Goal: Task Accomplishment & Management: Use online tool/utility

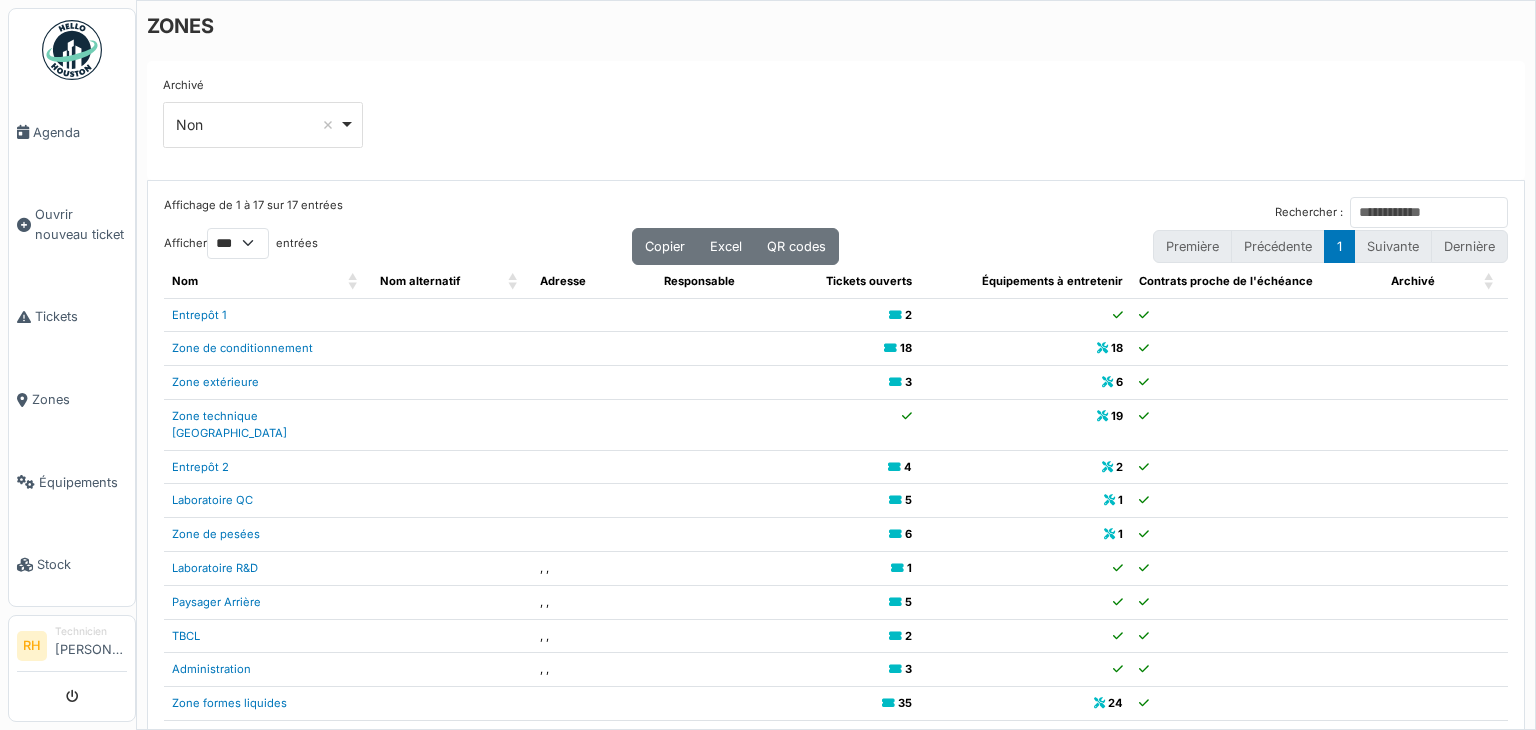
select select "***"
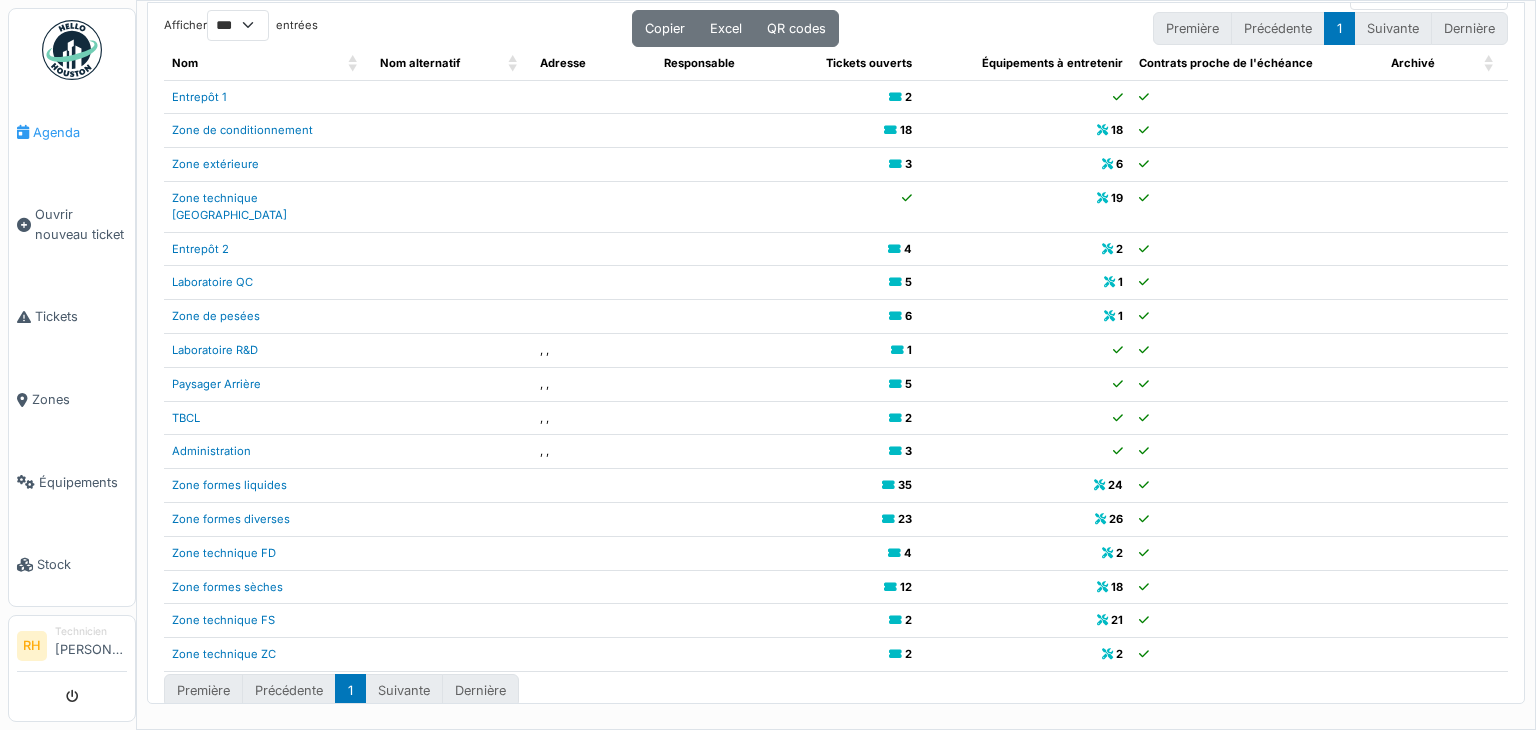
click at [59, 143] on link "Agenda" at bounding box center [72, 132] width 126 height 83
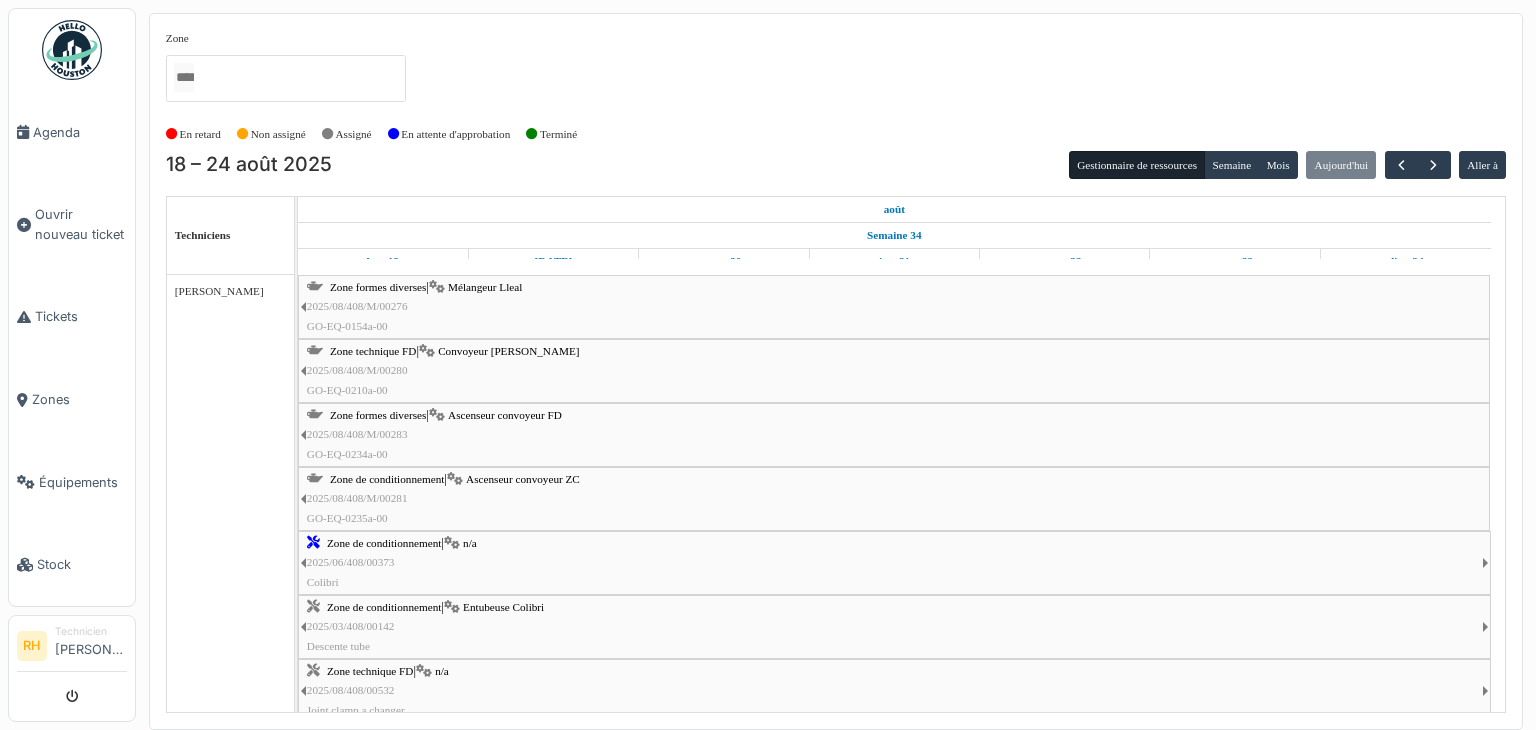
click at [480, 351] on span "Convoyeur [PERSON_NAME]" at bounding box center [508, 351] width 141 height 12
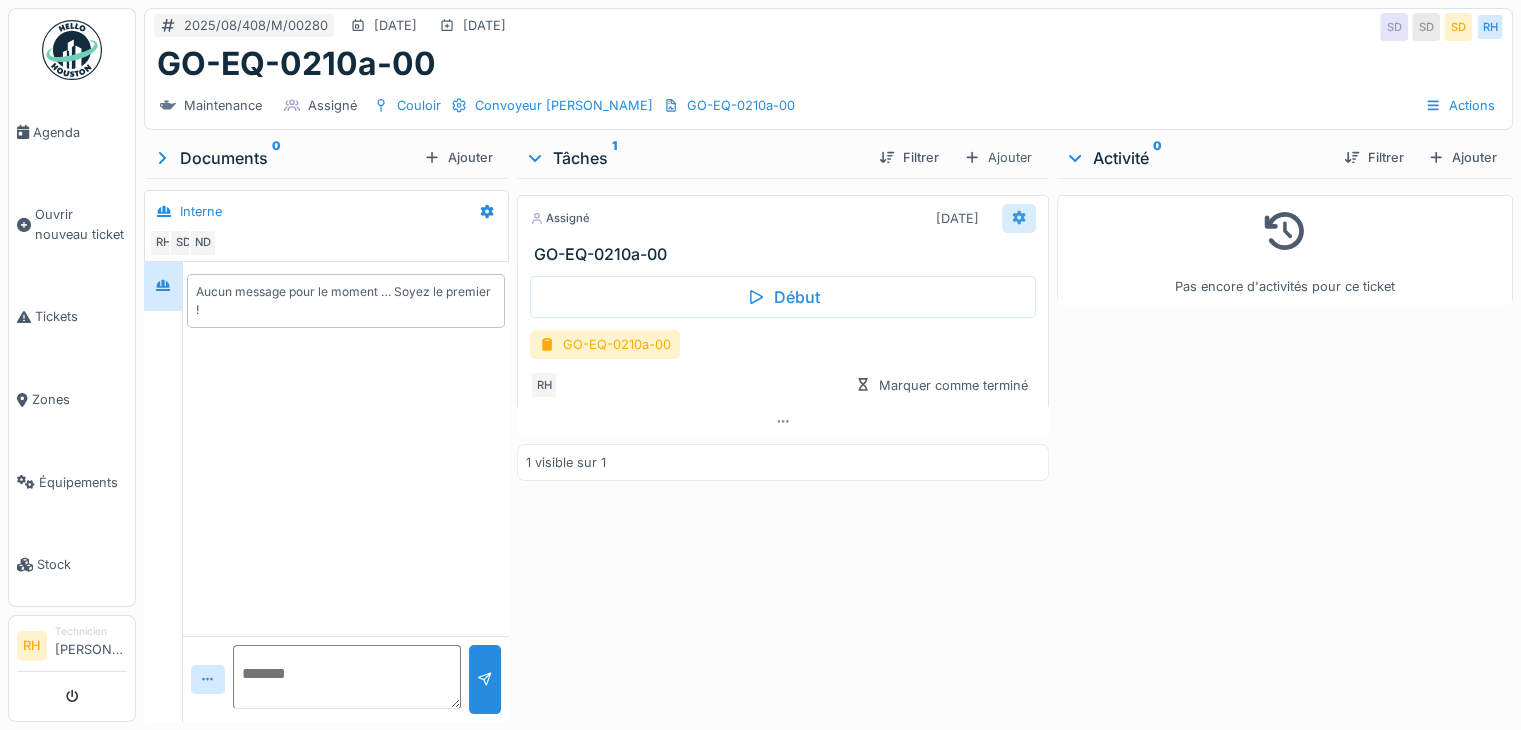
click at [1012, 215] on icon at bounding box center [1018, 218] width 13 height 14
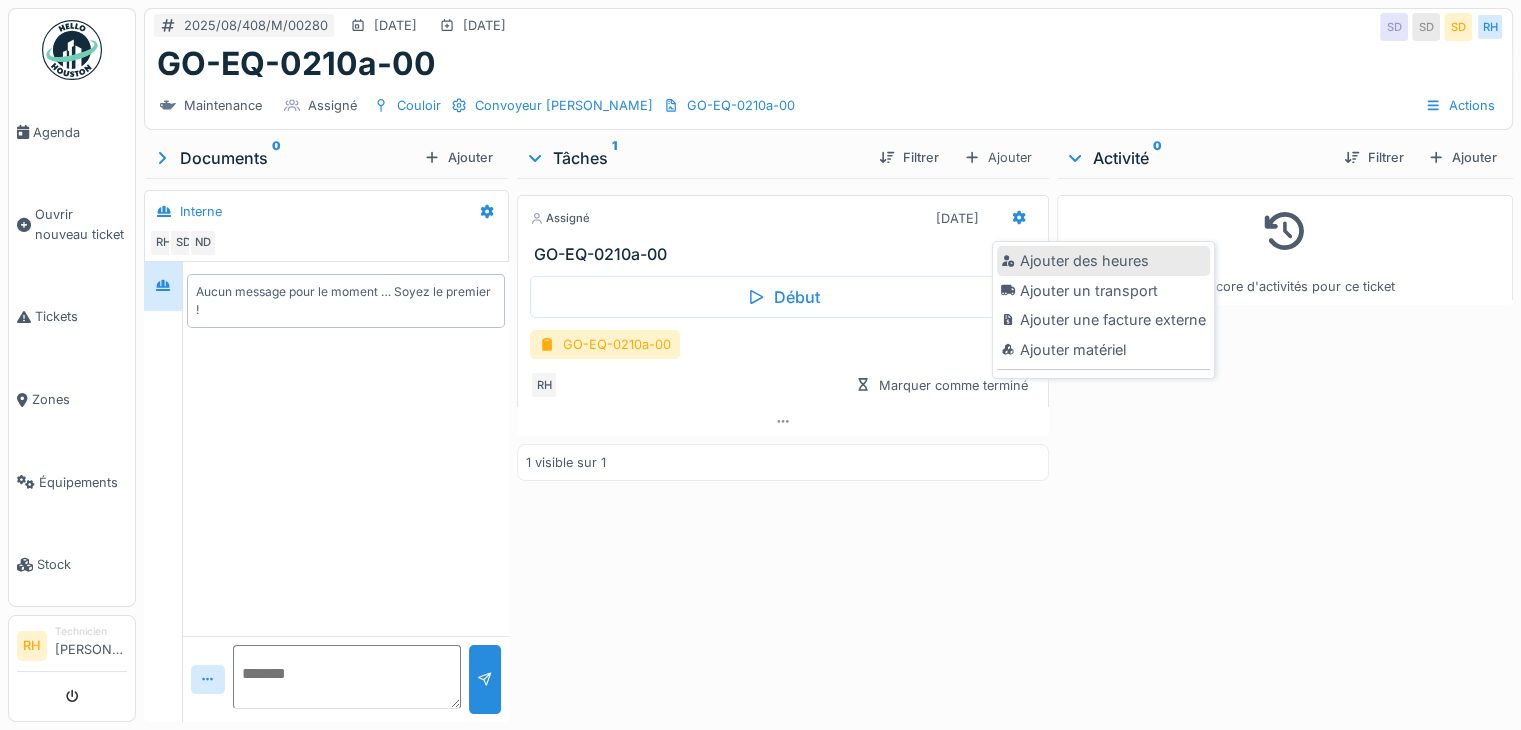
click at [1032, 259] on div "Ajouter des heures" at bounding box center [1103, 261] width 213 height 30
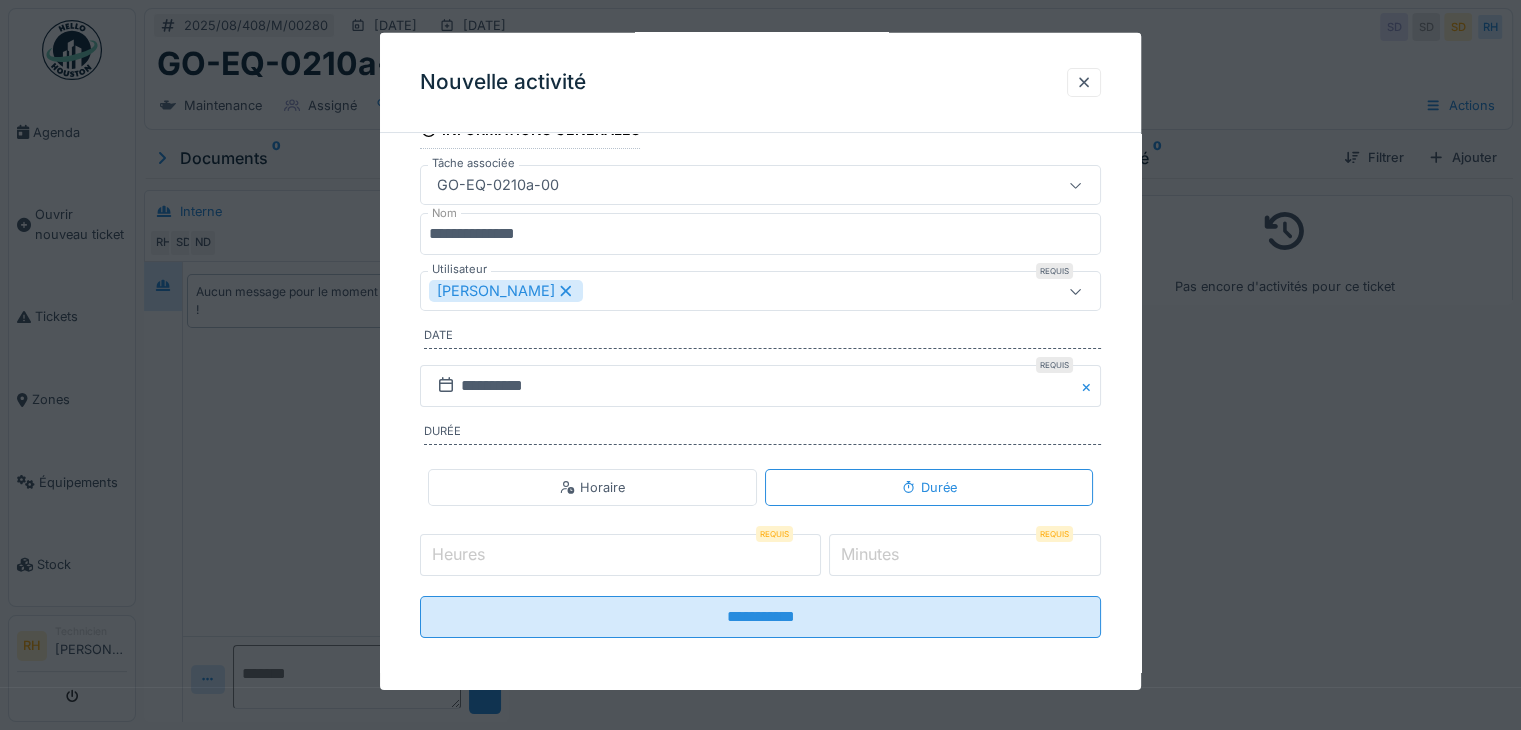
scroll to position [124, 0]
click at [895, 551] on label "Minutes" at bounding box center [870, 553] width 66 height 24
click at [895, 551] on input "*" at bounding box center [965, 554] width 272 height 42
type input "**"
click at [765, 550] on input "Heures" at bounding box center [620, 554] width 401 height 42
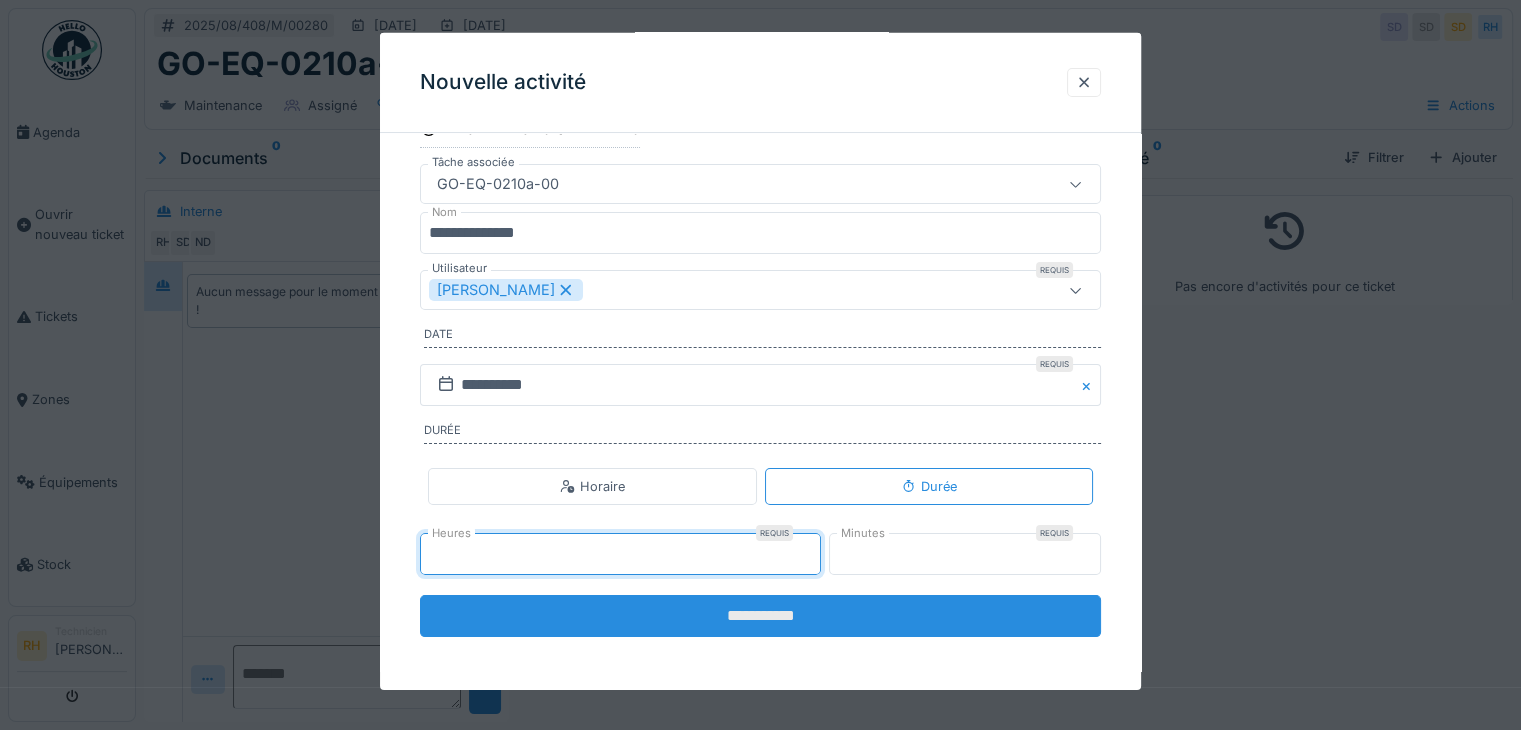
type input "*"
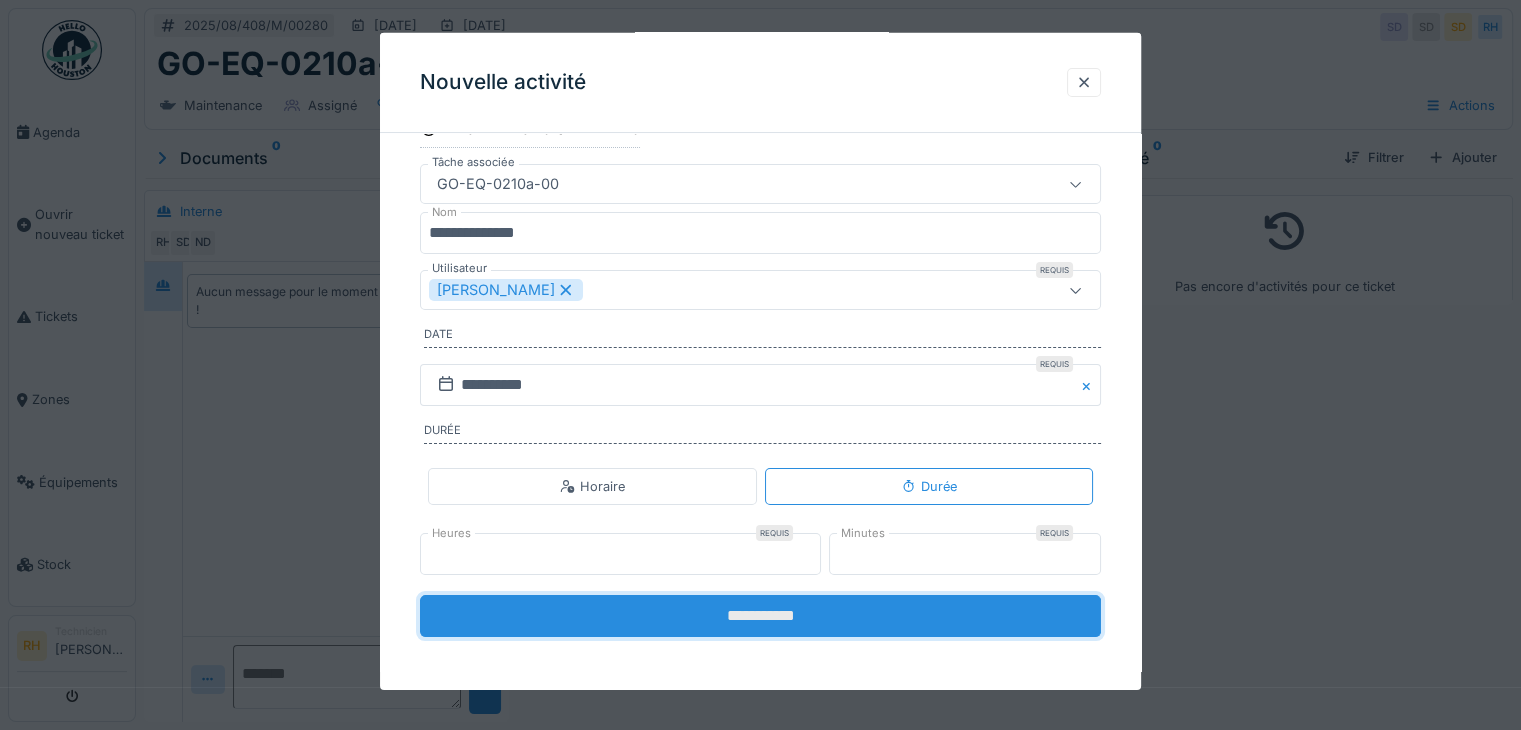
click at [784, 627] on input "**********" at bounding box center [760, 616] width 681 height 42
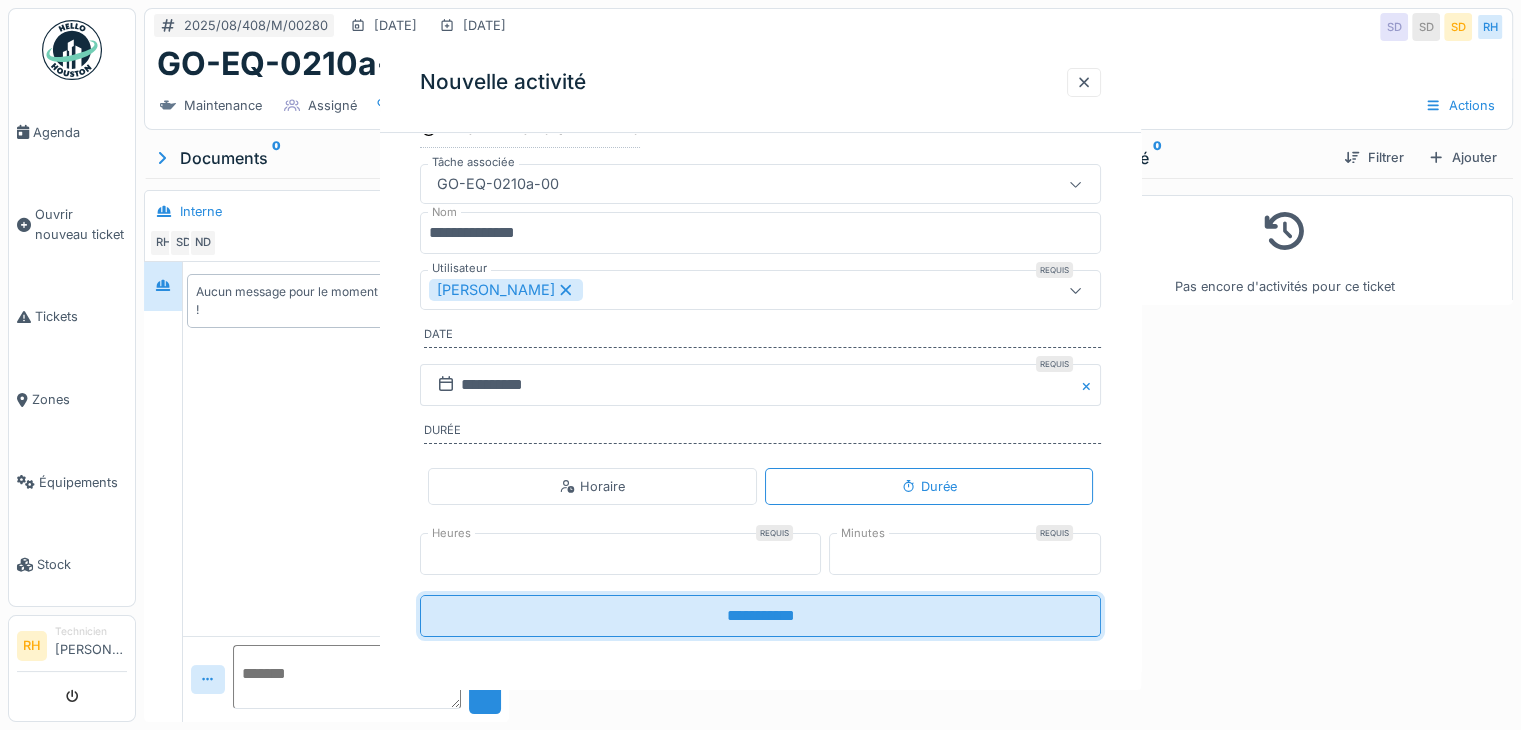
scroll to position [0, 0]
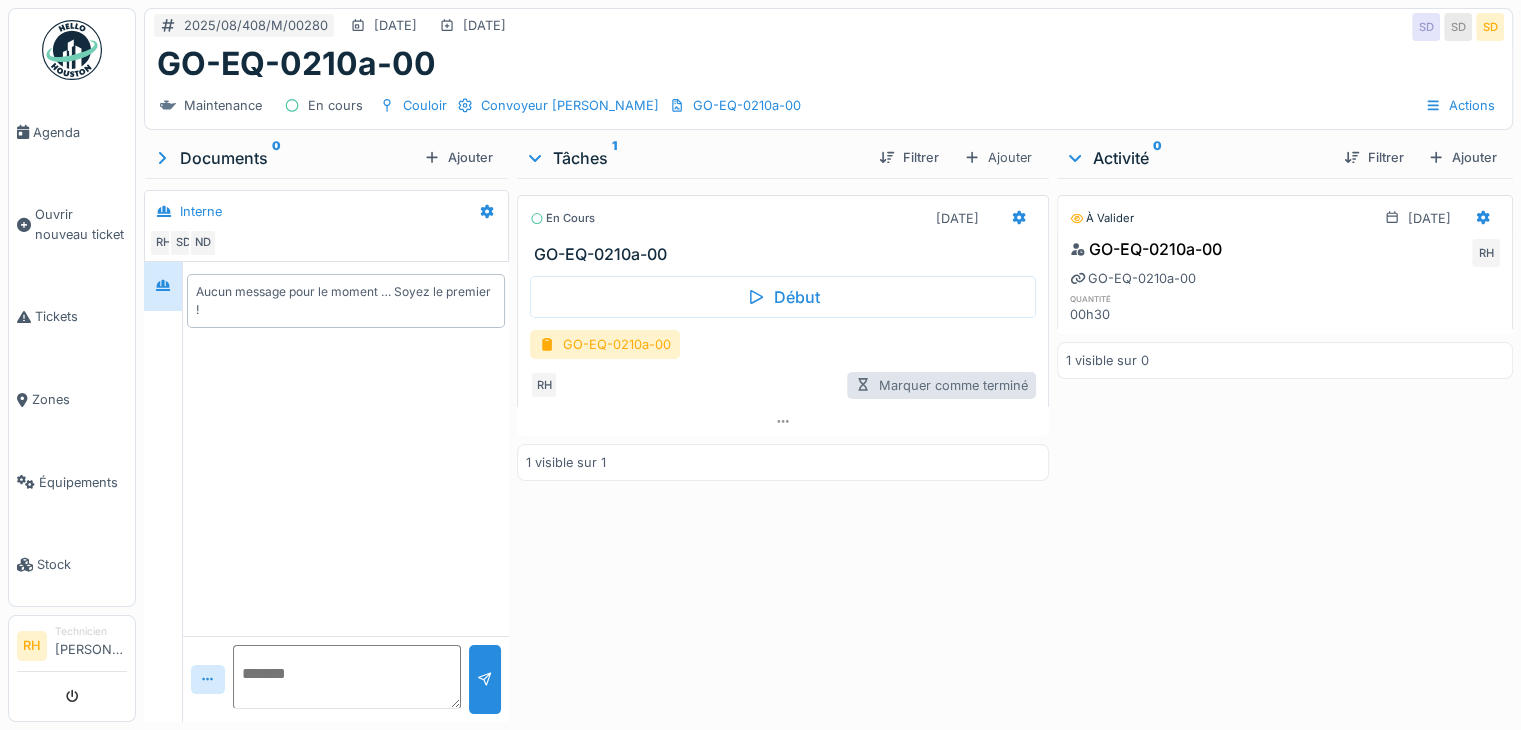
click at [935, 389] on div "Marquer comme terminé" at bounding box center [941, 385] width 189 height 27
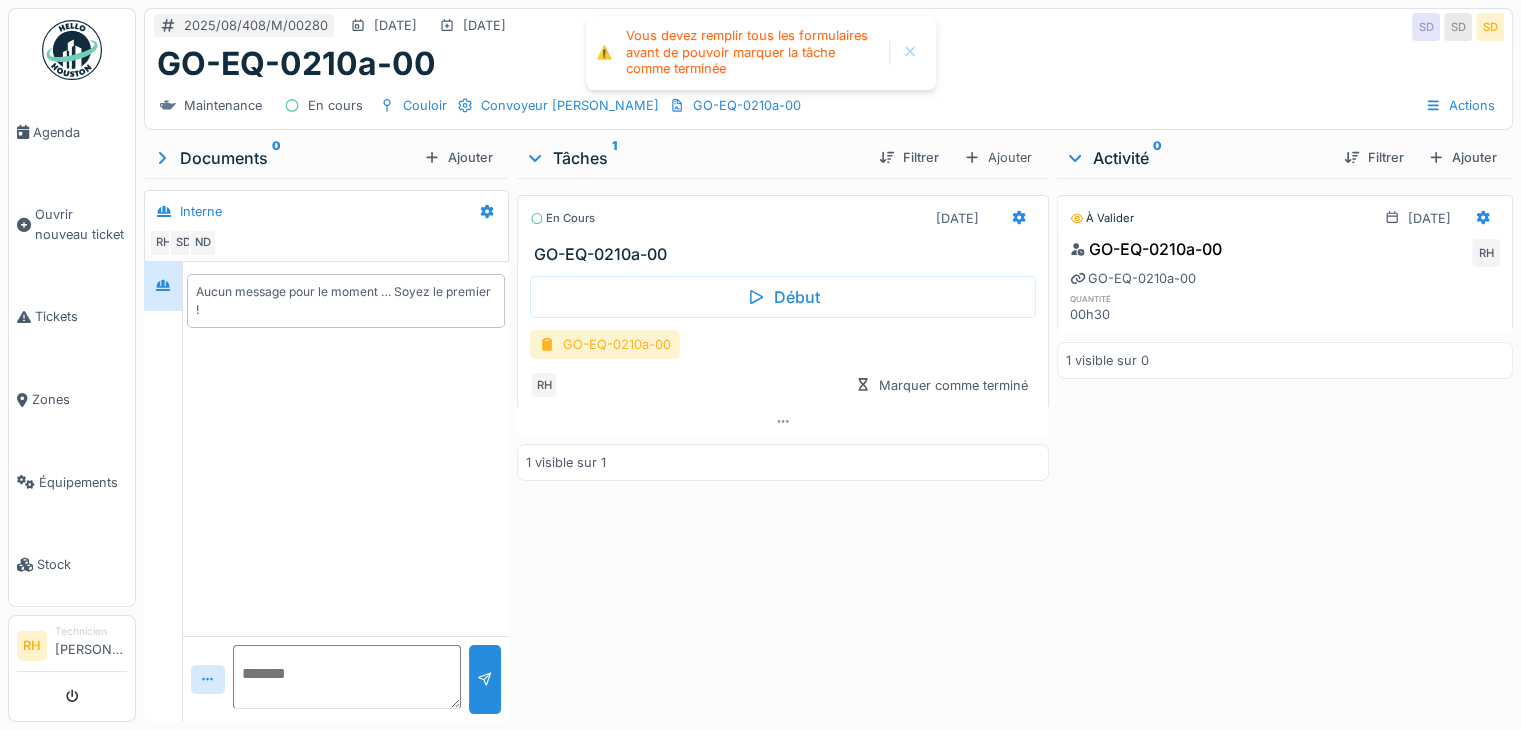
click at [592, 342] on div "GO-EQ-0210a-00" at bounding box center [605, 344] width 150 height 29
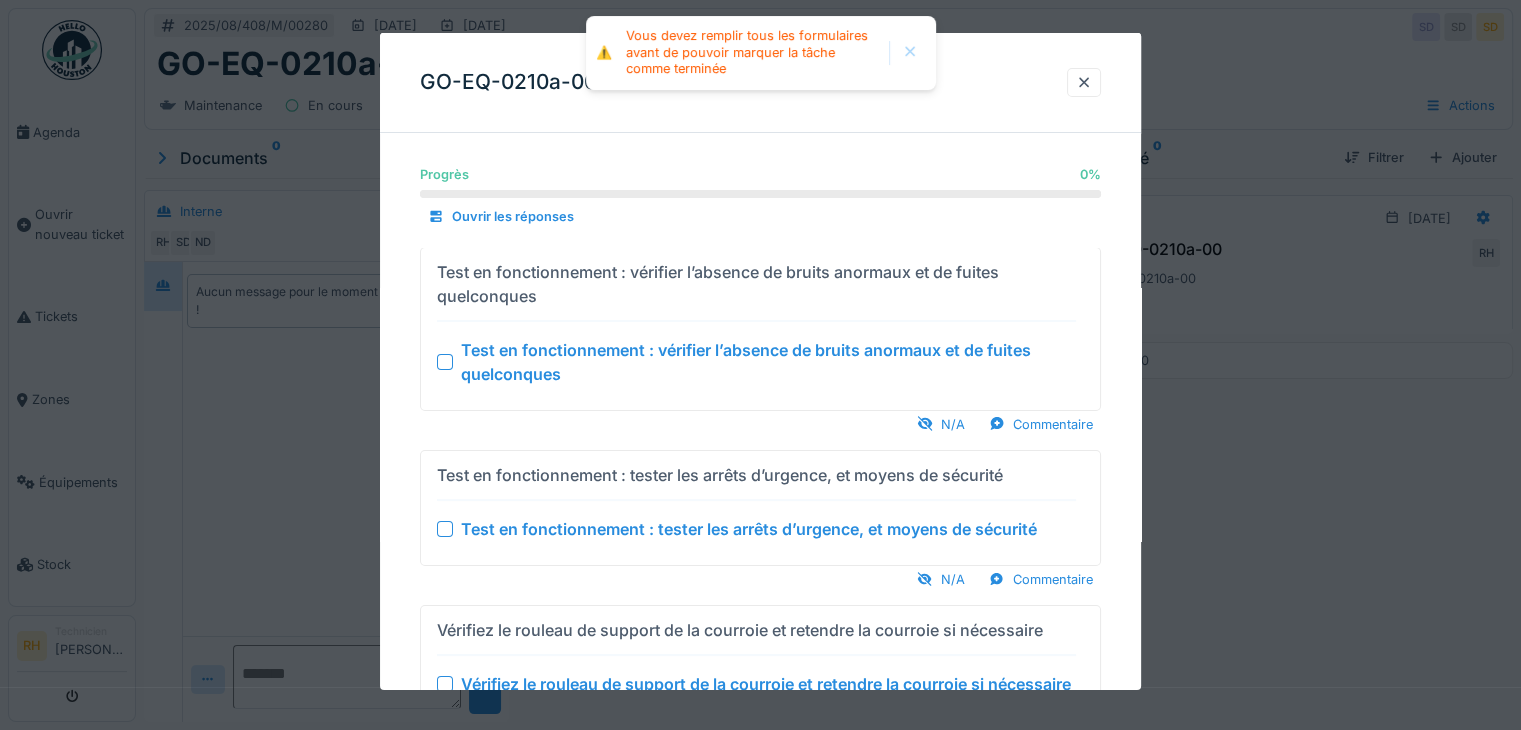
click at [455, 358] on div "Test en fonctionnement : vérifier l’absence de bruits anormaux et de fuites que…" at bounding box center [756, 361] width 639 height 48
click at [445, 365] on div at bounding box center [445, 361] width 16 height 16
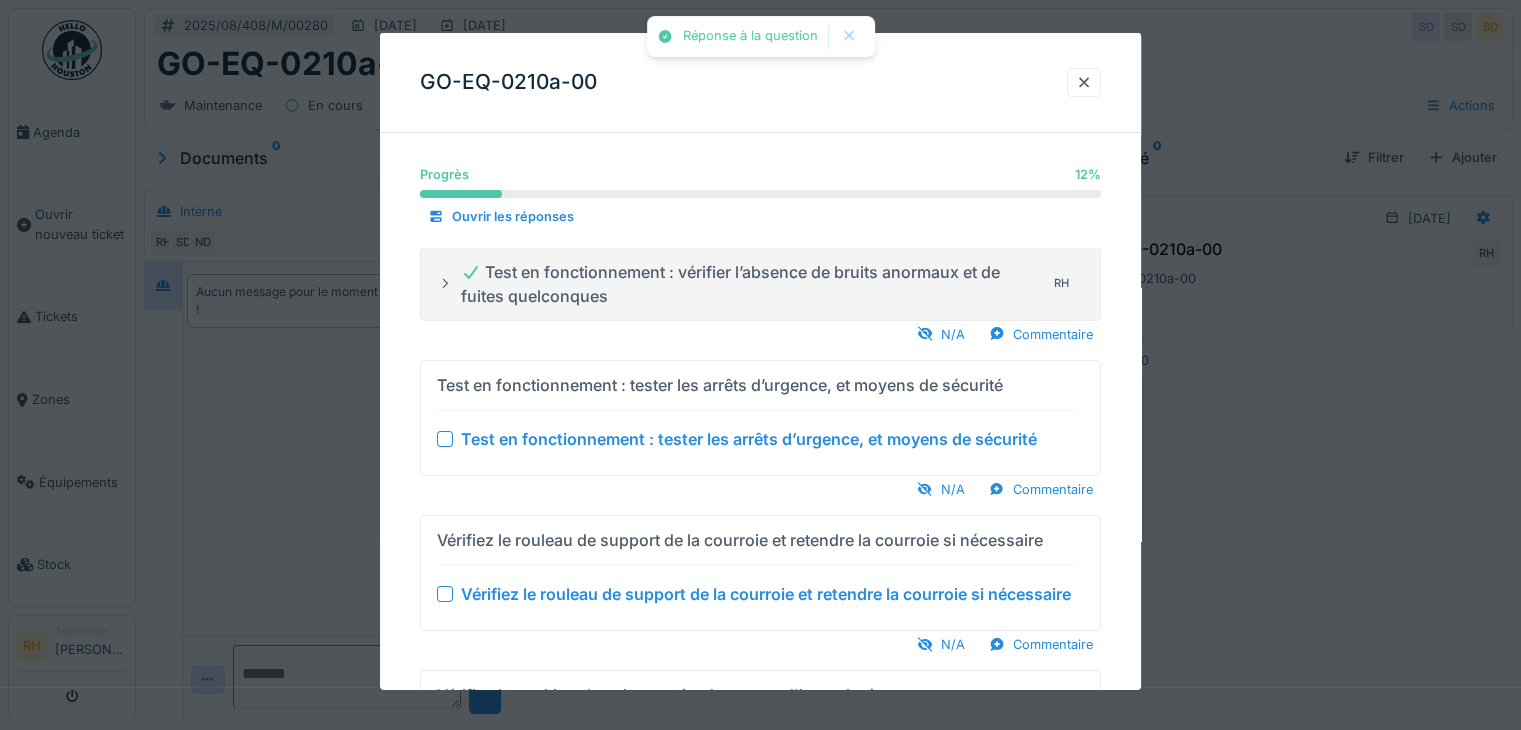
click at [445, 450] on div "Test en fonctionnement : tester les arrêts d’urgence, et moyens de sécurité Tes…" at bounding box center [756, 418] width 639 height 98
click at [444, 440] on div at bounding box center [445, 439] width 16 height 16
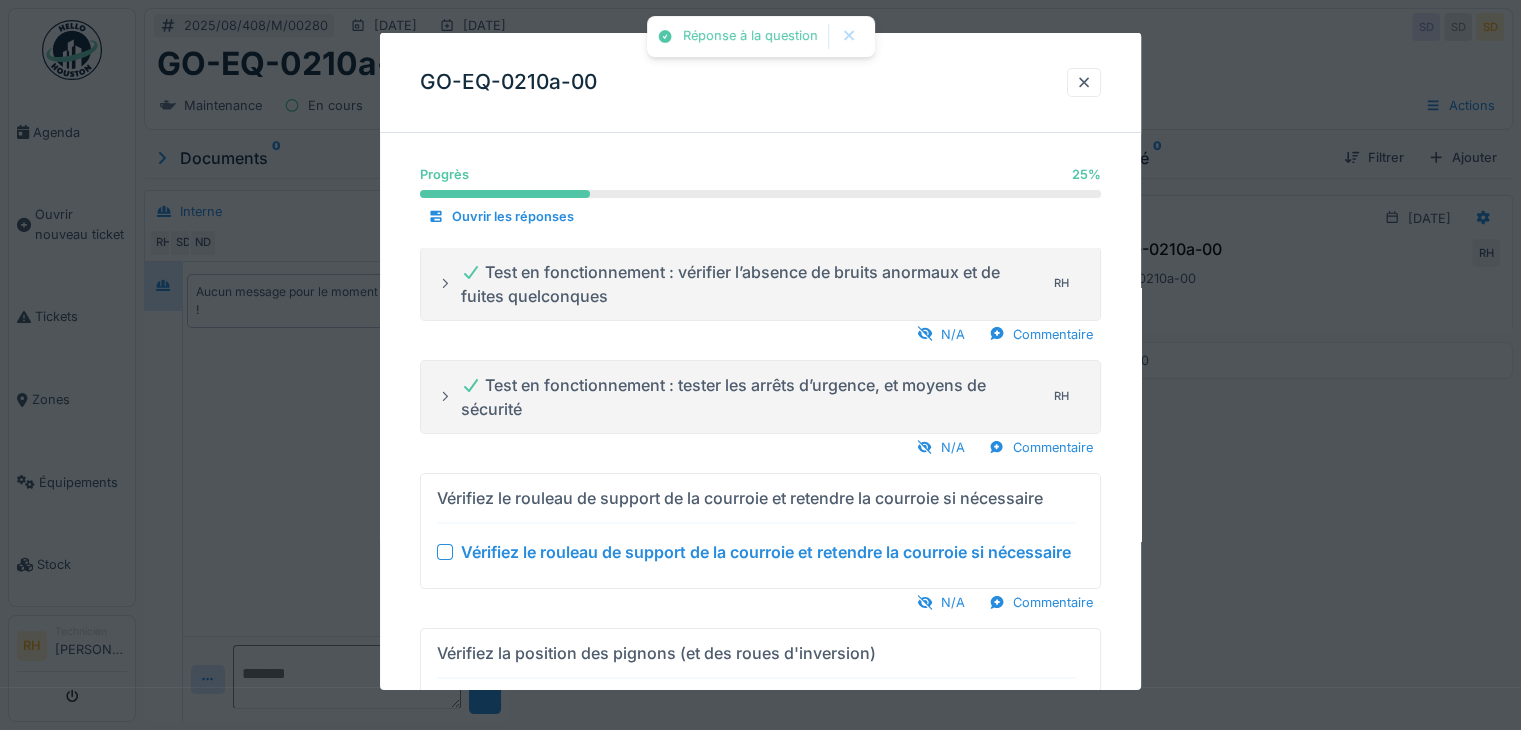
click at [446, 546] on div at bounding box center [445, 552] width 16 height 16
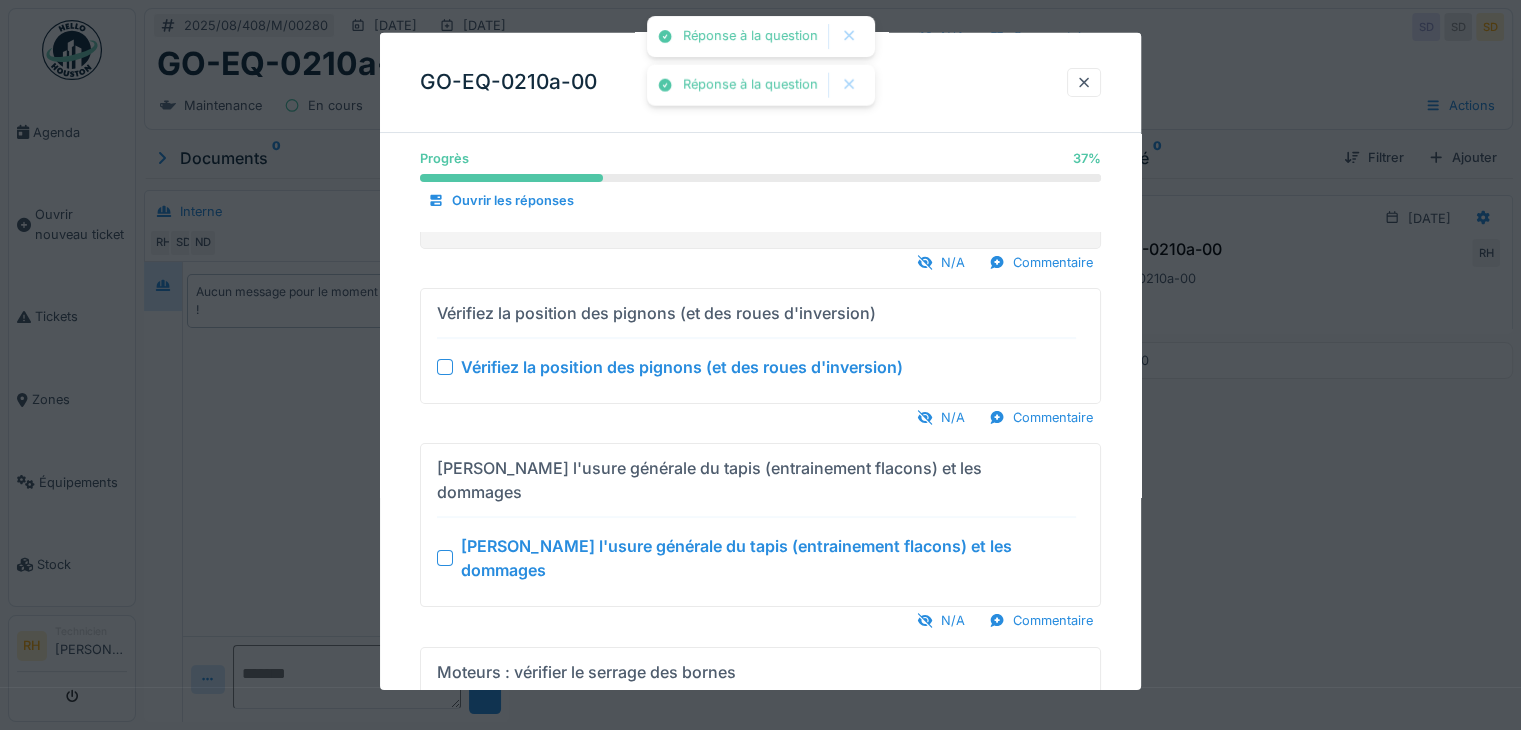
scroll to position [300, 0]
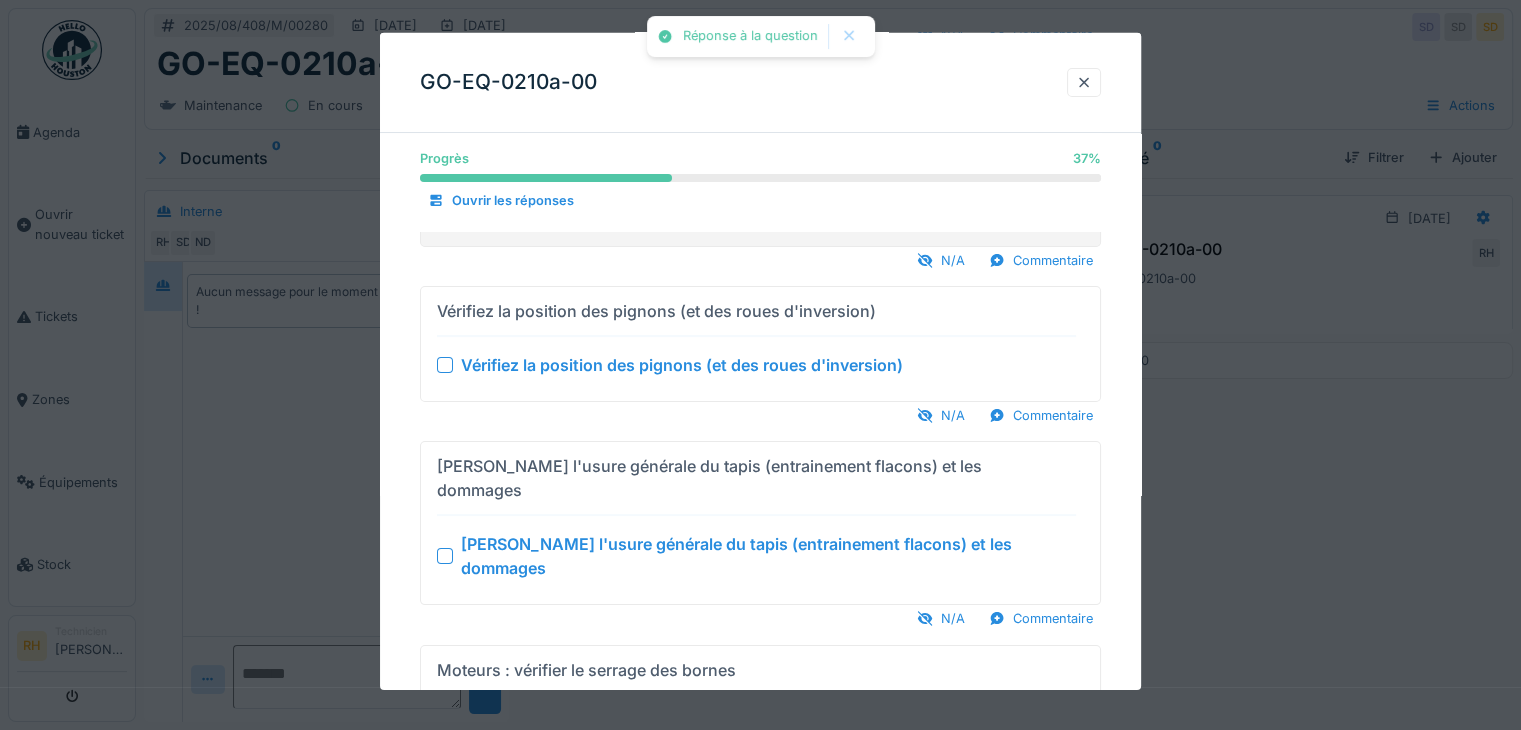
click at [451, 373] on div "Vérifiez la position des pignons (et des roues d'inversion)" at bounding box center [756, 365] width 639 height 24
click at [440, 364] on div at bounding box center [445, 365] width 16 height 16
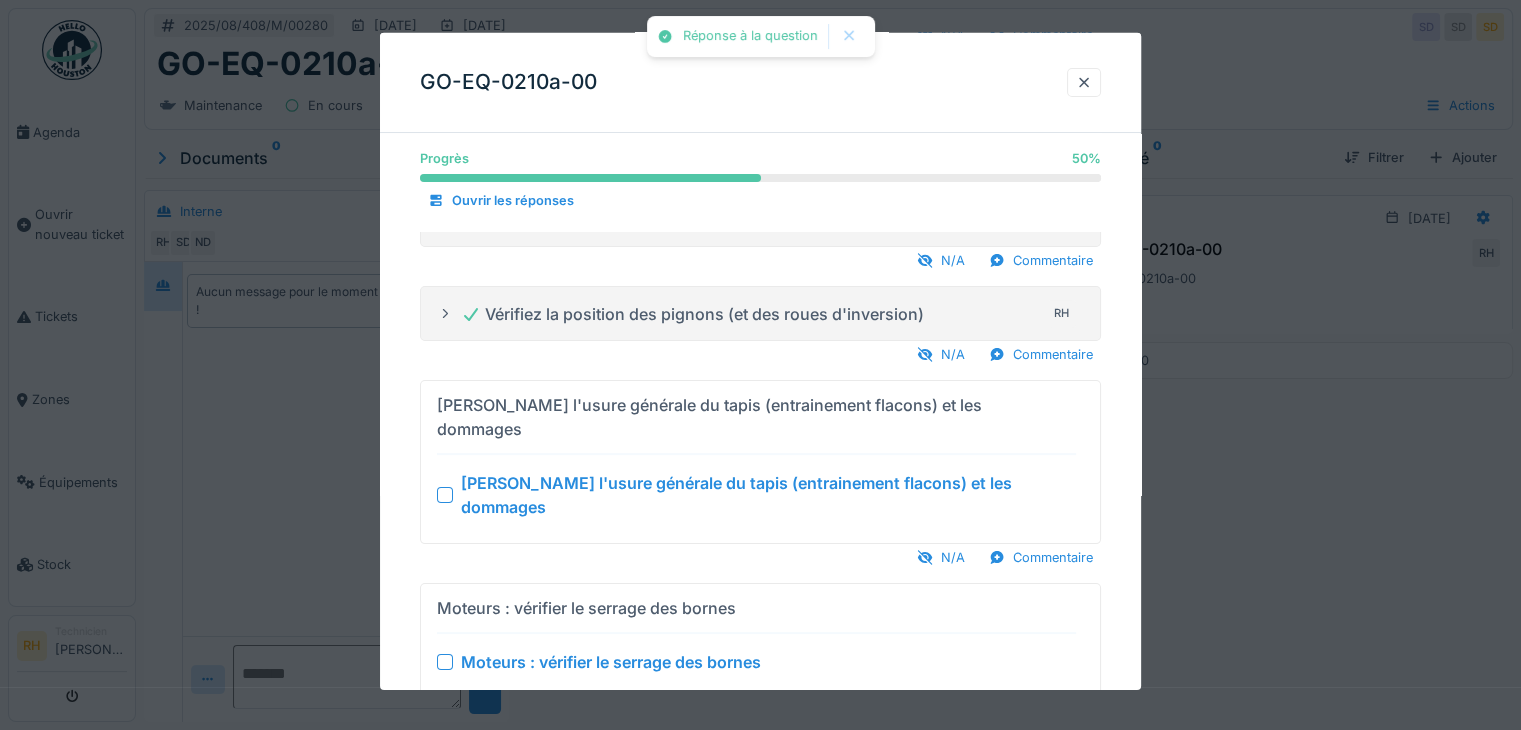
click at [440, 487] on div at bounding box center [445, 495] width 16 height 16
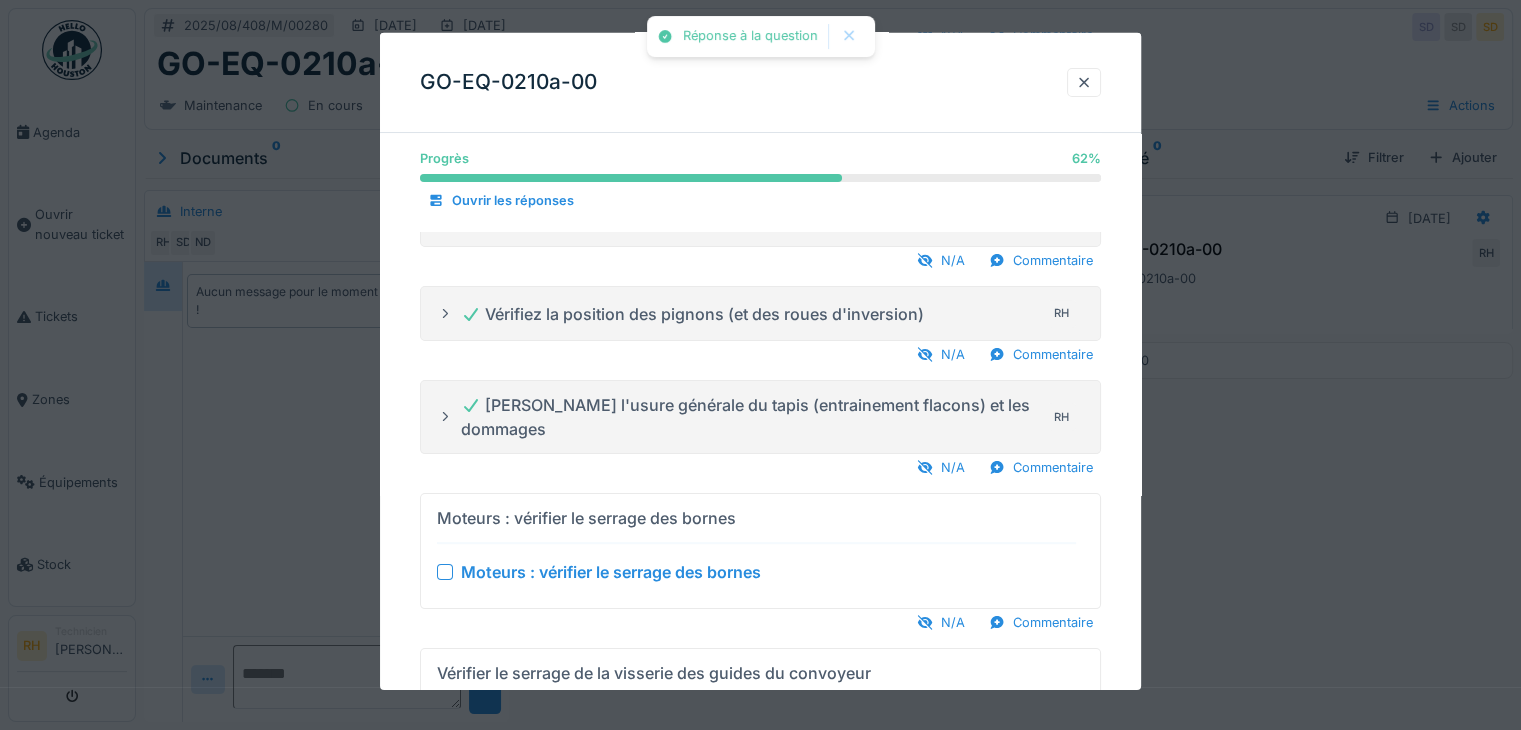
click at [437, 571] on div at bounding box center [445, 572] width 16 height 16
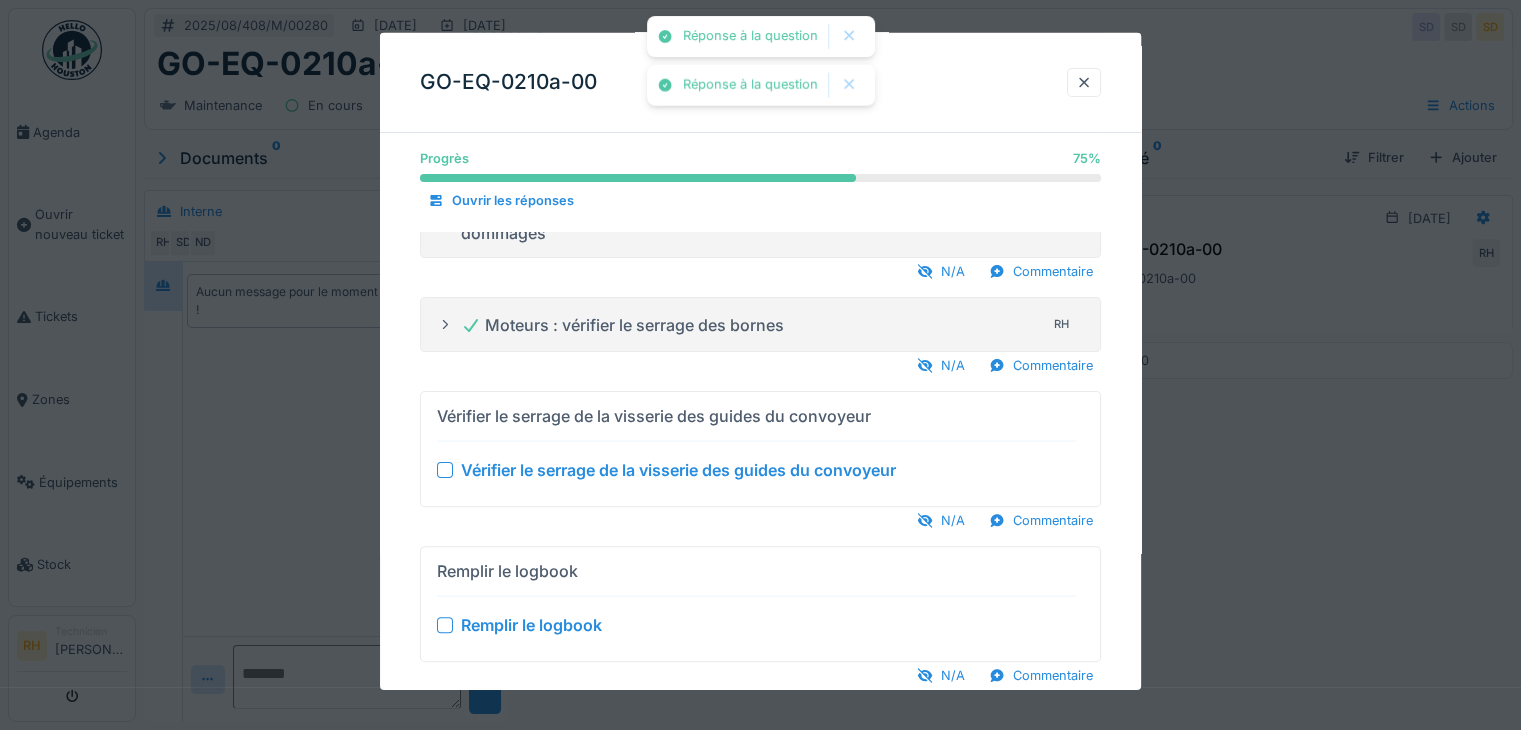
scroll to position [500, 0]
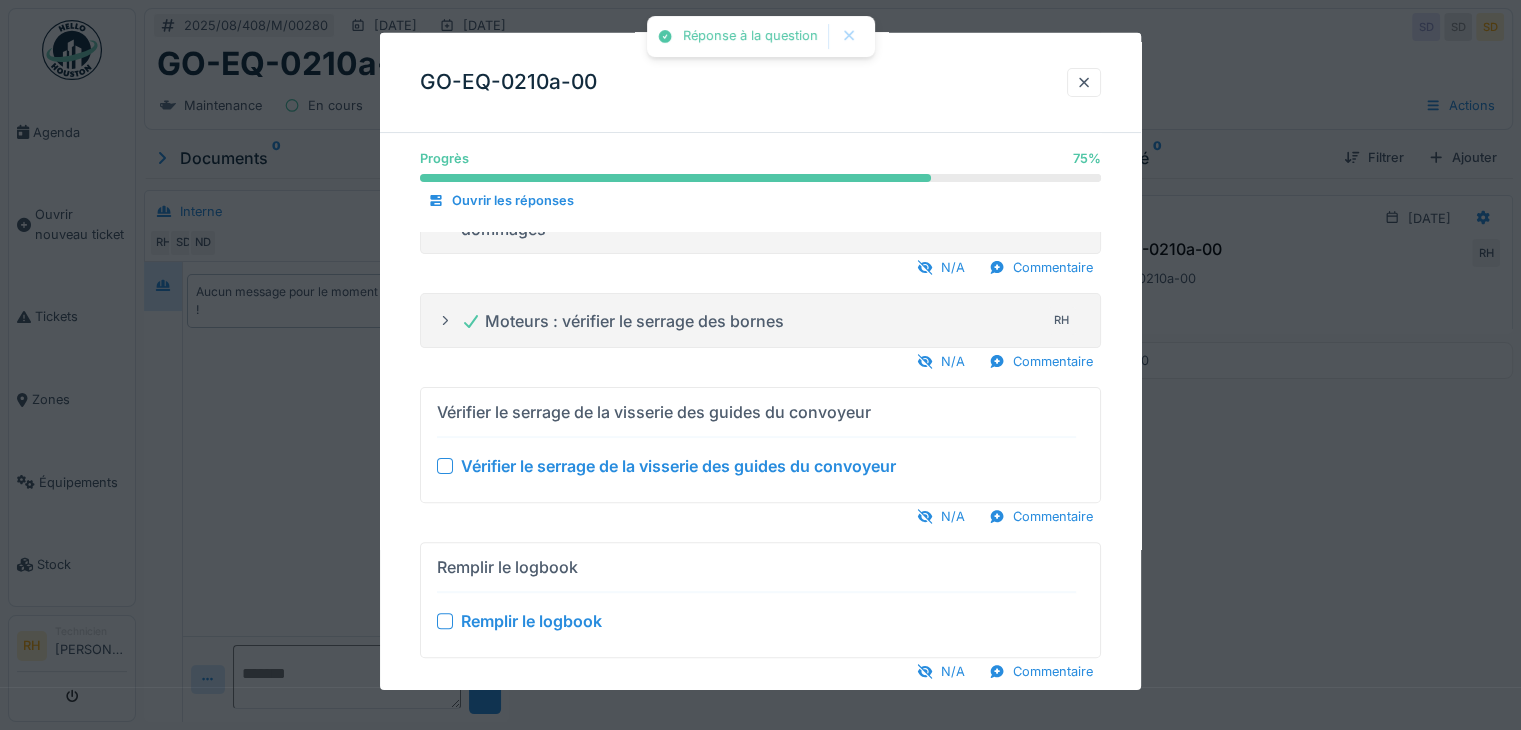
click at [442, 469] on div at bounding box center [445, 466] width 16 height 16
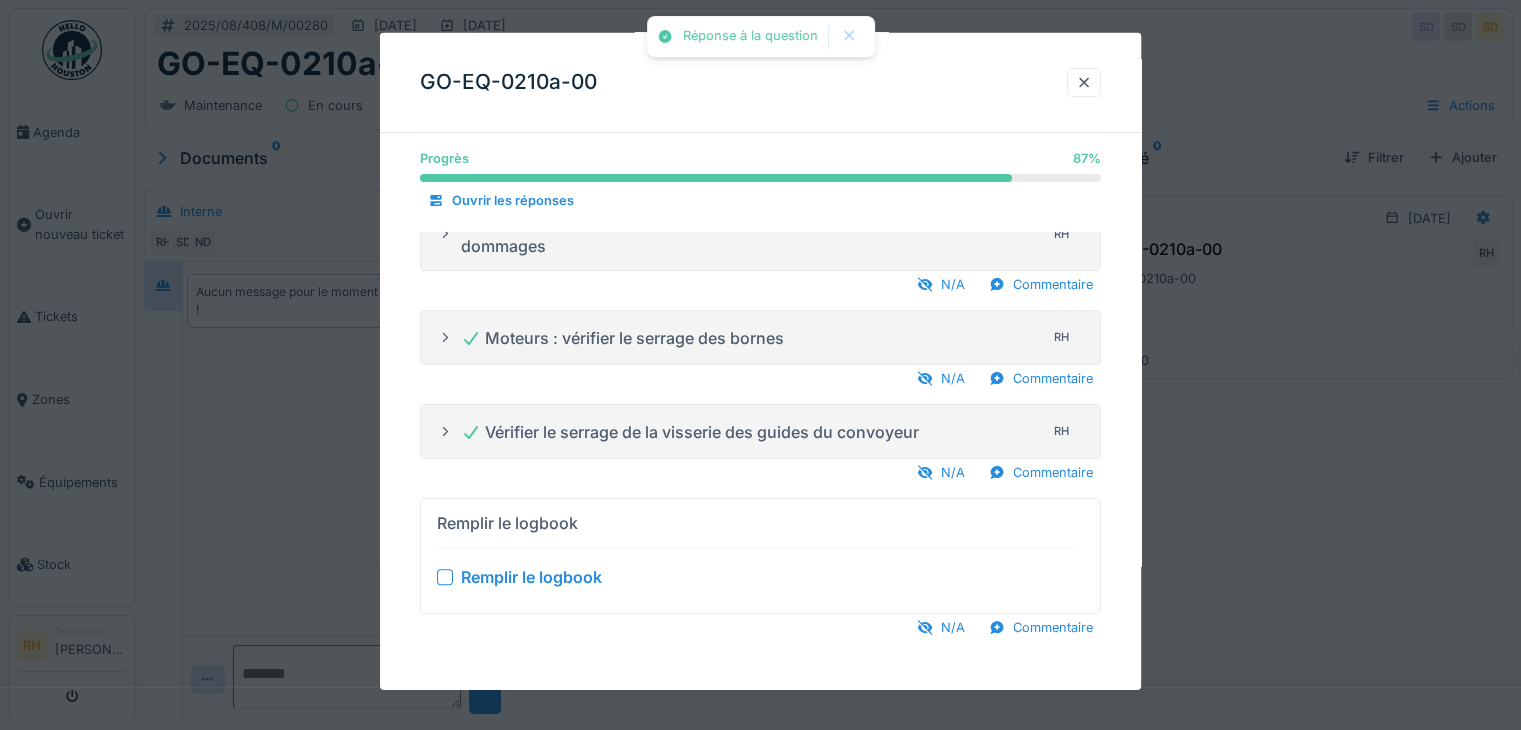
drag, startPoint x: 449, startPoint y: 571, endPoint x: 460, endPoint y: 571, distance: 11.0
click at [448, 569] on div at bounding box center [445, 577] width 16 height 16
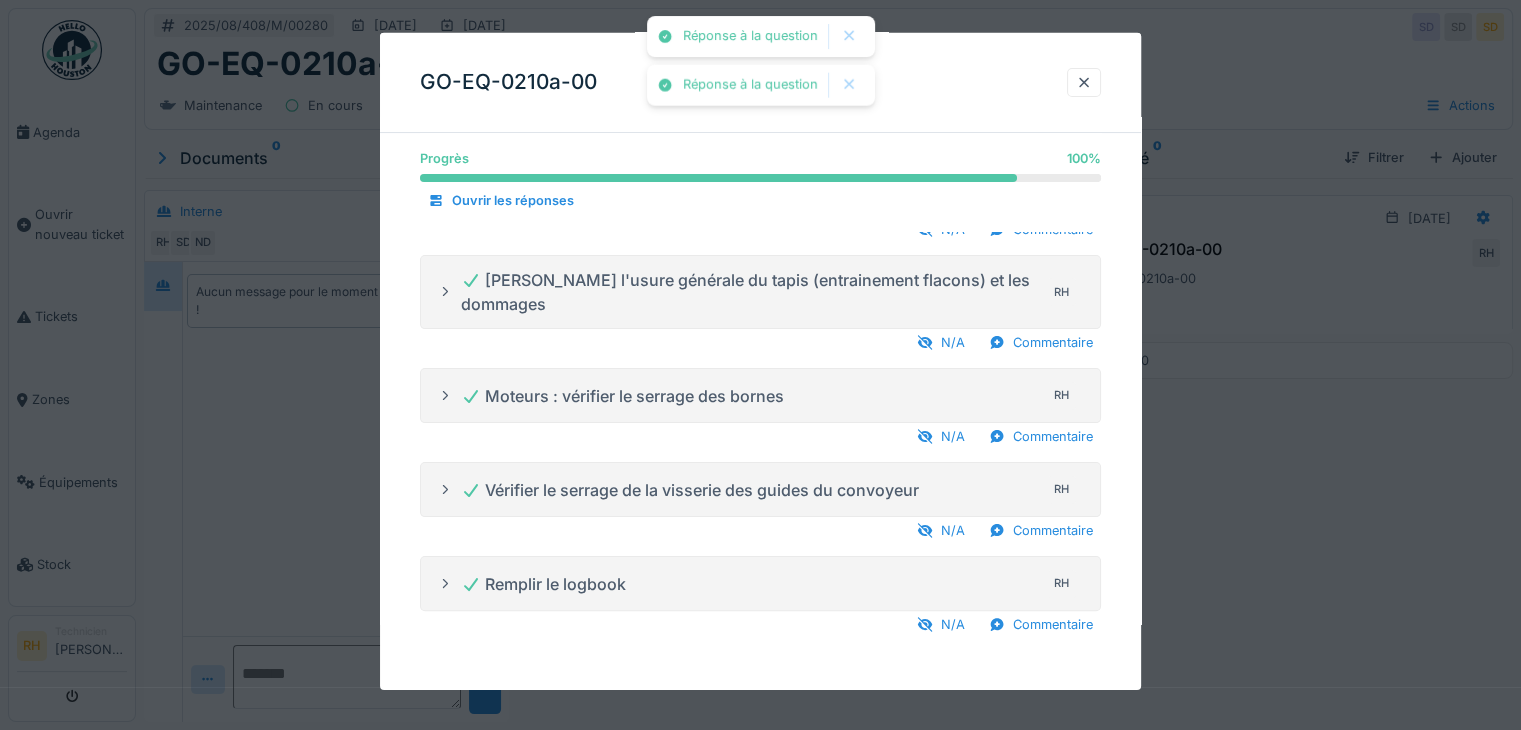
scroll to position [422, 0]
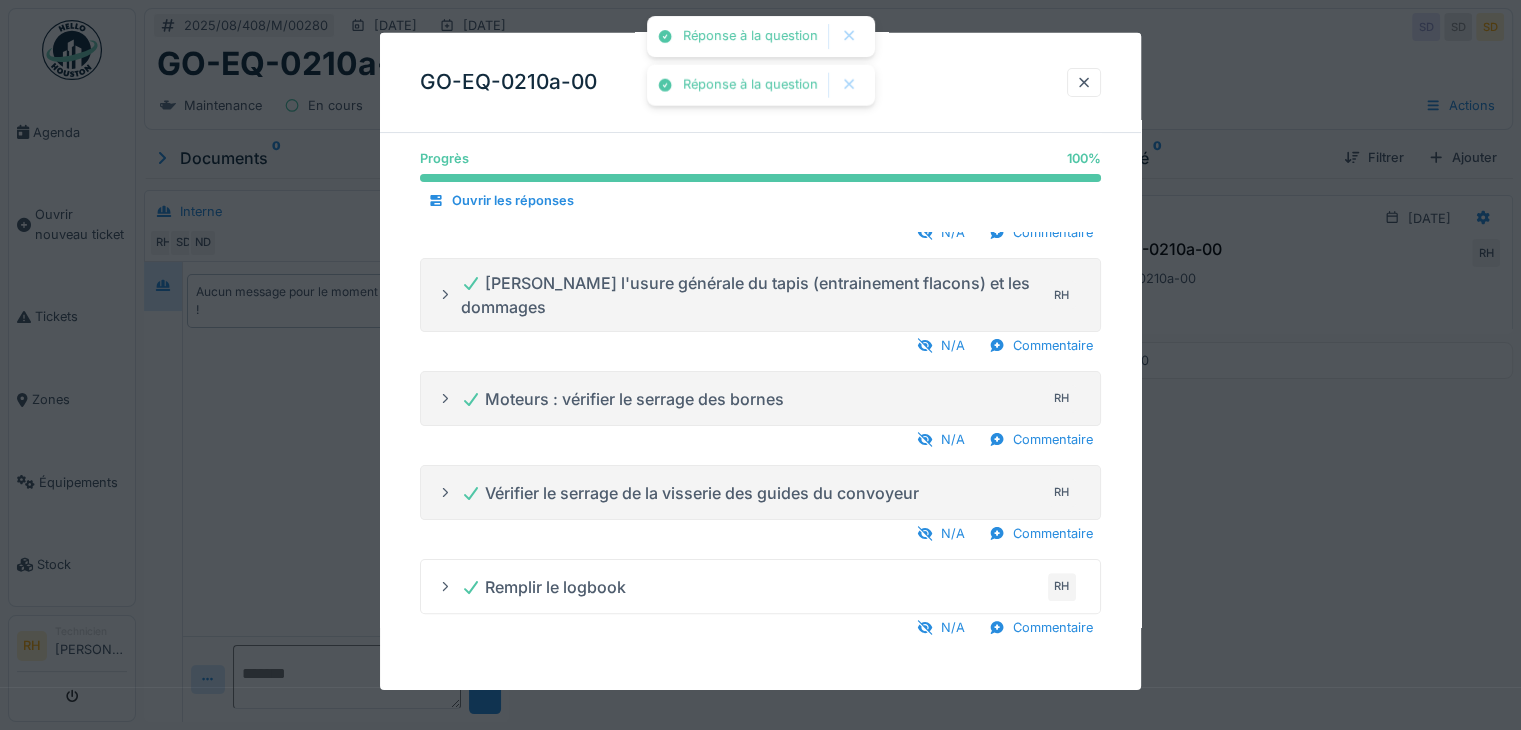
click at [1298, 560] on div at bounding box center [760, 365] width 1521 height 730
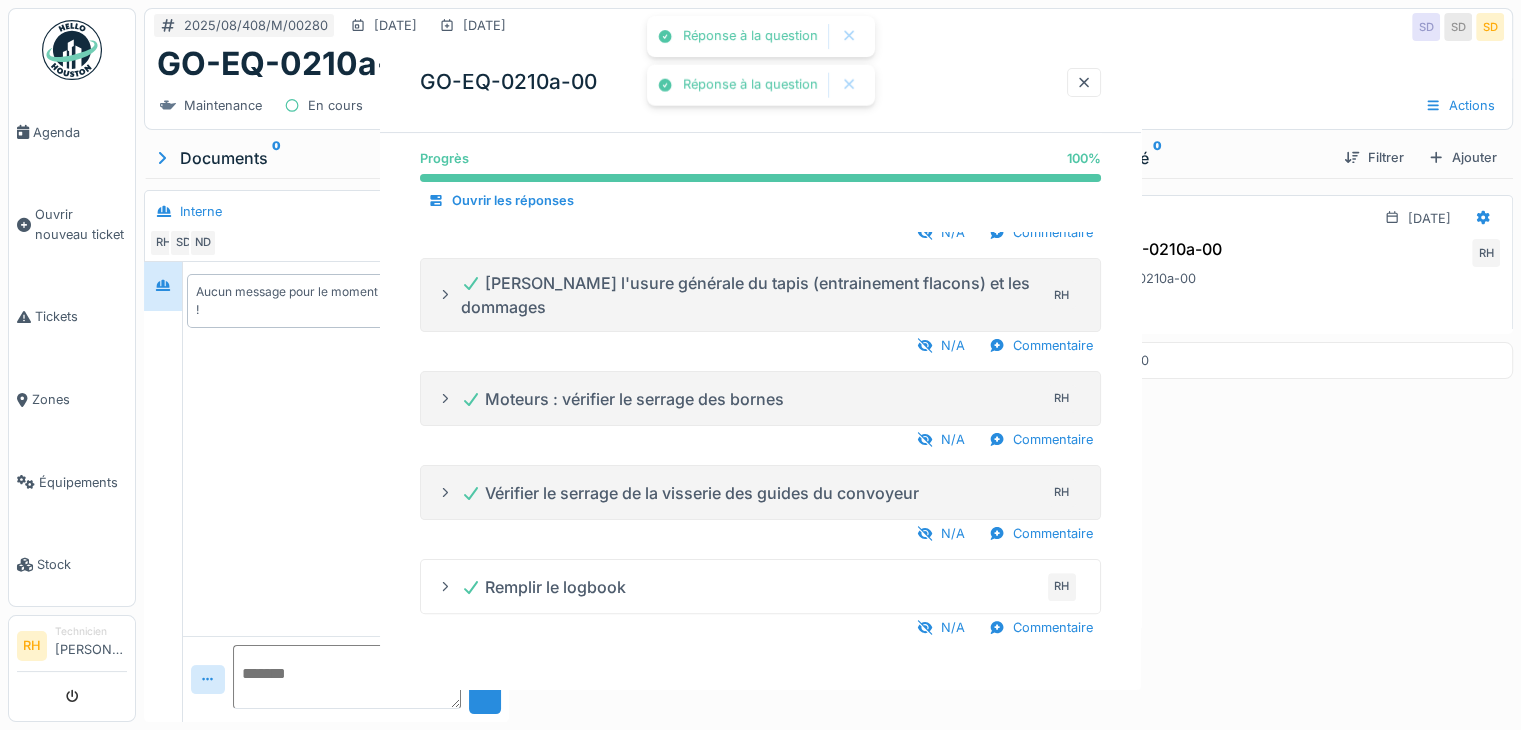
scroll to position [0, 0]
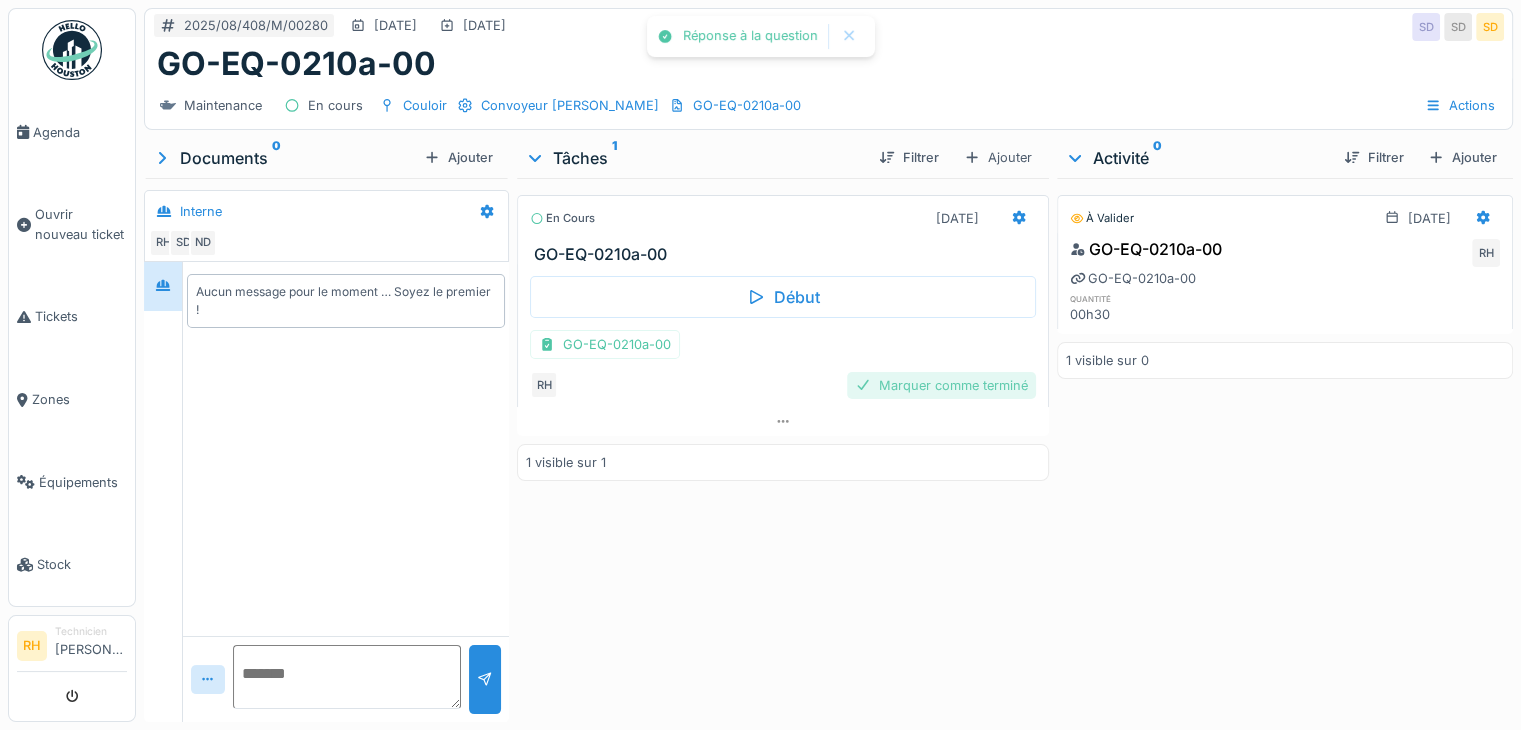
click at [890, 377] on div "Marquer comme terminé" at bounding box center [941, 385] width 189 height 27
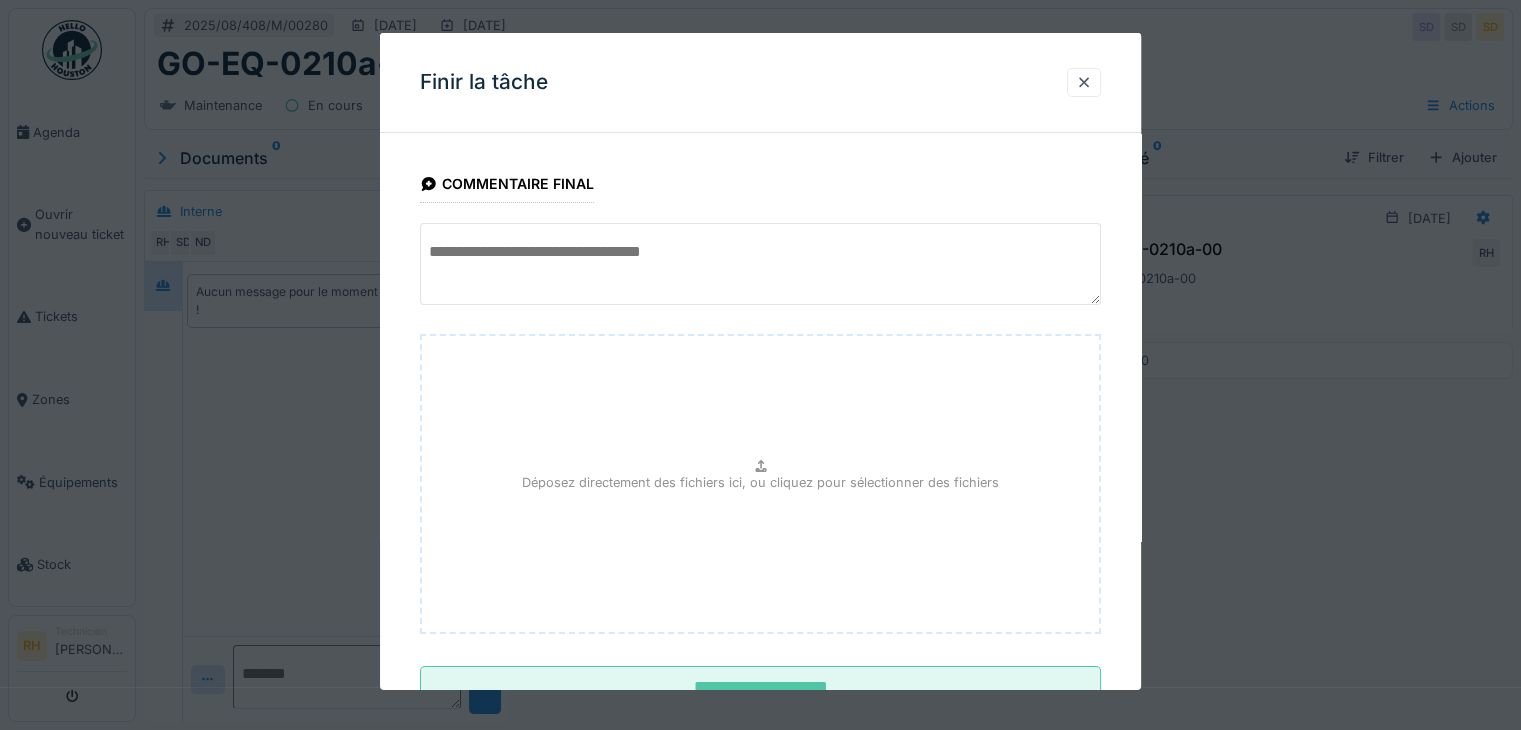
click at [649, 267] on textarea at bounding box center [760, 264] width 681 height 82
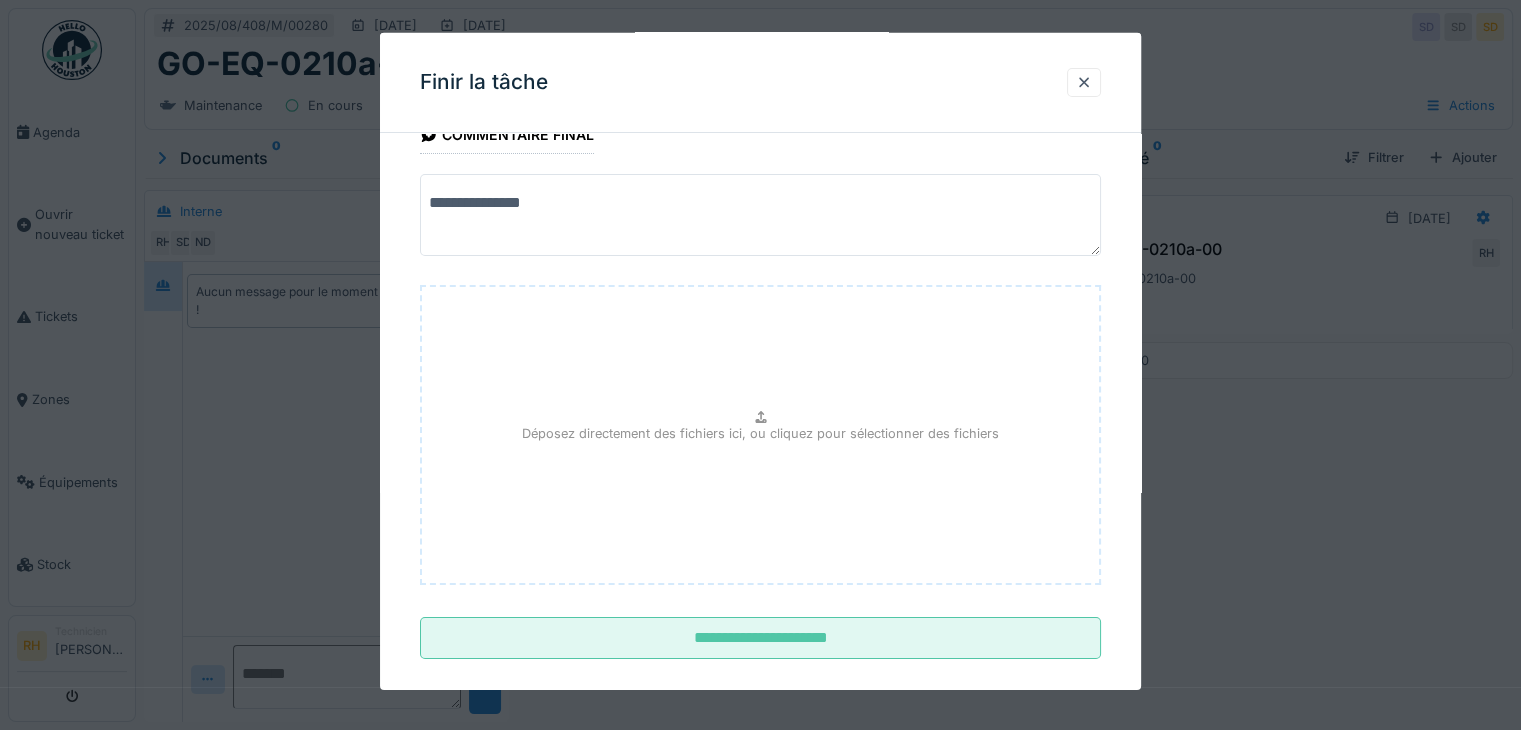
scroll to position [72, 0]
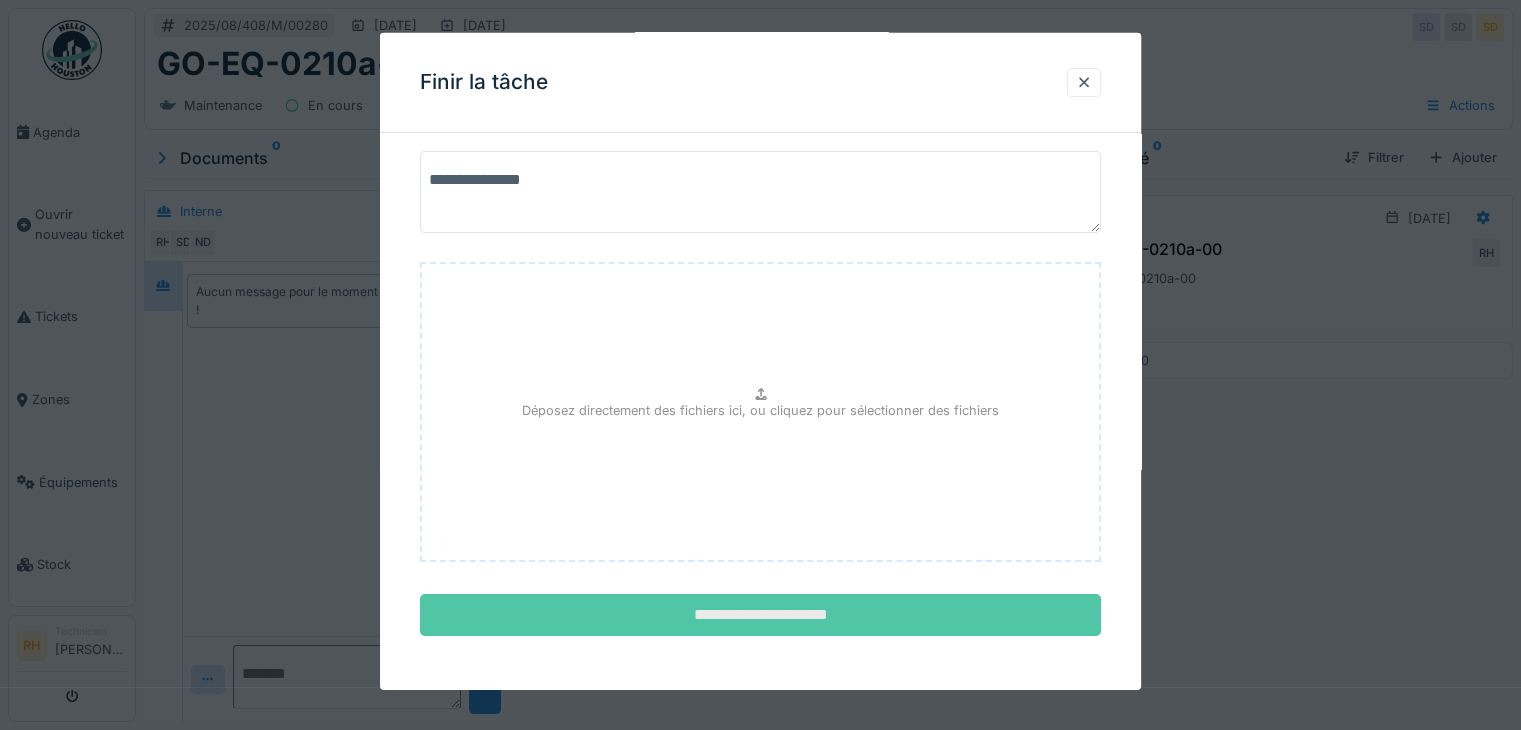
type textarea "**********"
click at [778, 613] on input "**********" at bounding box center [760, 615] width 681 height 42
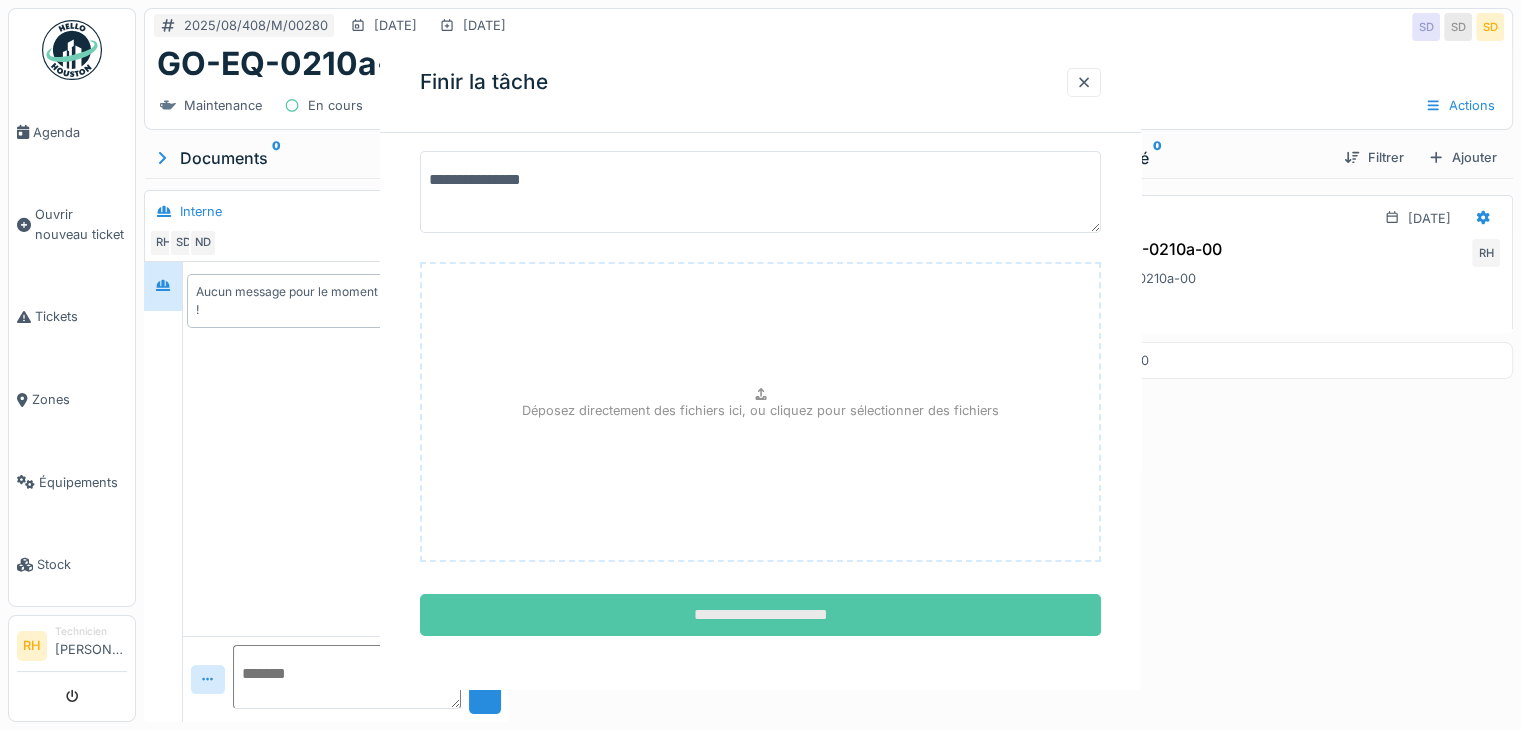
scroll to position [0, 0]
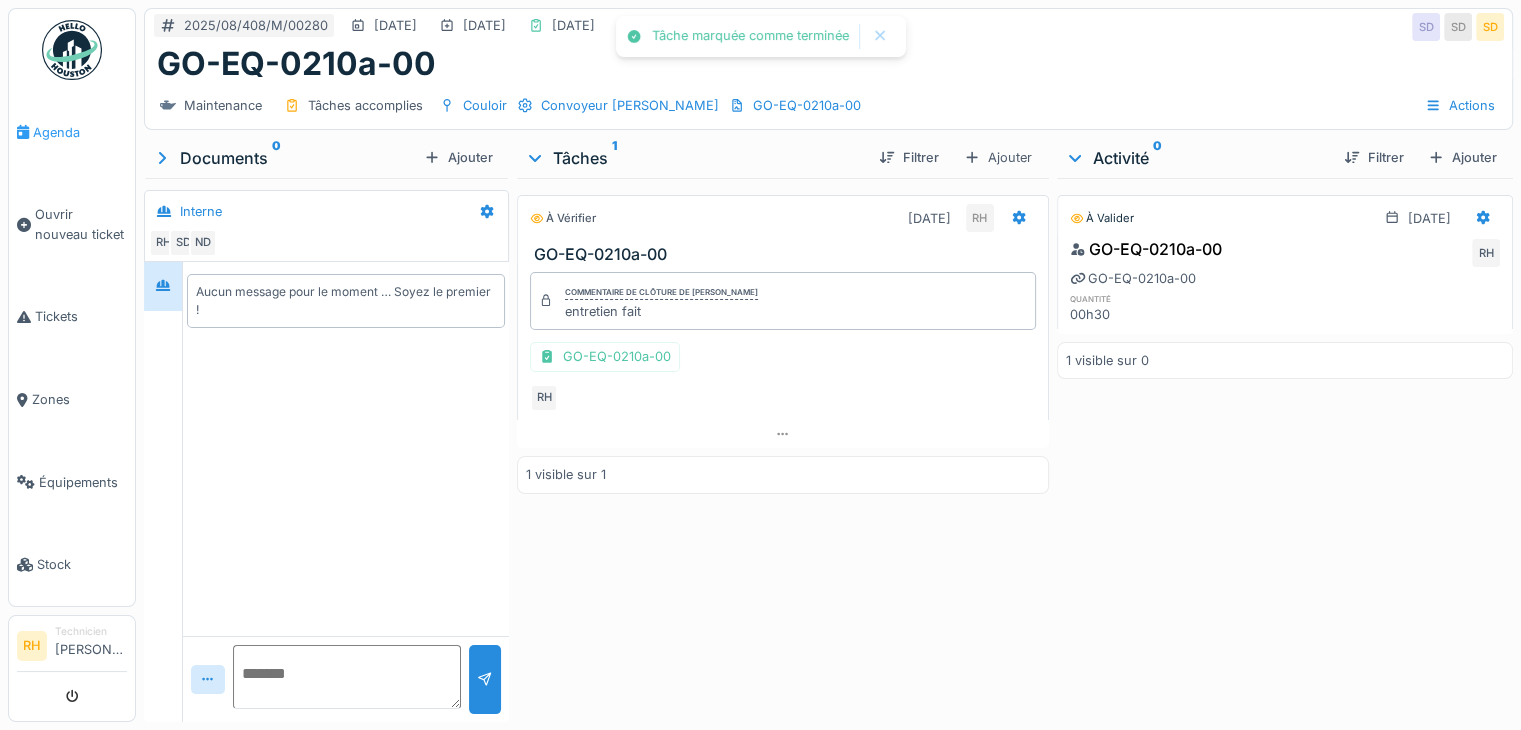
click at [50, 139] on span "Agenda" at bounding box center [80, 132] width 94 height 19
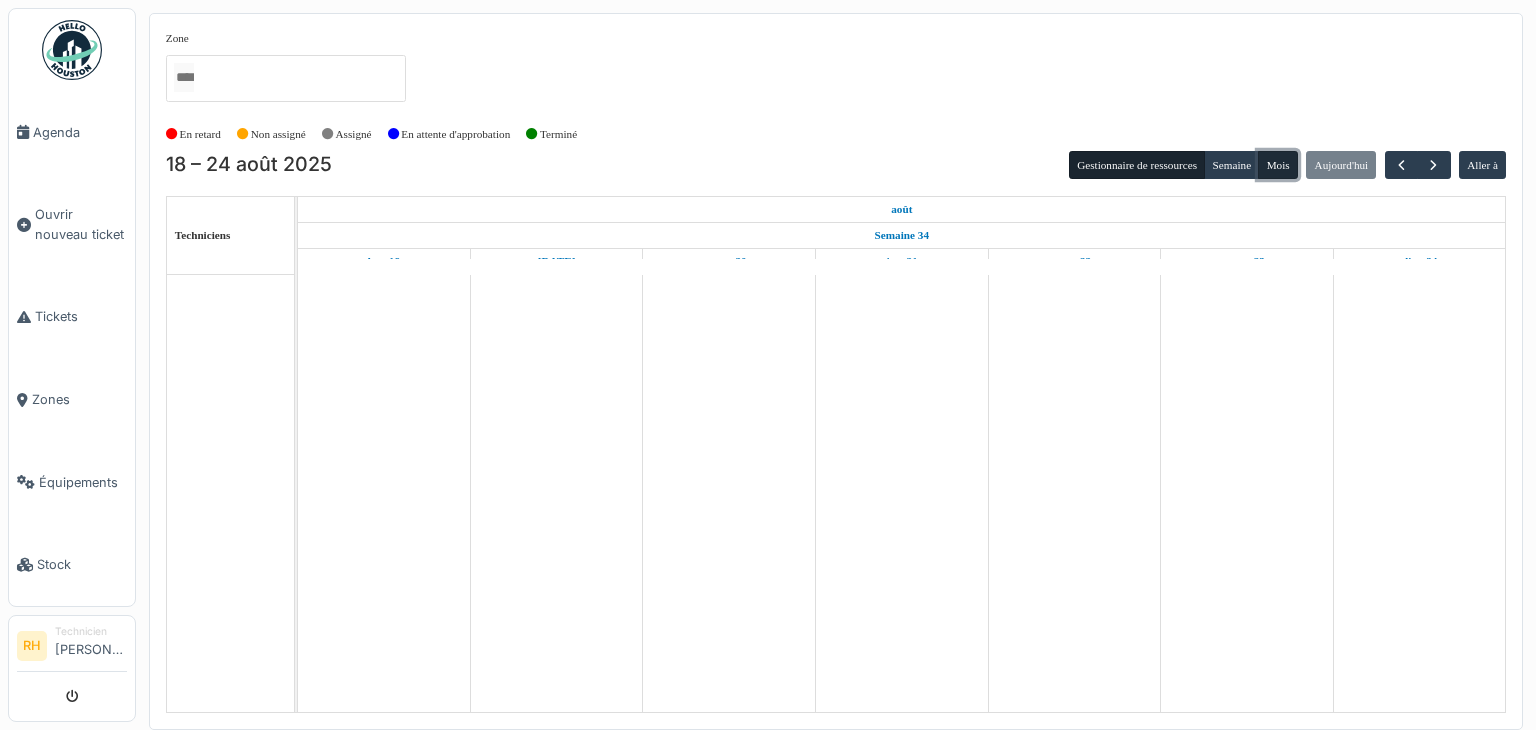
click at [1272, 169] on button "Mois" at bounding box center [1278, 165] width 40 height 28
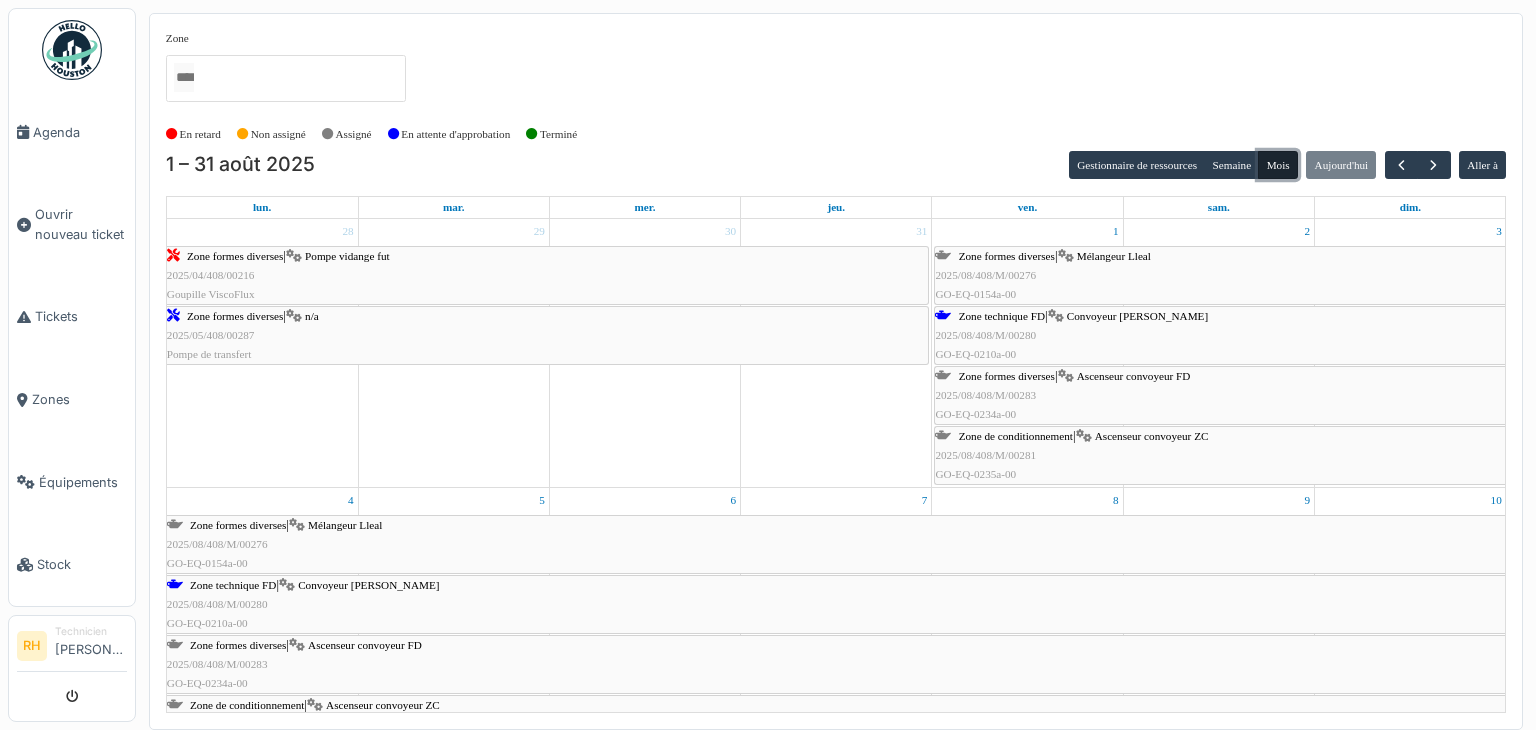
click at [996, 383] on div "Zone formes diverses | Ascenseur convoyeur FD 2025/08/408/M/00283 GO-EQ-0234a-00" at bounding box center [1220, 396] width 570 height 58
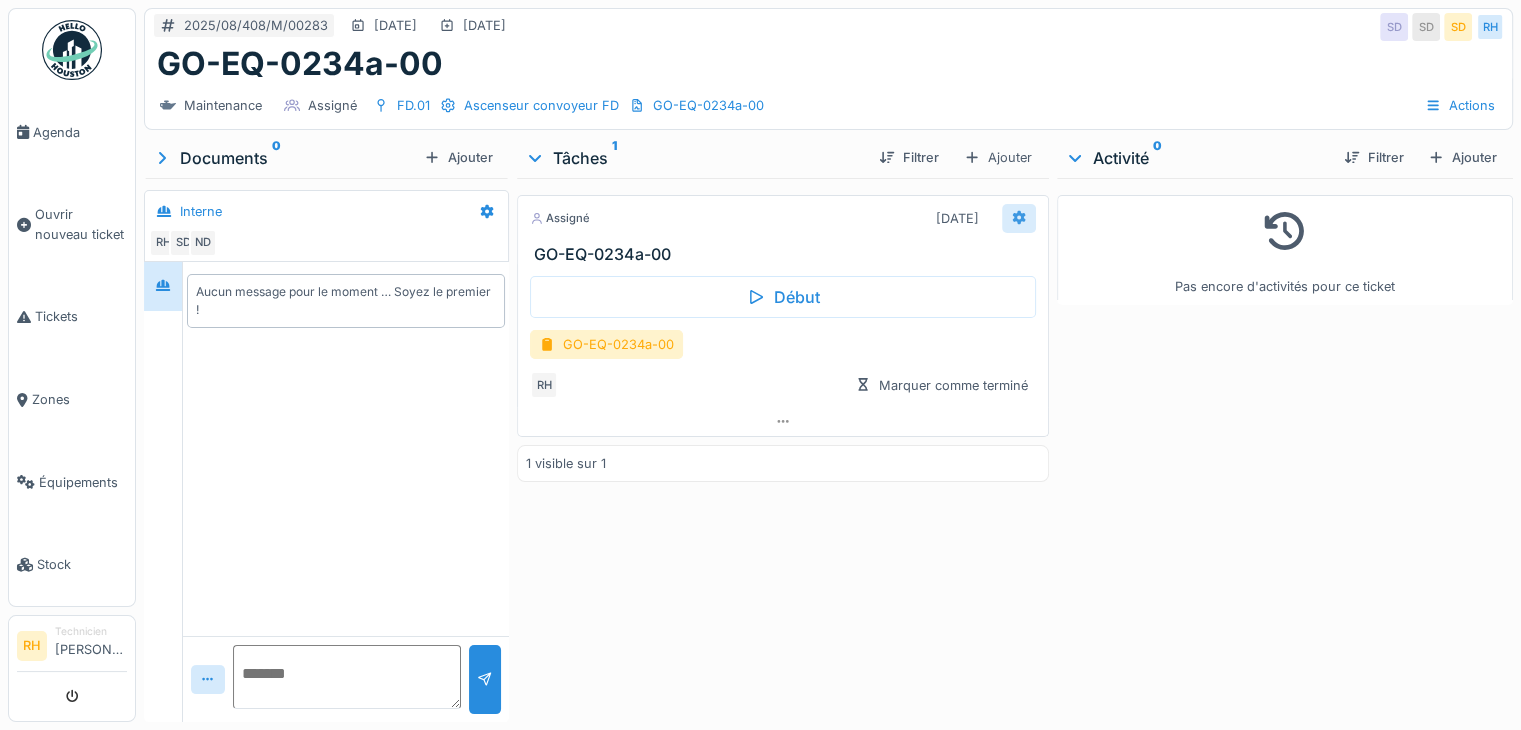
click at [1014, 215] on icon at bounding box center [1018, 218] width 13 height 14
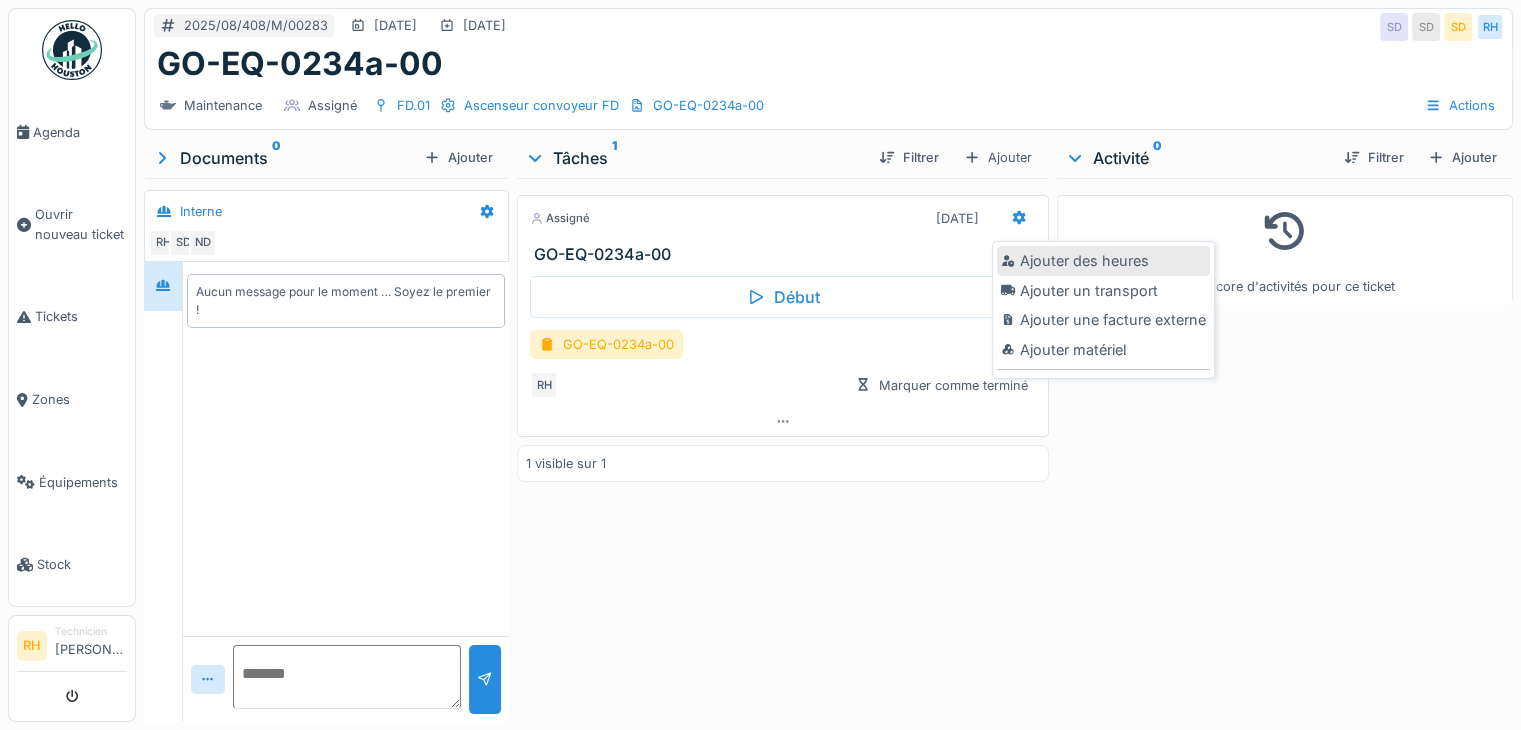
click at [1055, 257] on div "Ajouter des heures" at bounding box center [1103, 261] width 213 height 30
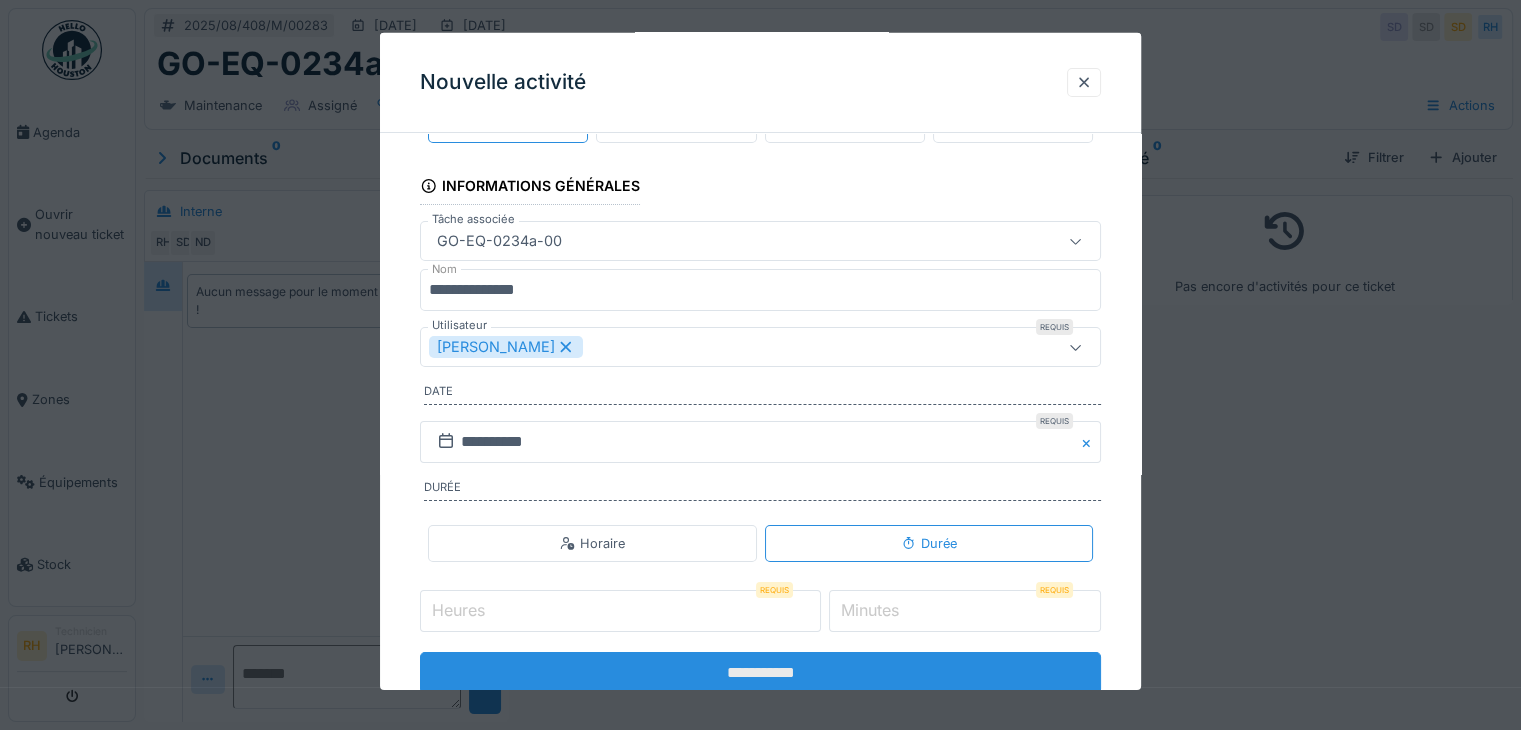
scroll to position [124, 0]
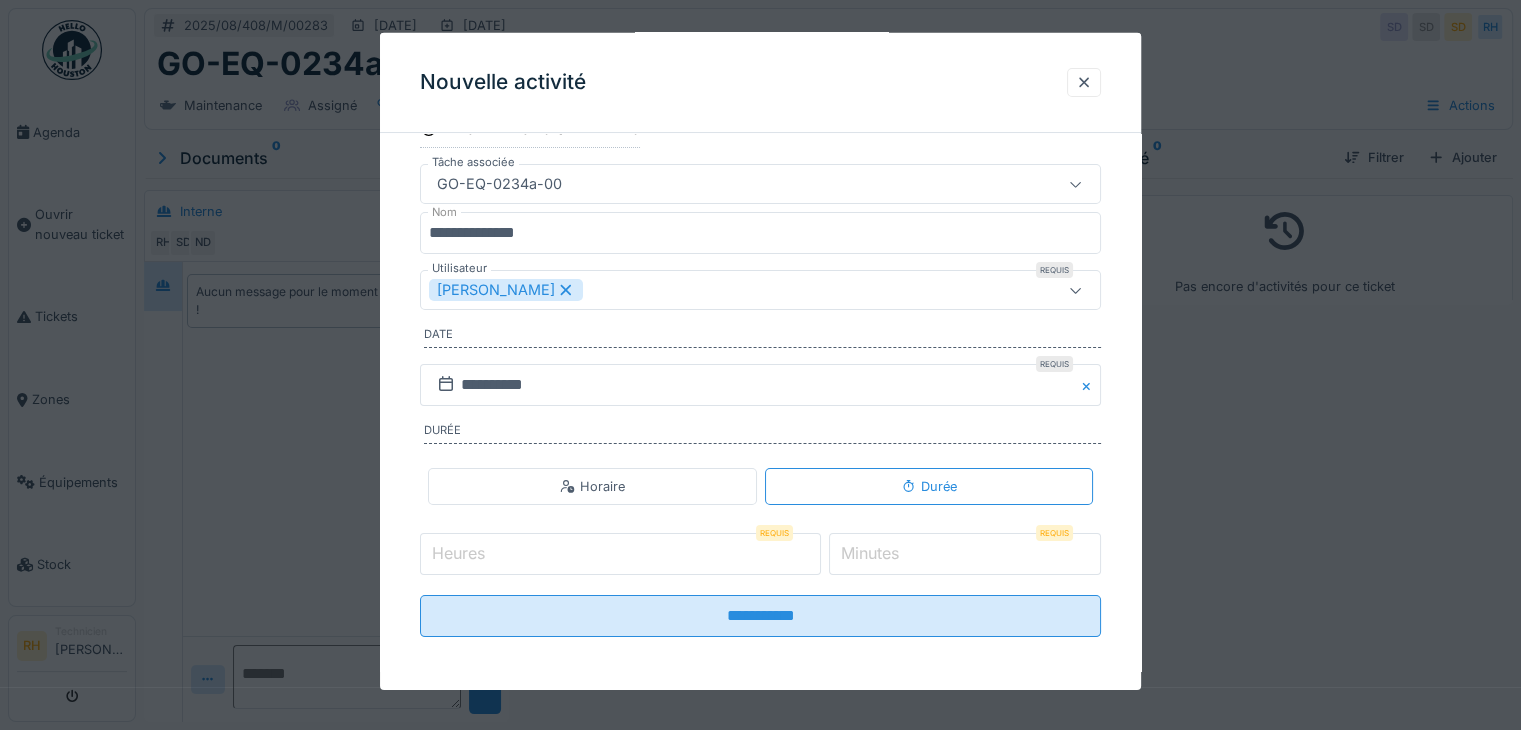
click at [626, 558] on input "Heures" at bounding box center [620, 554] width 401 height 42
type input "*"
click at [889, 565] on input "*" at bounding box center [965, 554] width 272 height 42
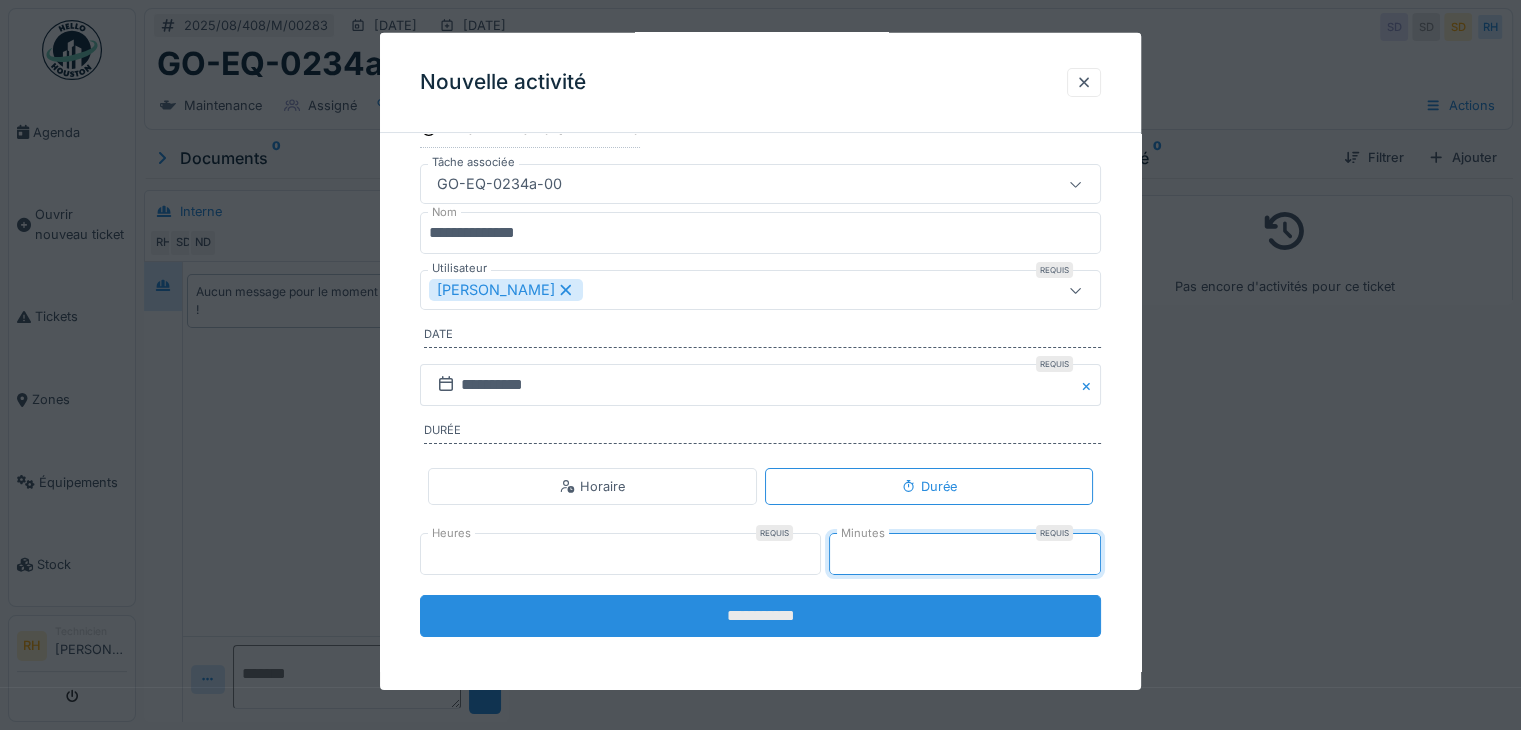
type input "**"
click at [756, 609] on input "**********" at bounding box center [760, 616] width 681 height 42
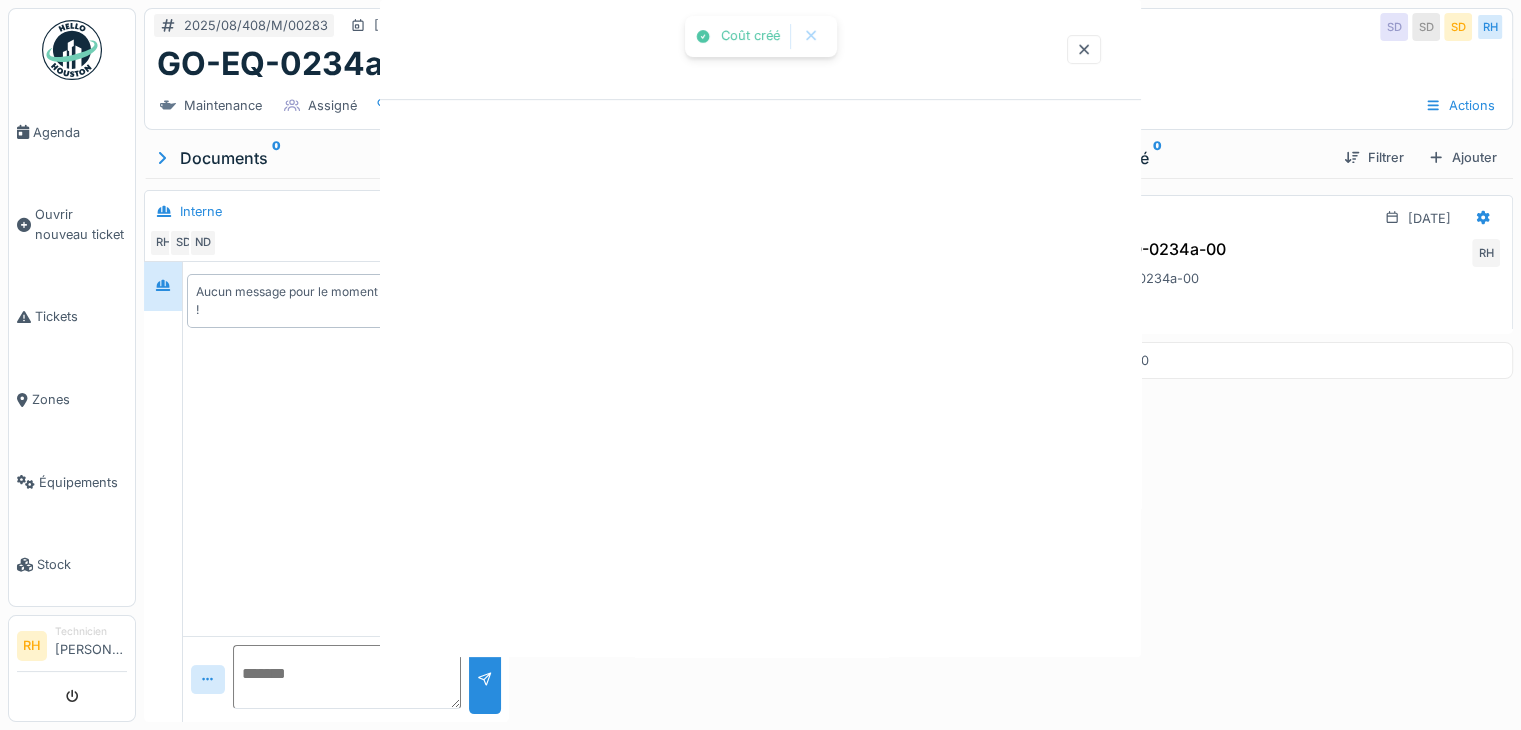
scroll to position [0, 0]
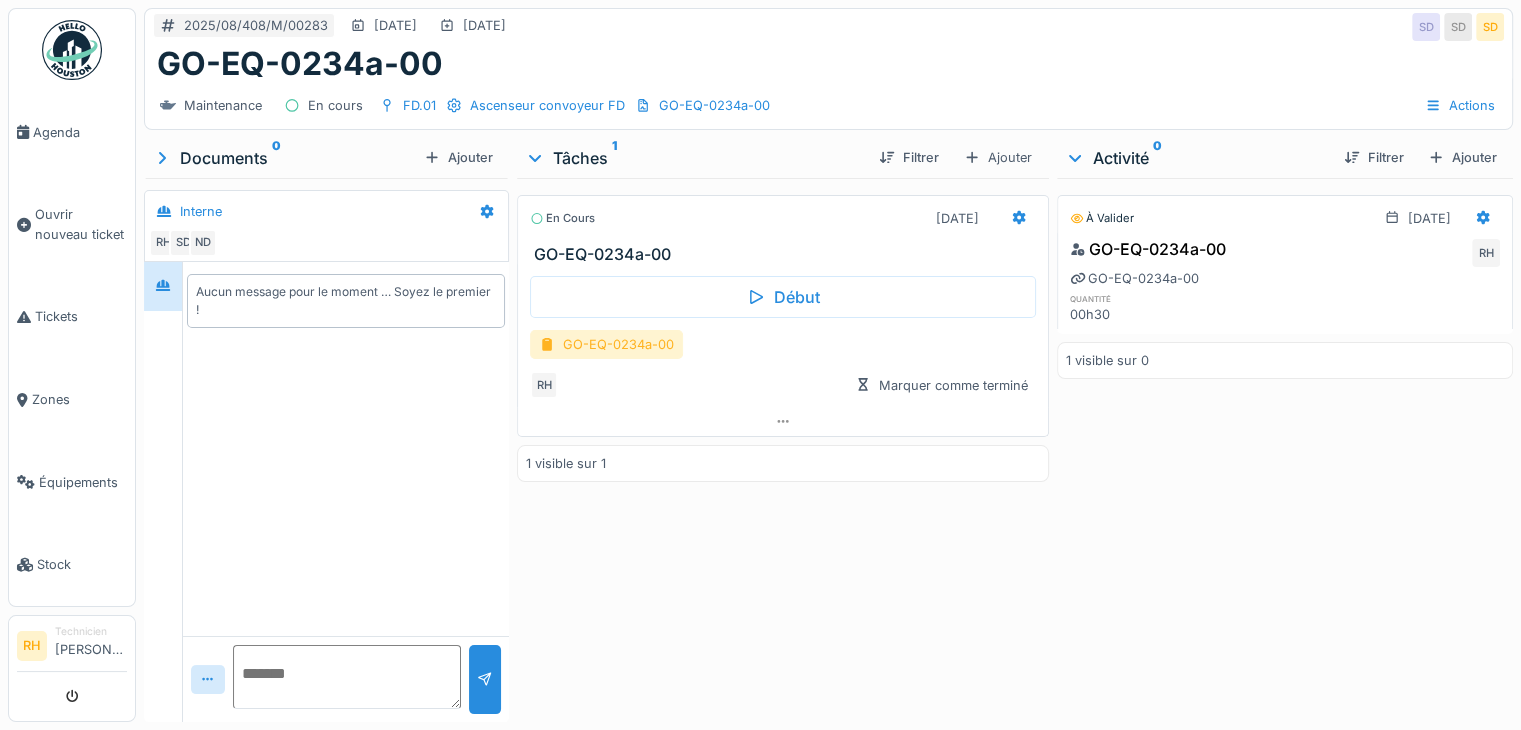
click at [617, 348] on div "GO-EQ-0234a-00" at bounding box center [606, 344] width 153 height 29
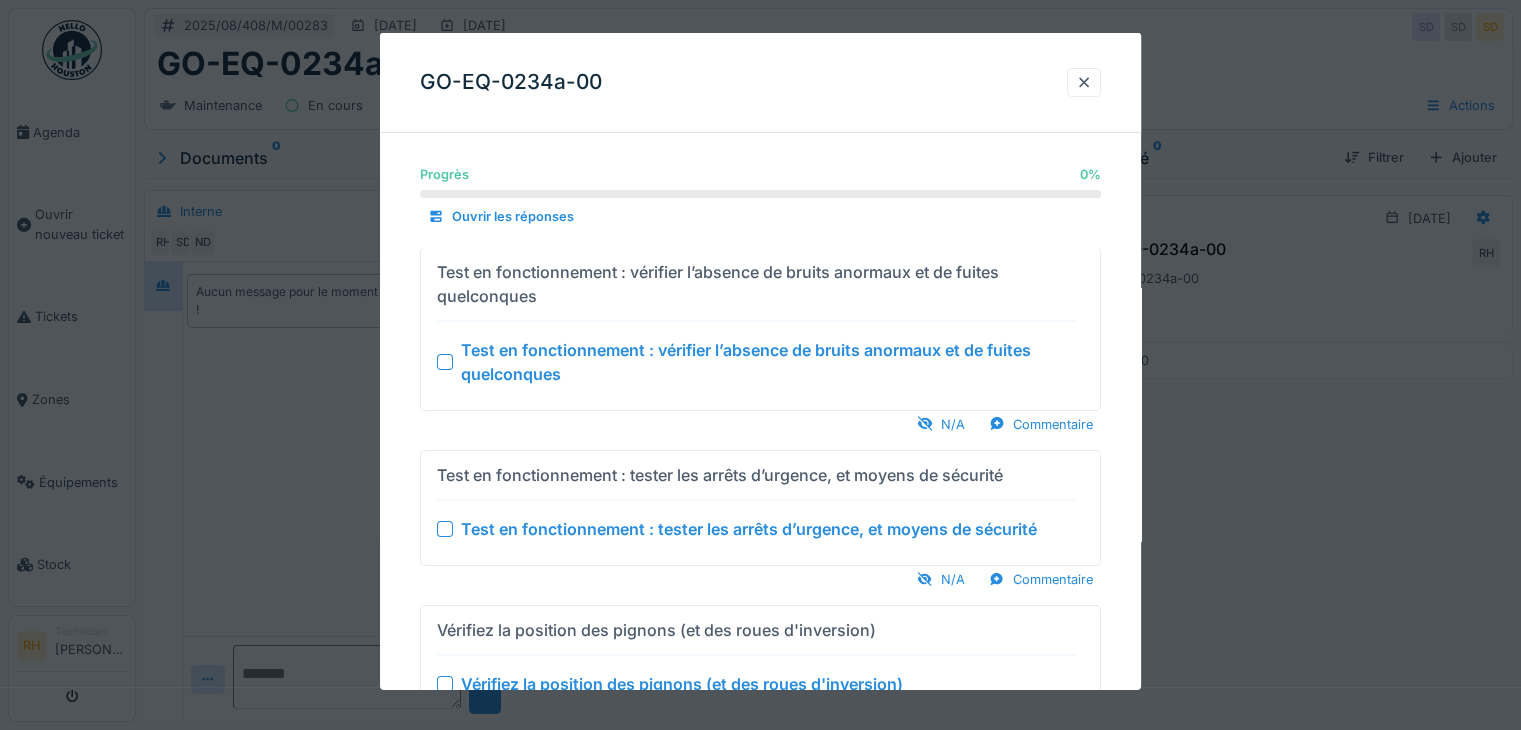
click at [445, 357] on div at bounding box center [445, 361] width 16 height 16
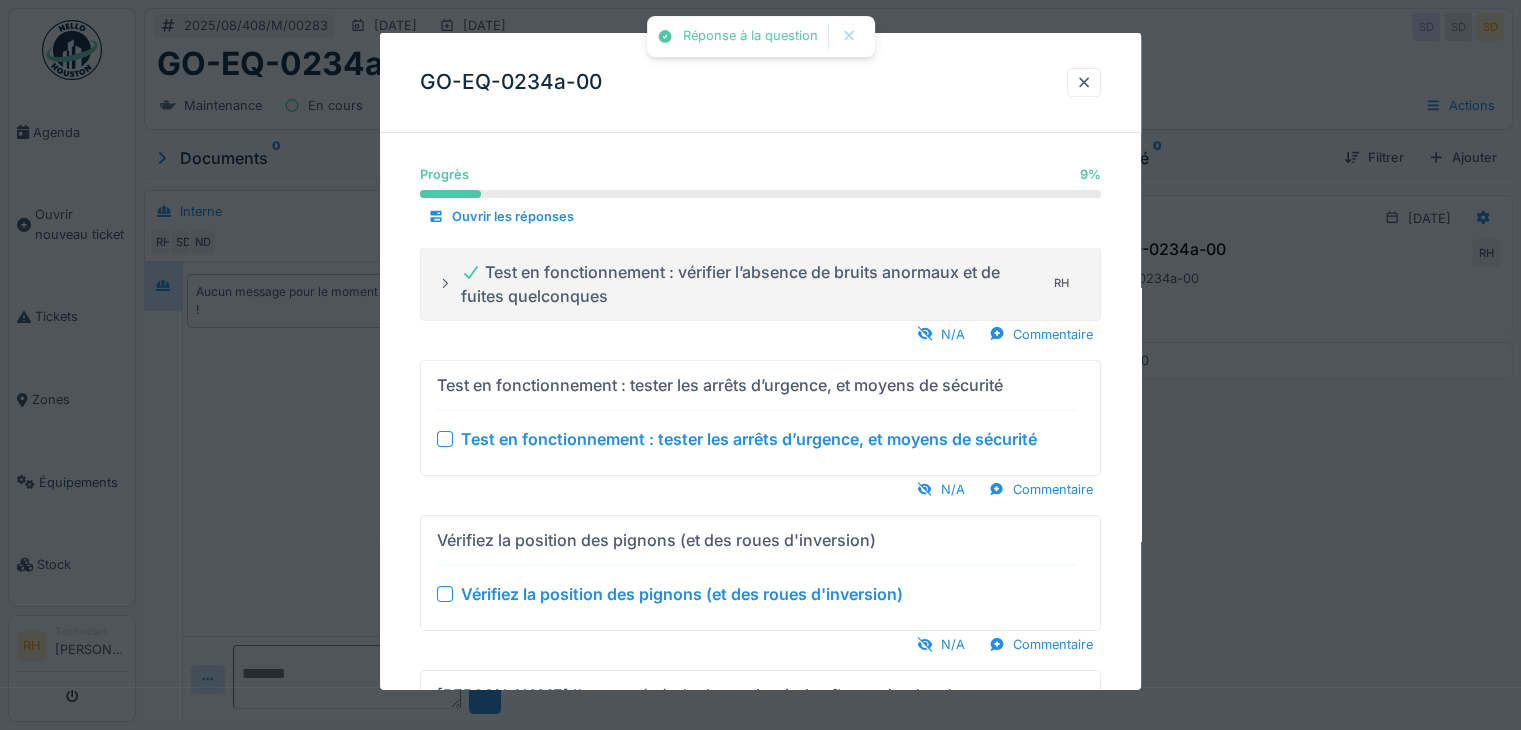
click at [447, 434] on div at bounding box center [445, 439] width 16 height 16
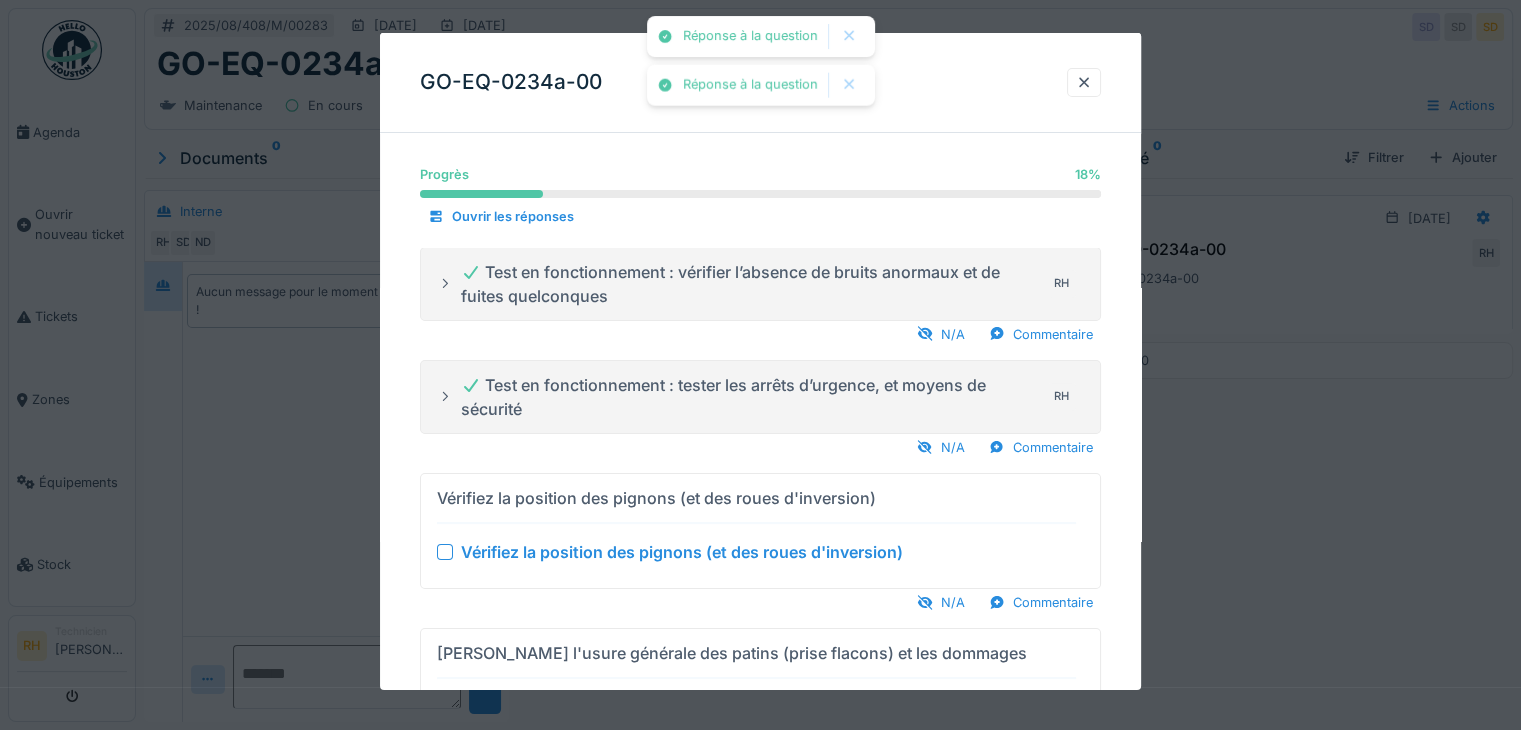
click at [451, 552] on div at bounding box center [445, 552] width 16 height 16
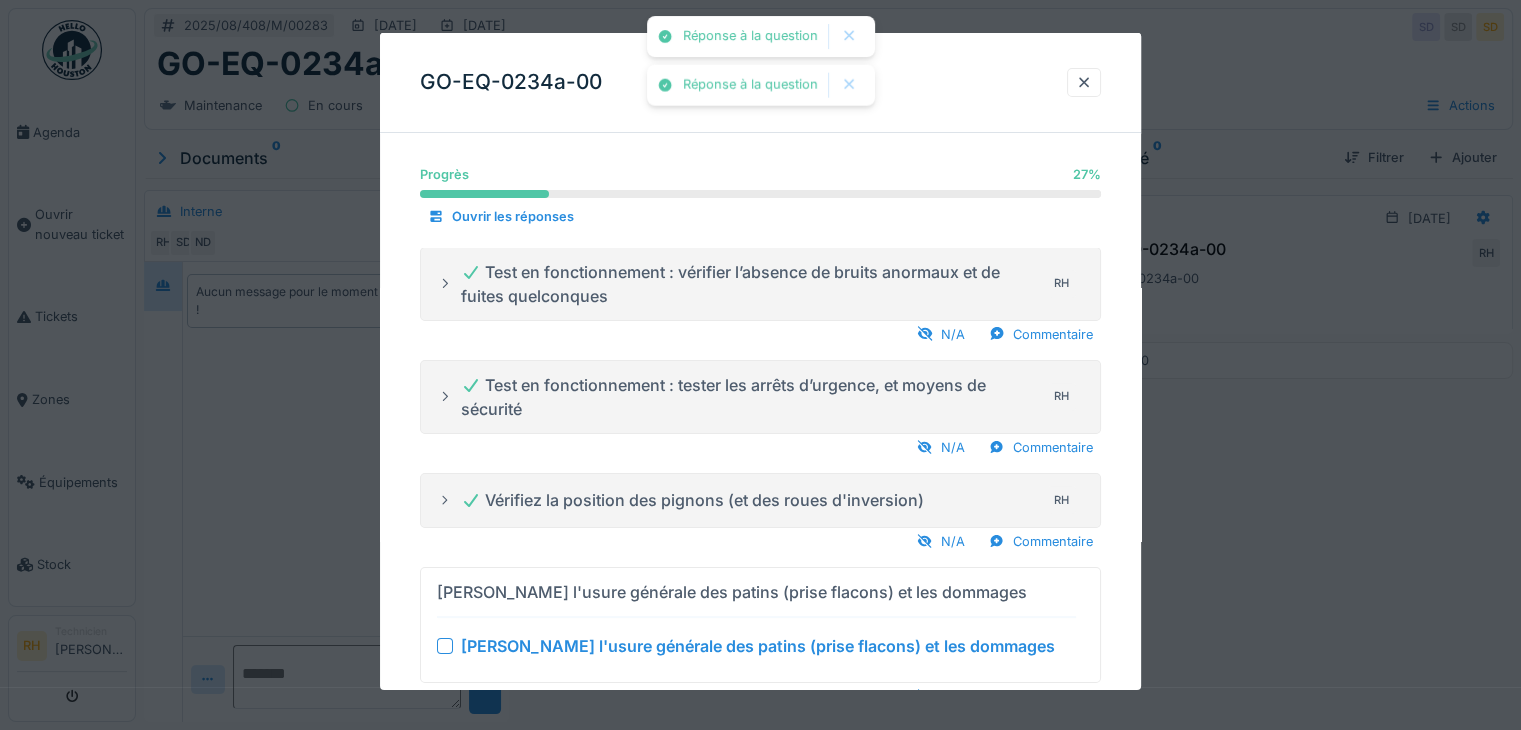
scroll to position [200, 0]
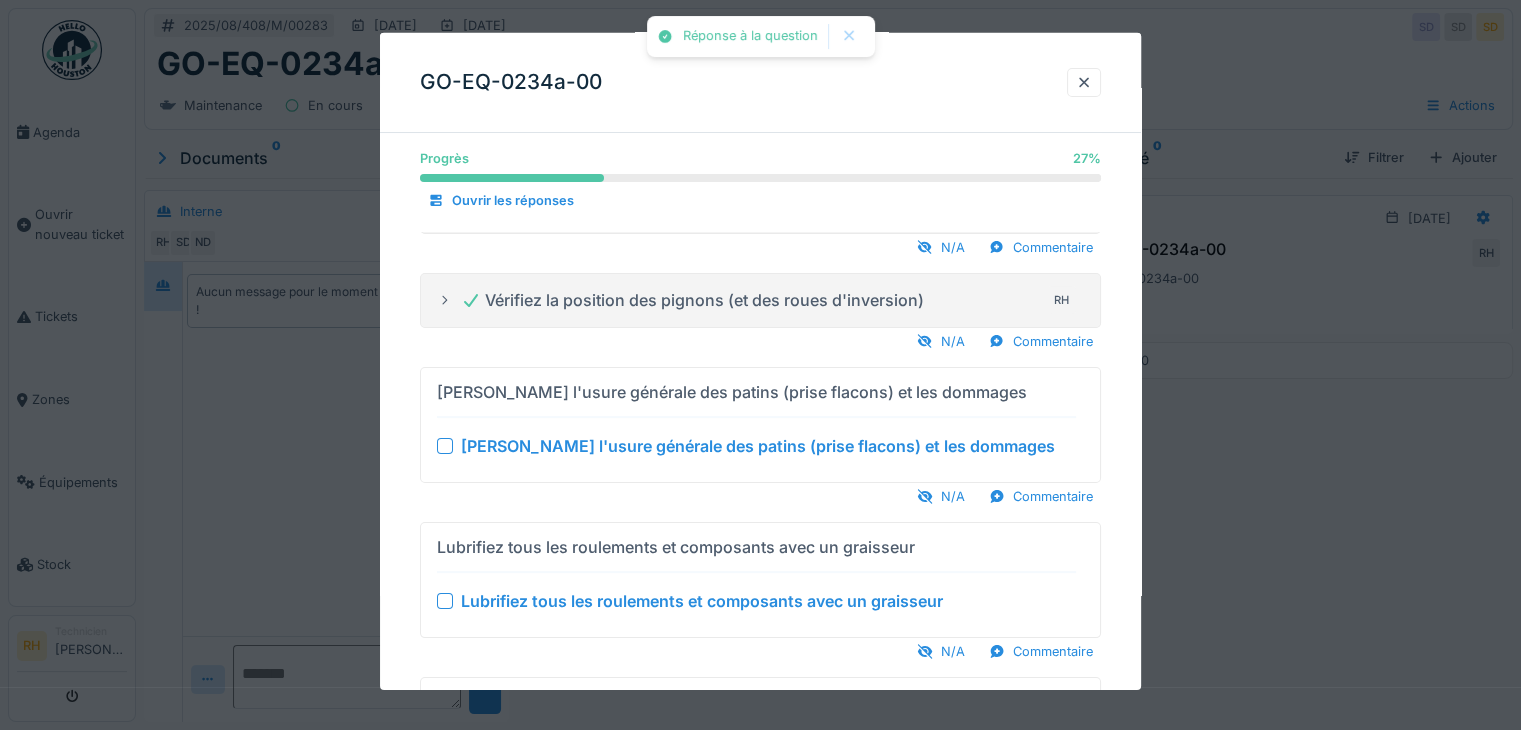
click at [444, 443] on div at bounding box center [445, 446] width 16 height 16
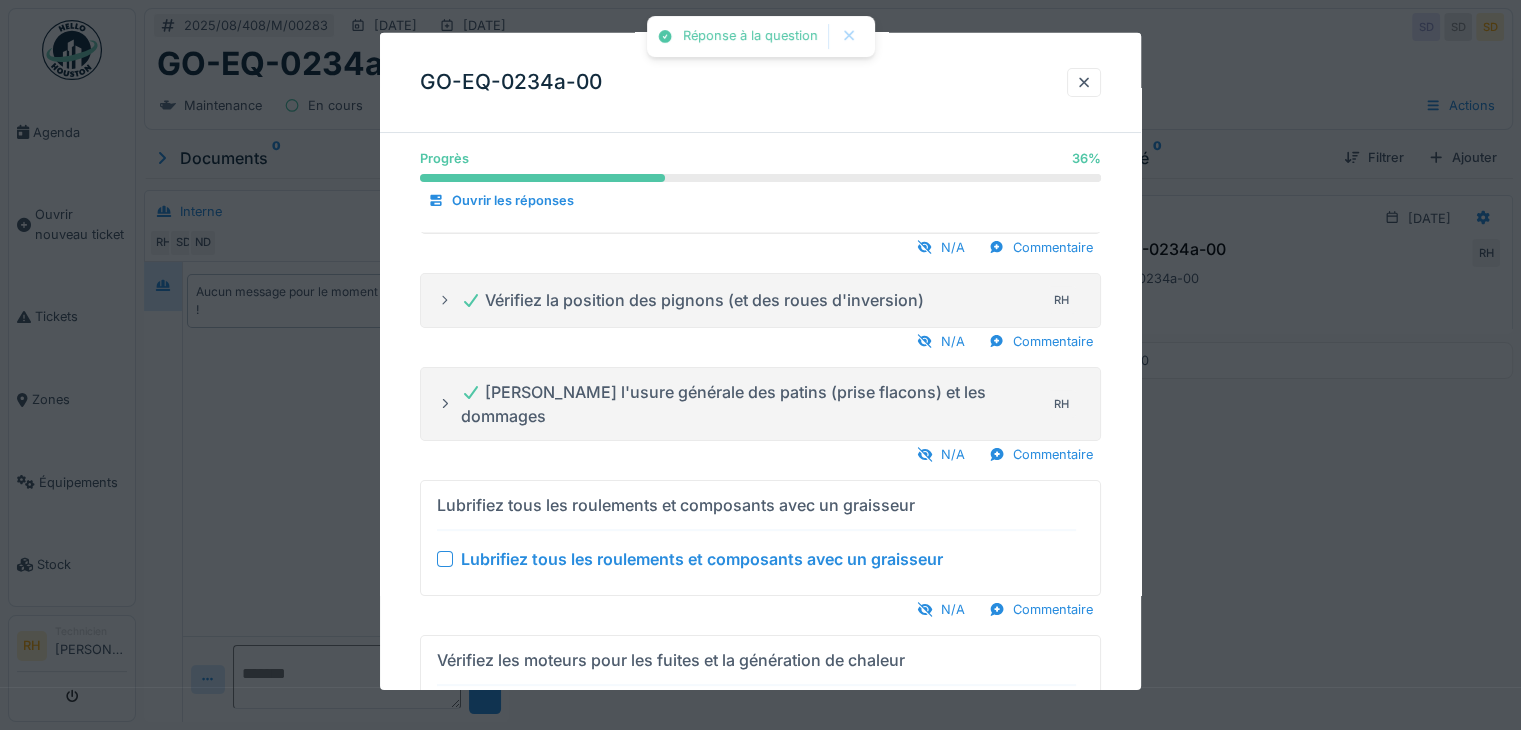
click at [445, 551] on div at bounding box center [445, 559] width 16 height 16
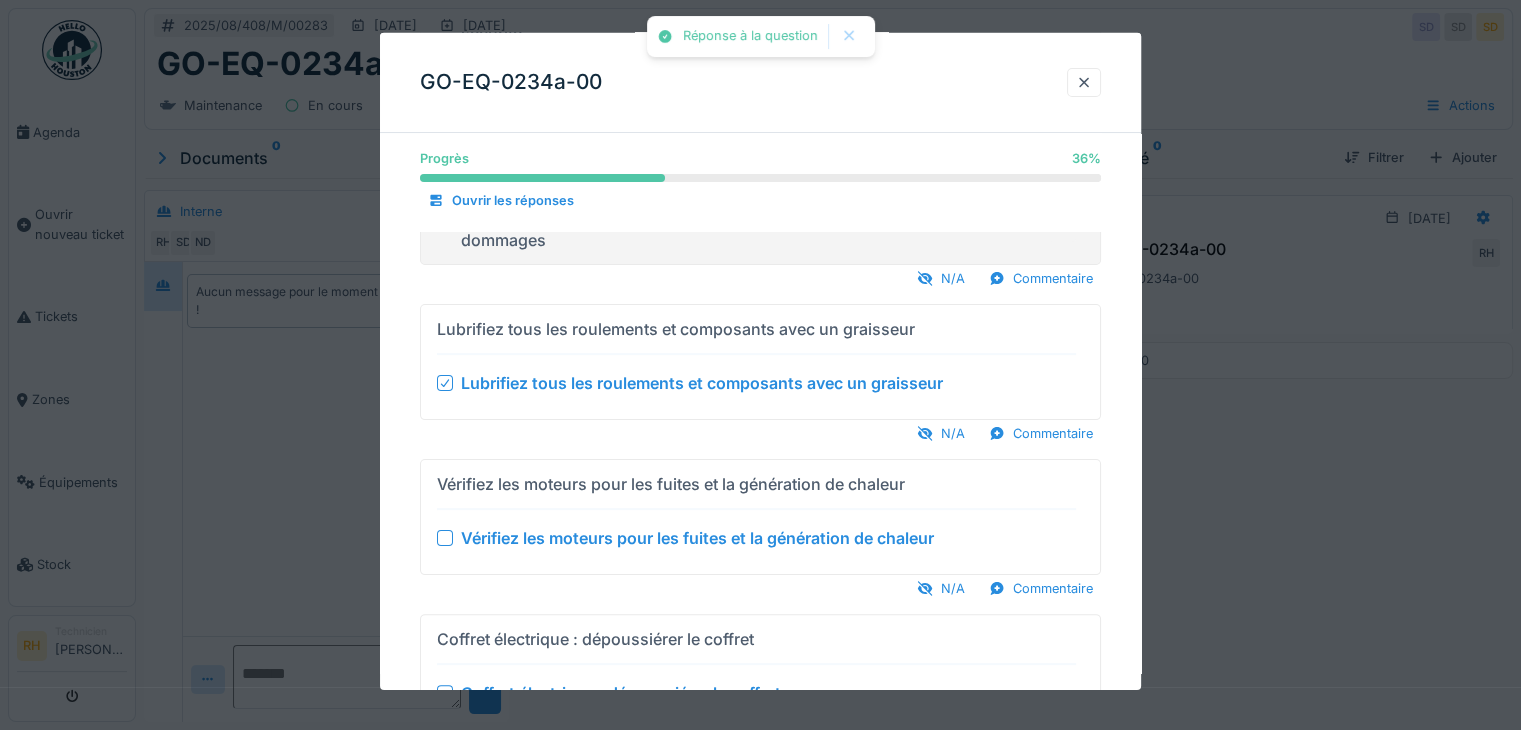
scroll to position [400, 0]
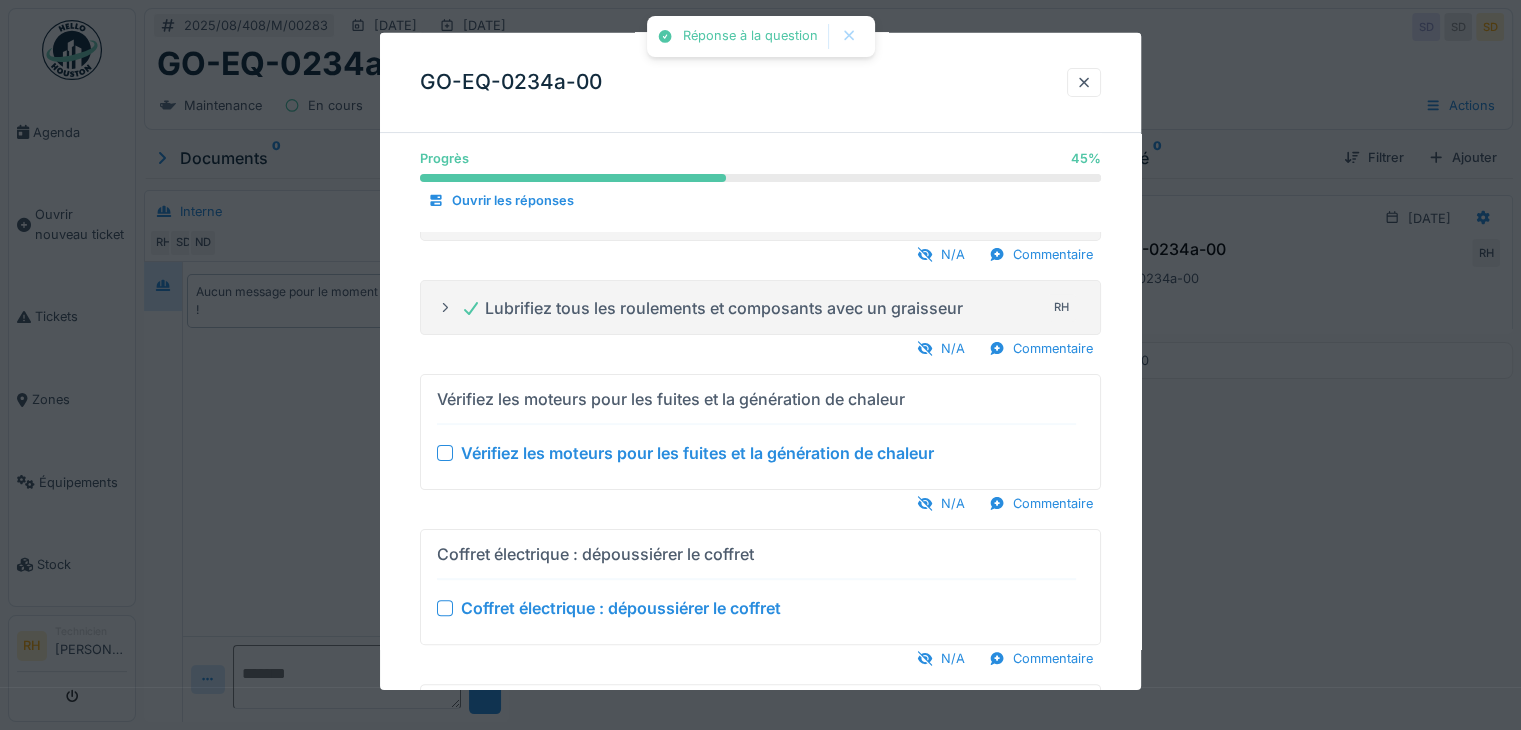
click at [442, 494] on div "N/A Commentaire" at bounding box center [760, 503] width 681 height 27
click at [444, 600] on div at bounding box center [445, 608] width 16 height 16
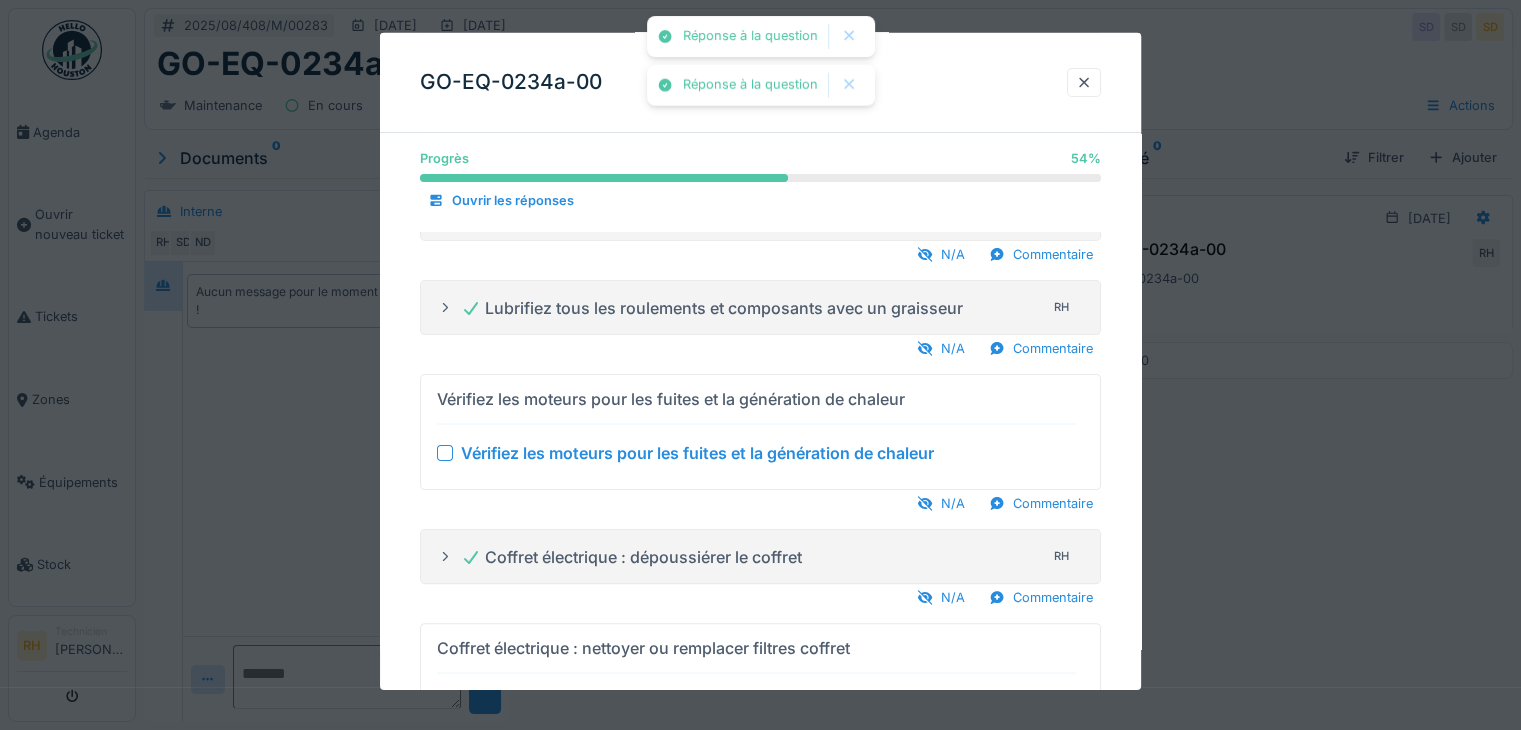
click at [444, 445] on div at bounding box center [445, 453] width 16 height 16
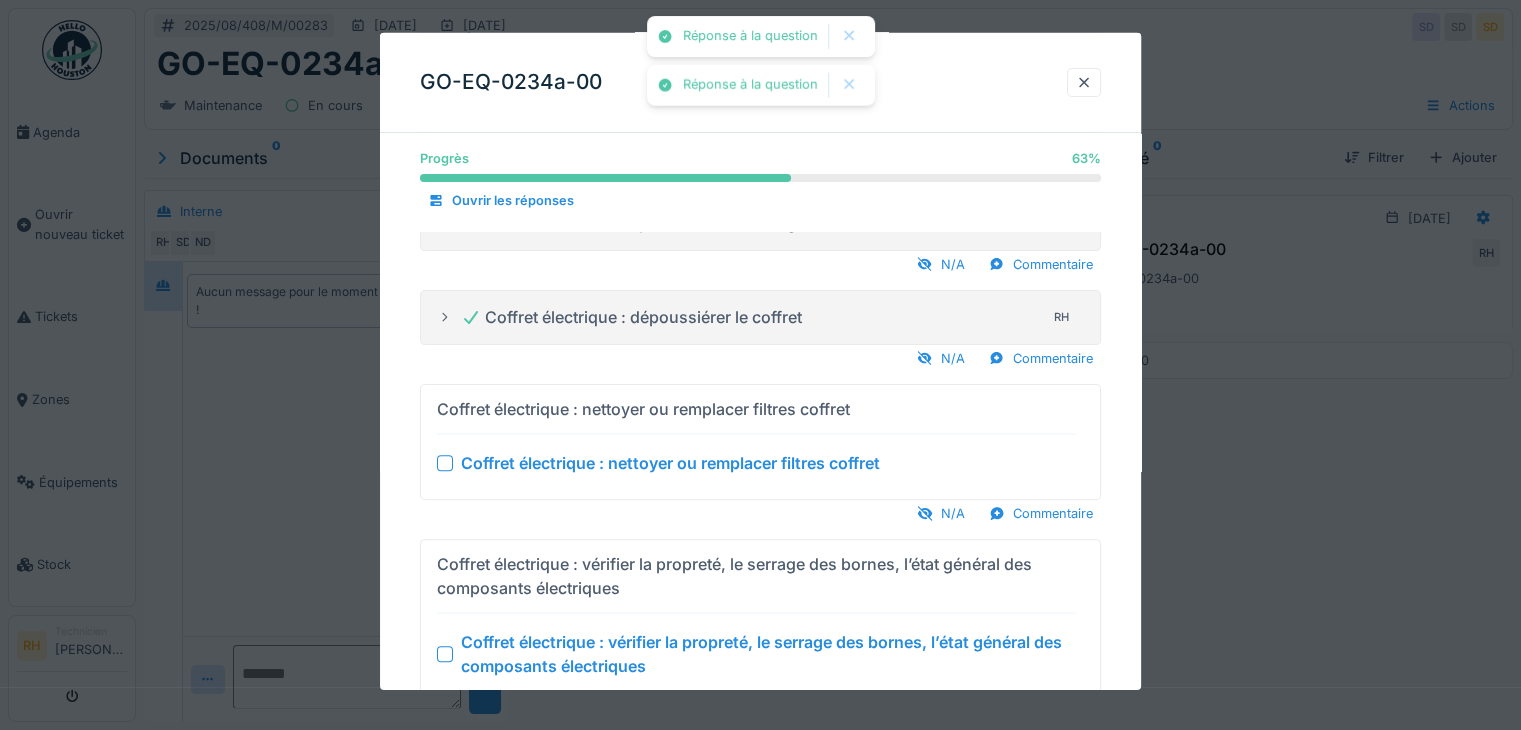
scroll to position [700, 0]
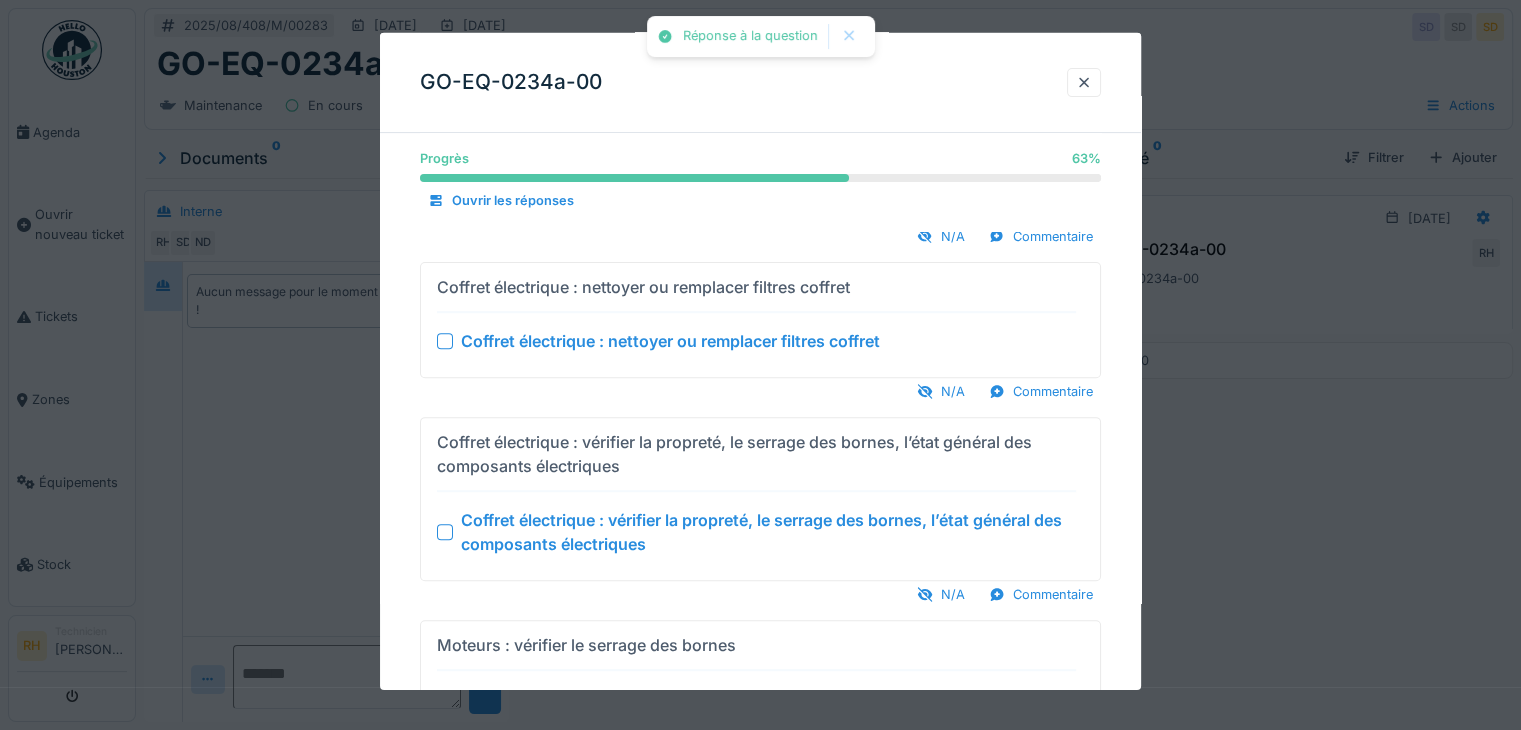
click at [452, 333] on div at bounding box center [445, 341] width 16 height 16
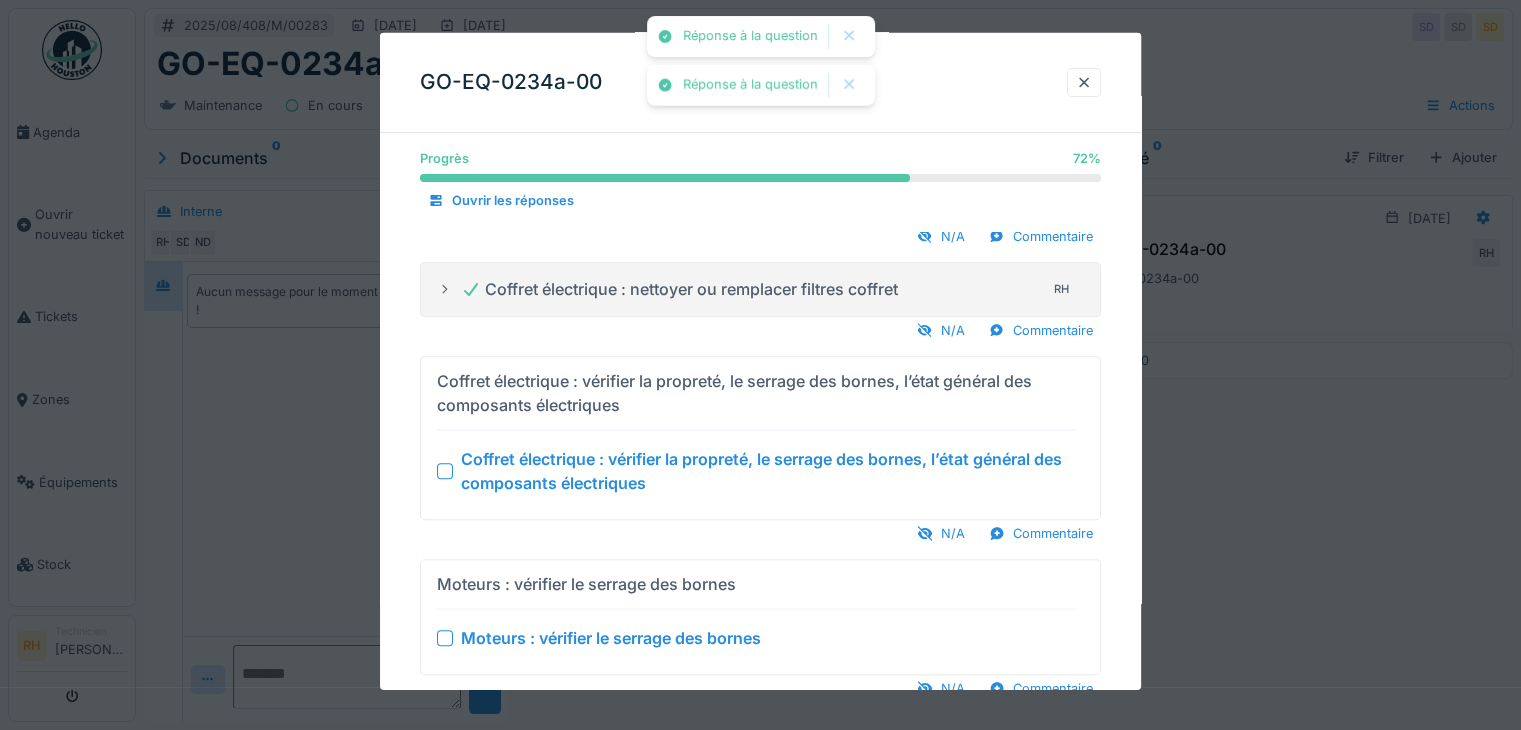
drag, startPoint x: 445, startPoint y: 450, endPoint x: 440, endPoint y: 463, distance: 13.9
click at [444, 463] on div at bounding box center [445, 471] width 16 height 16
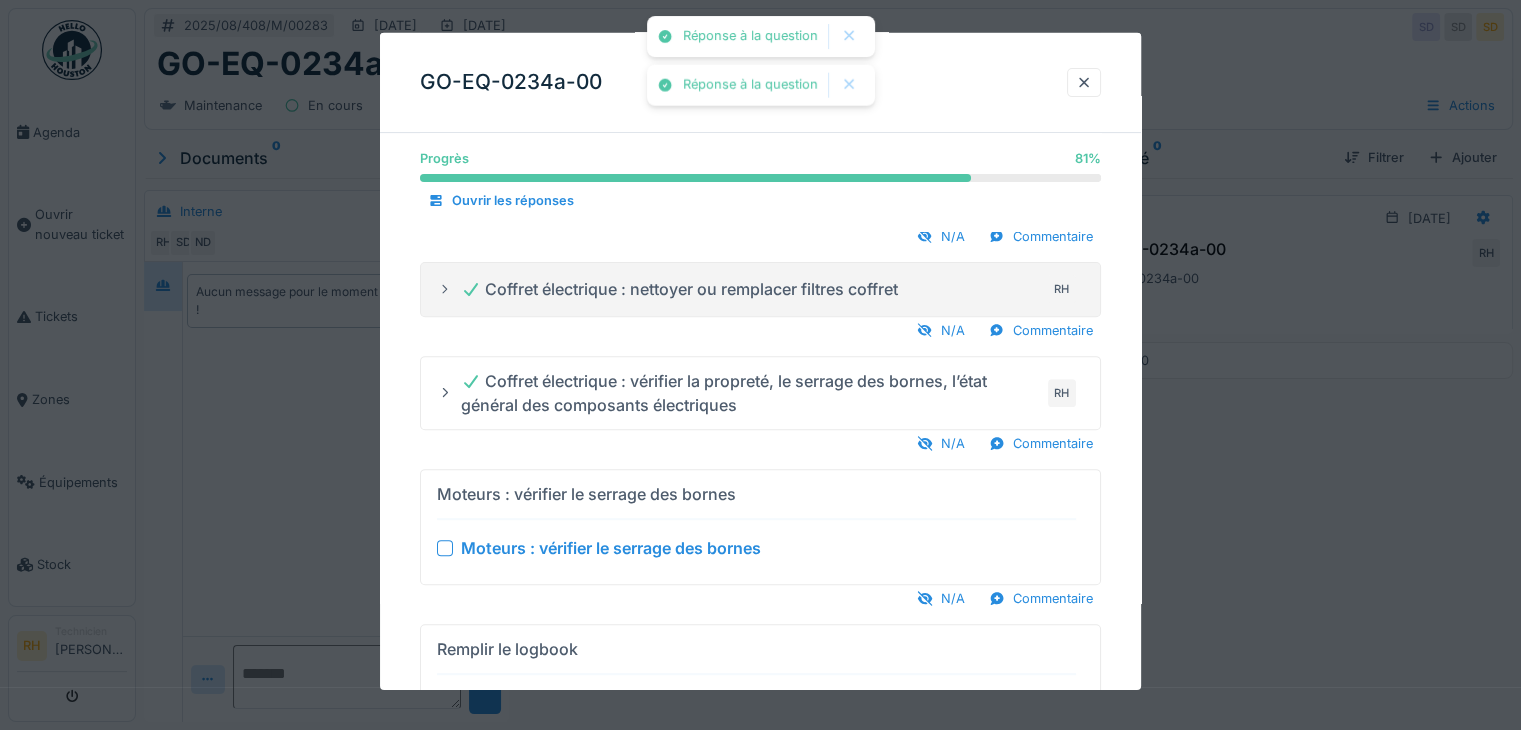
click at [445, 540] on div at bounding box center [445, 548] width 16 height 16
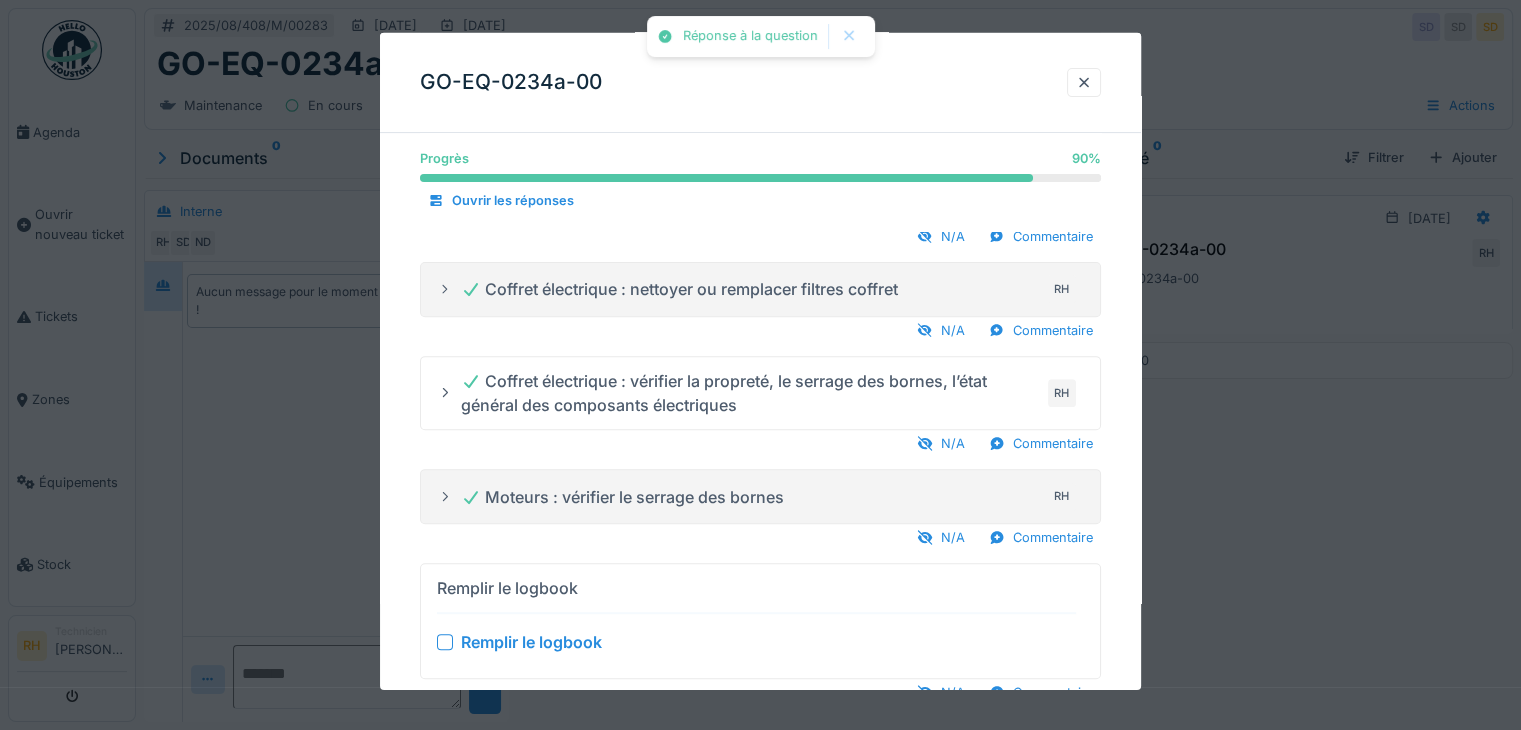
click at [444, 634] on div at bounding box center [445, 642] width 16 height 16
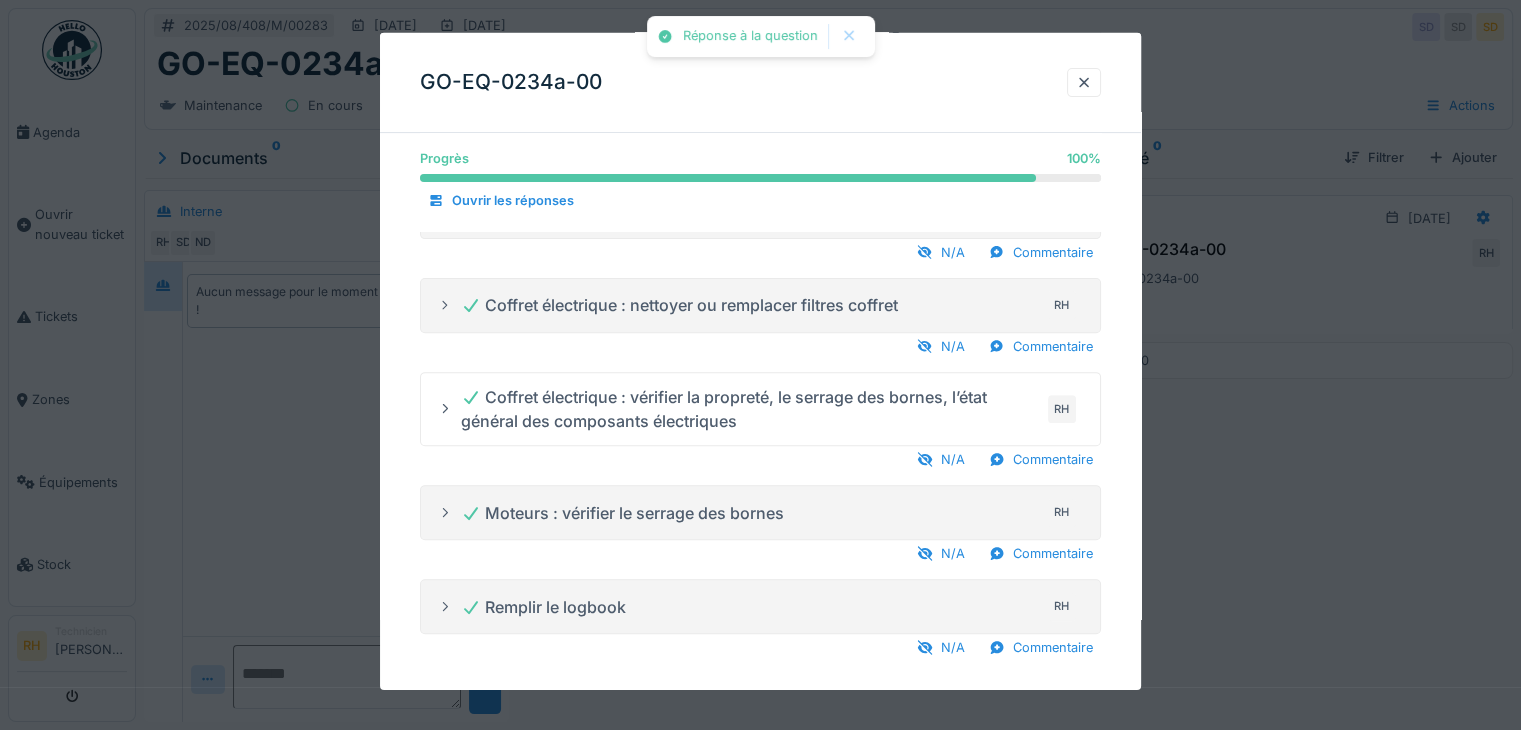
click at [1261, 560] on div at bounding box center [760, 365] width 1521 height 730
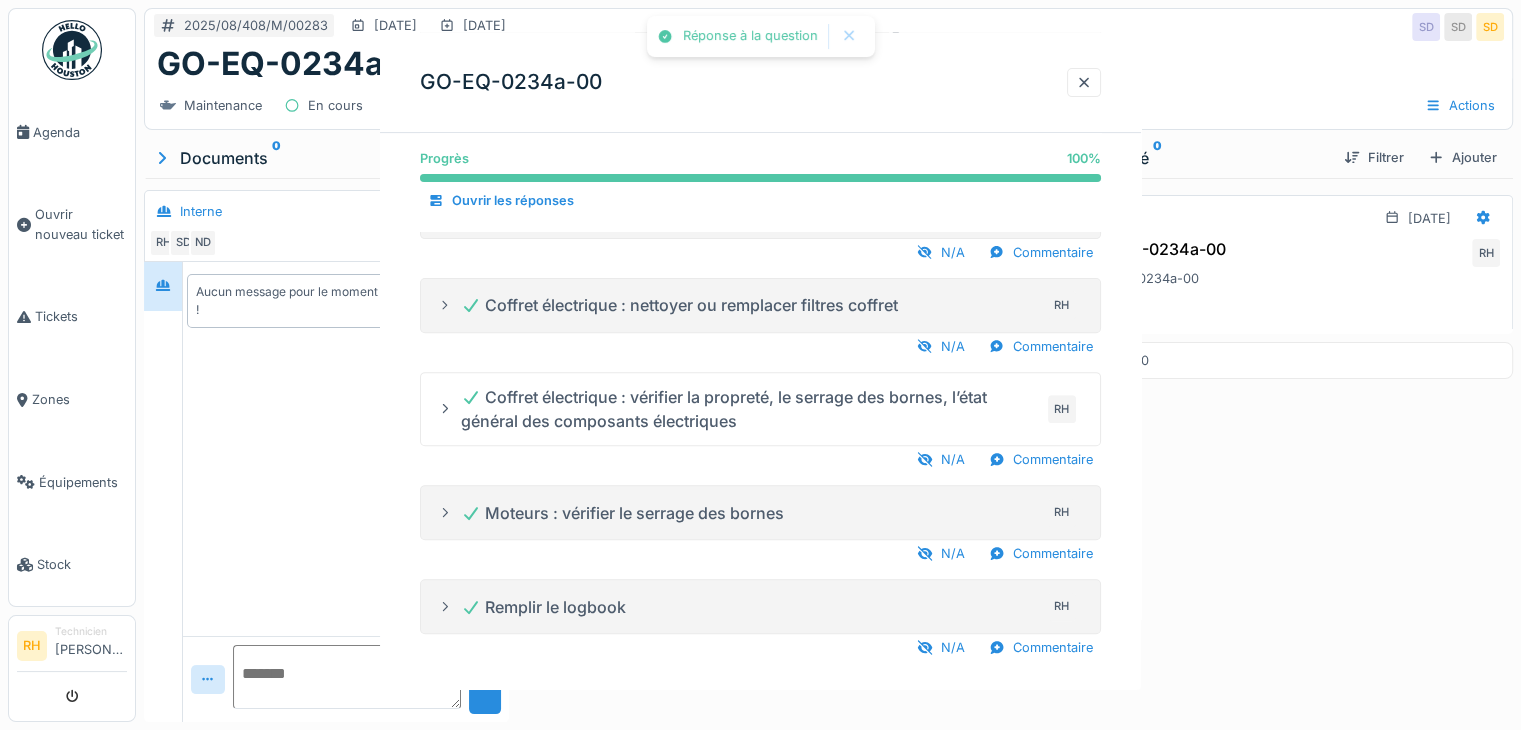
scroll to position [0, 0]
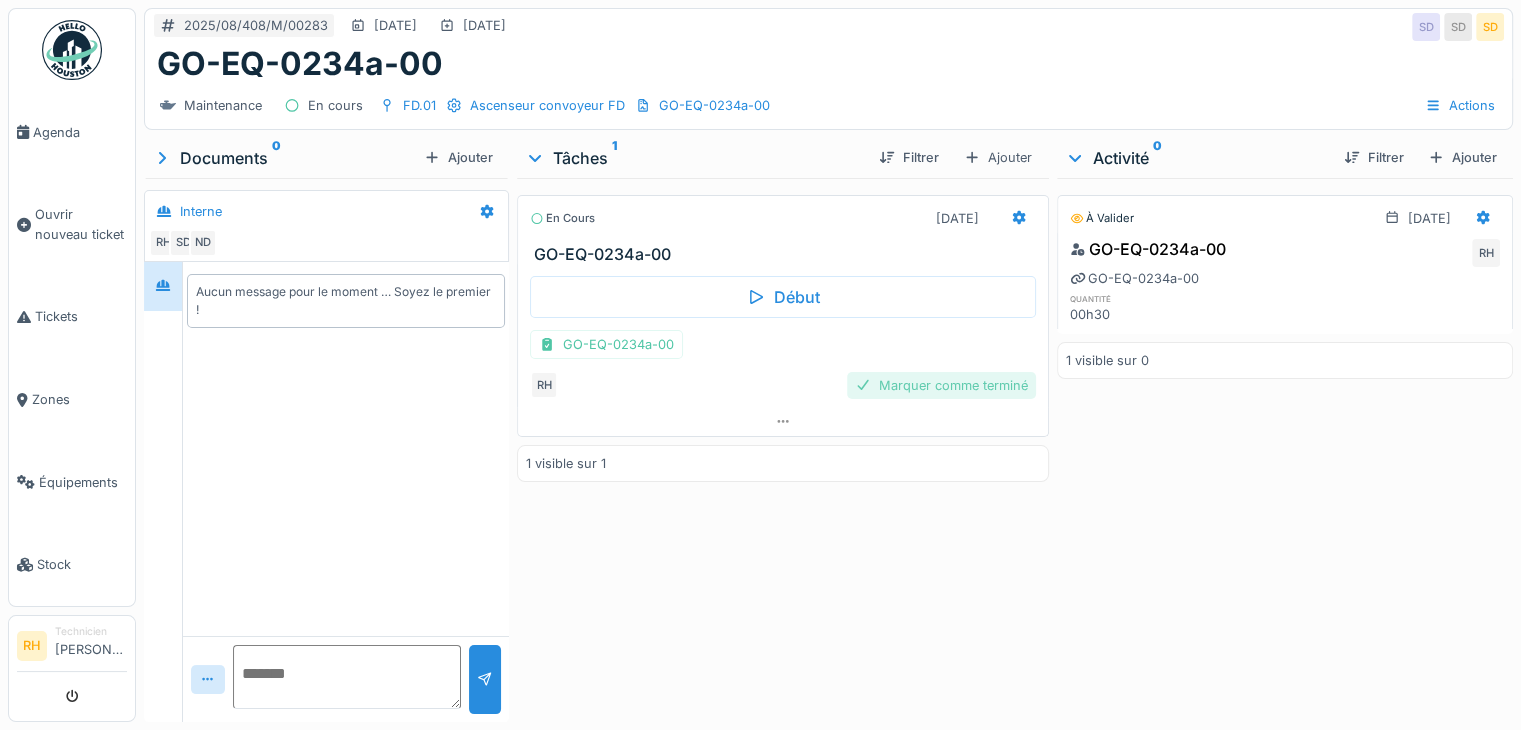
click at [878, 376] on div "Marquer comme terminé" at bounding box center [941, 385] width 189 height 27
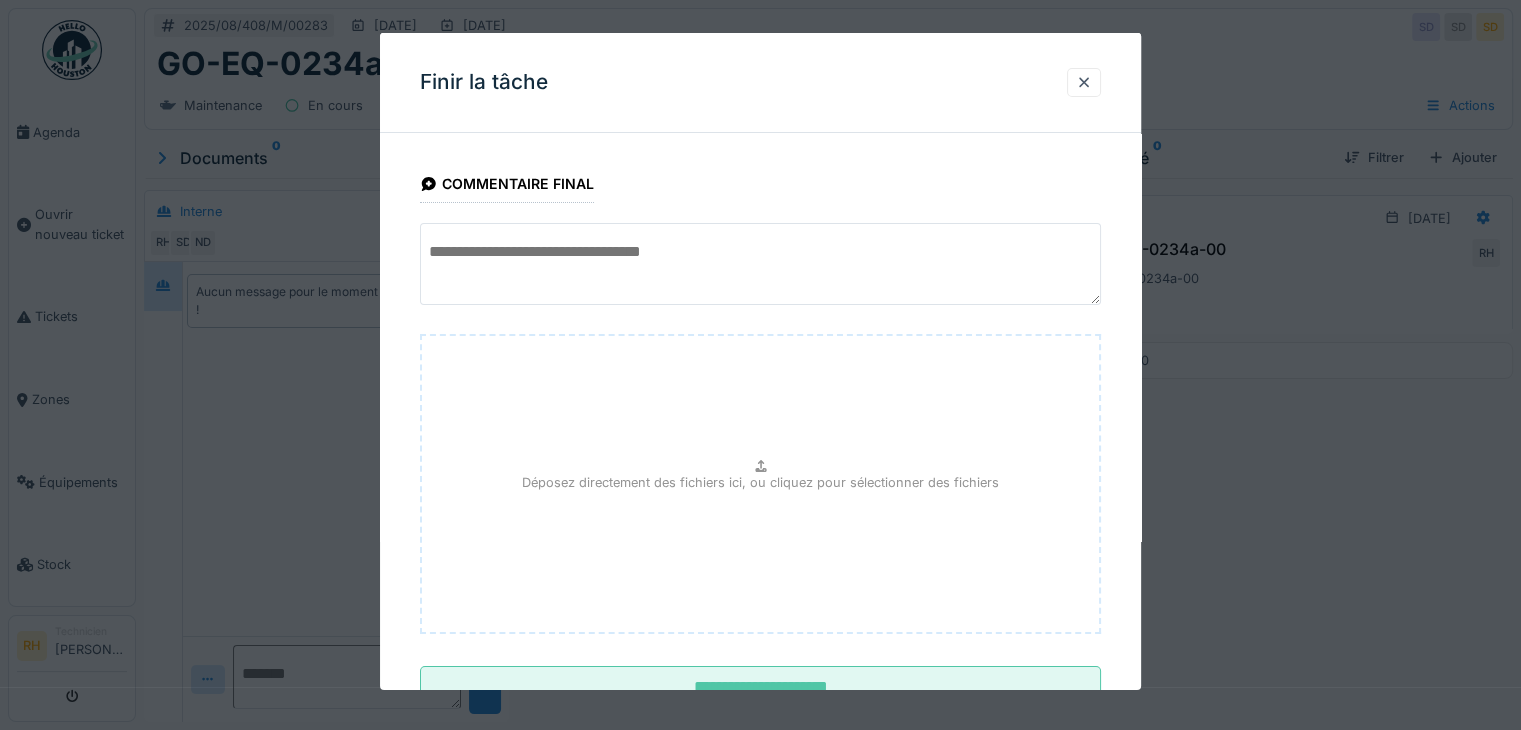
click at [670, 258] on textarea at bounding box center [760, 264] width 681 height 82
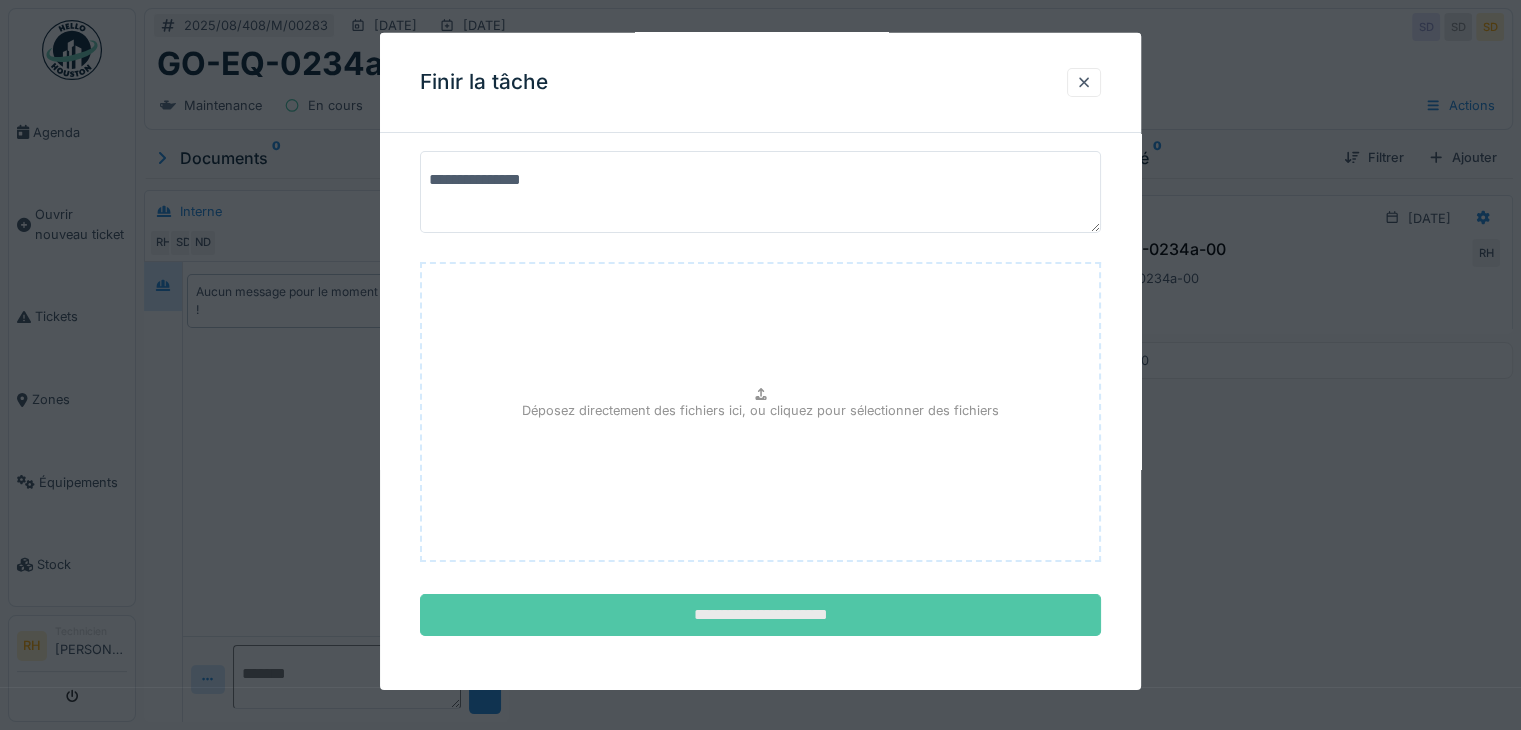
type textarea "**********"
click at [757, 617] on input "**********" at bounding box center [760, 615] width 681 height 42
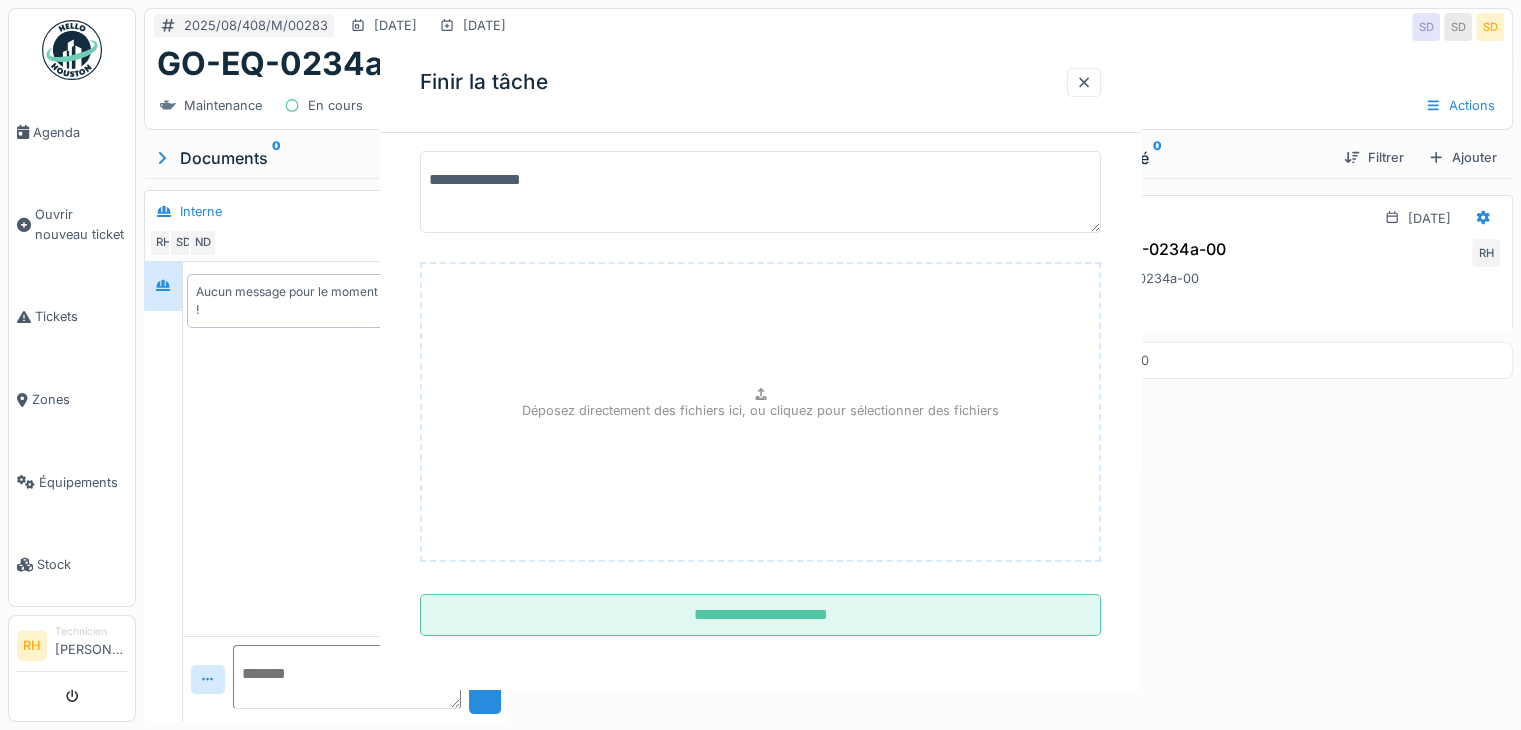
scroll to position [0, 0]
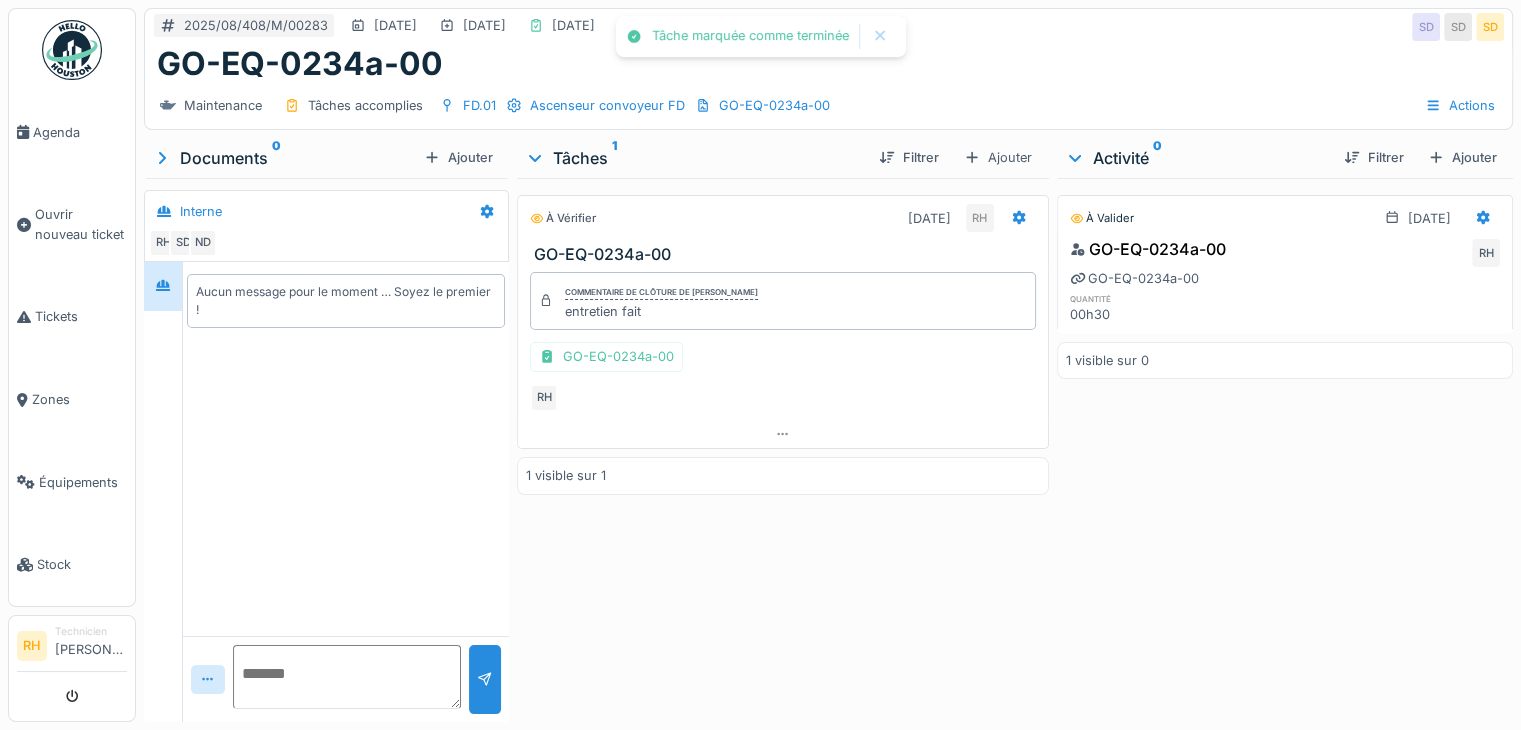
click at [752, 555] on div "À vérifier 25/08/2025 RH GO-EQ-0234a-00 Commentaire de clôture de Renaud Horent…" at bounding box center [783, 446] width 532 height 536
click at [48, 124] on span "Agenda" at bounding box center [80, 132] width 94 height 19
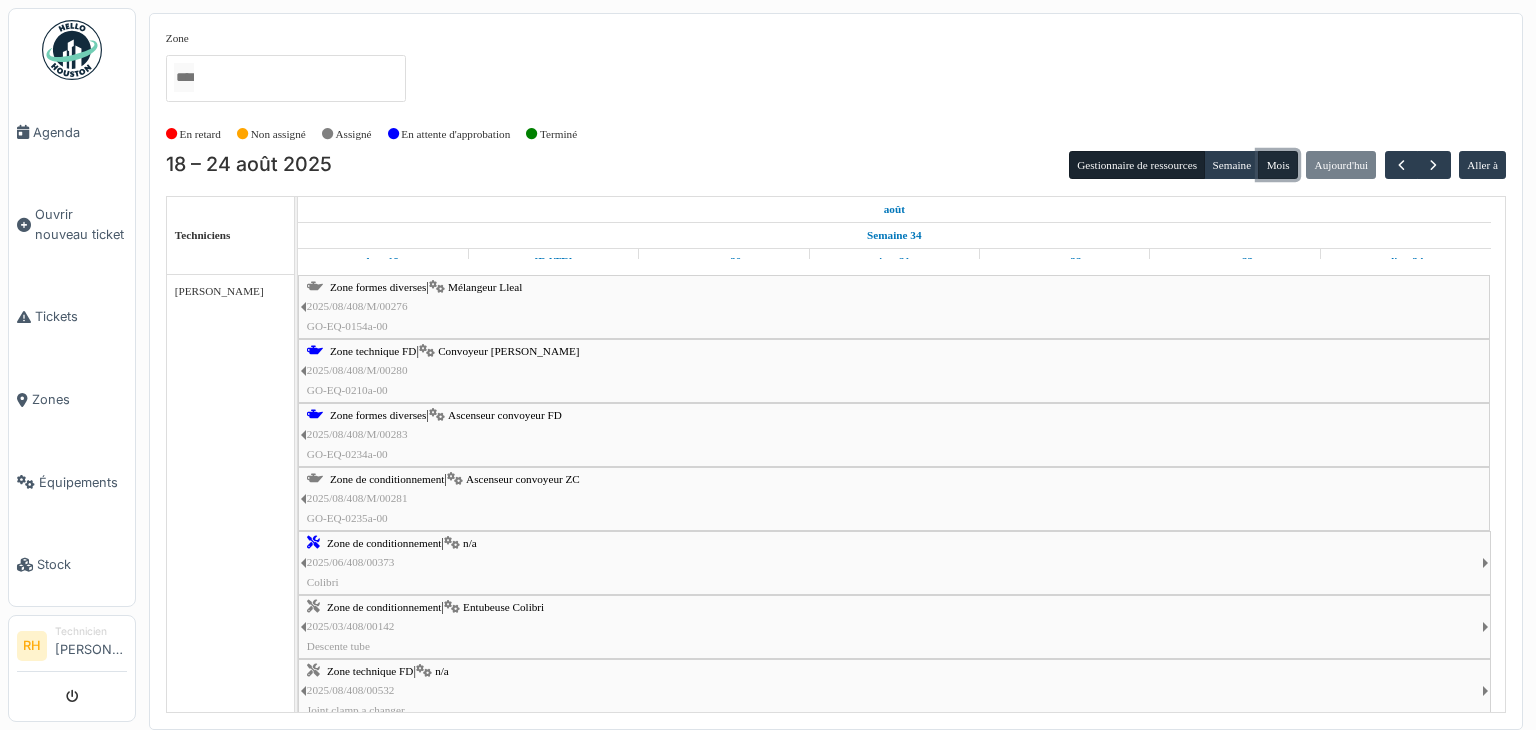
click at [1279, 167] on button "Mois" at bounding box center [1278, 165] width 40 height 28
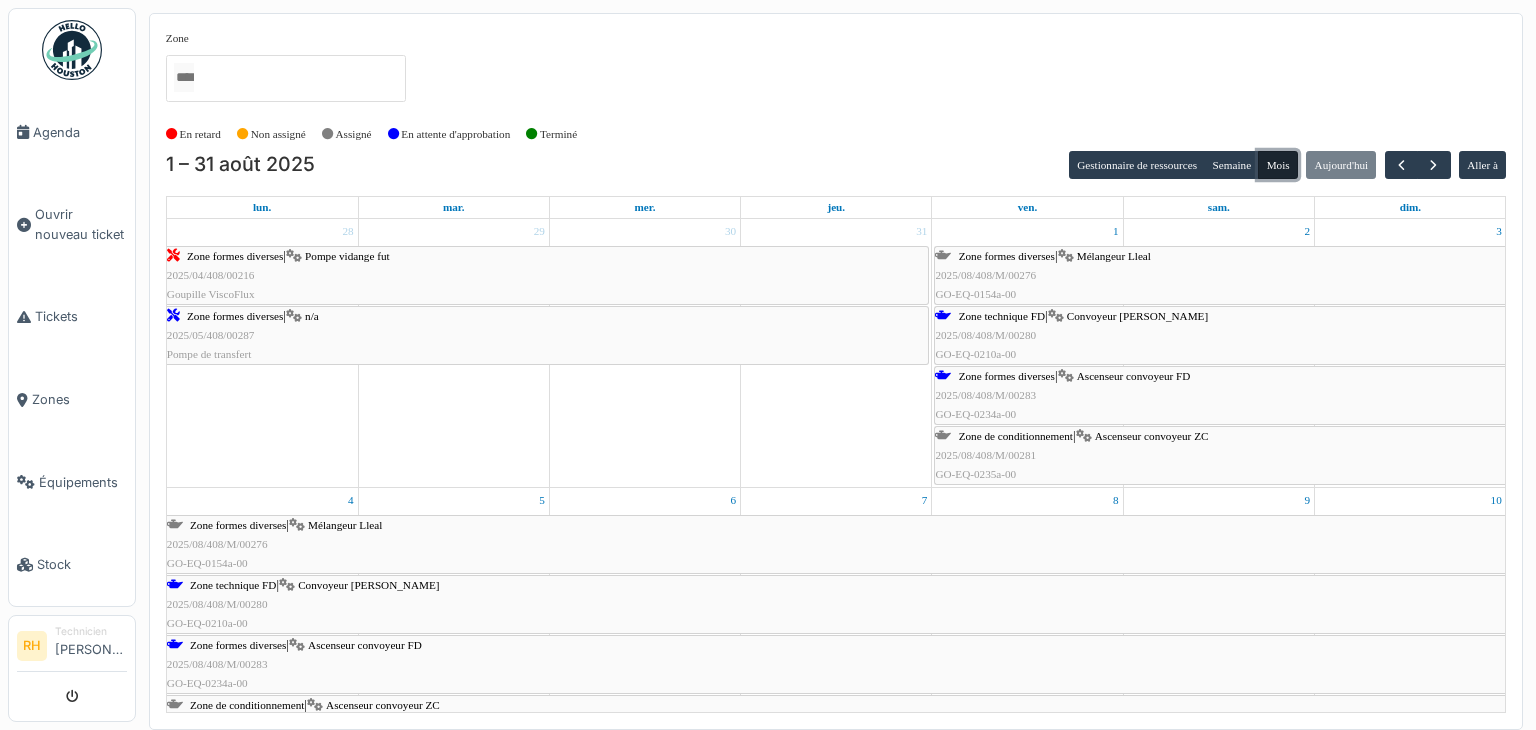
click at [1016, 436] on span "Zone de conditionnement" at bounding box center [1016, 436] width 114 height 12
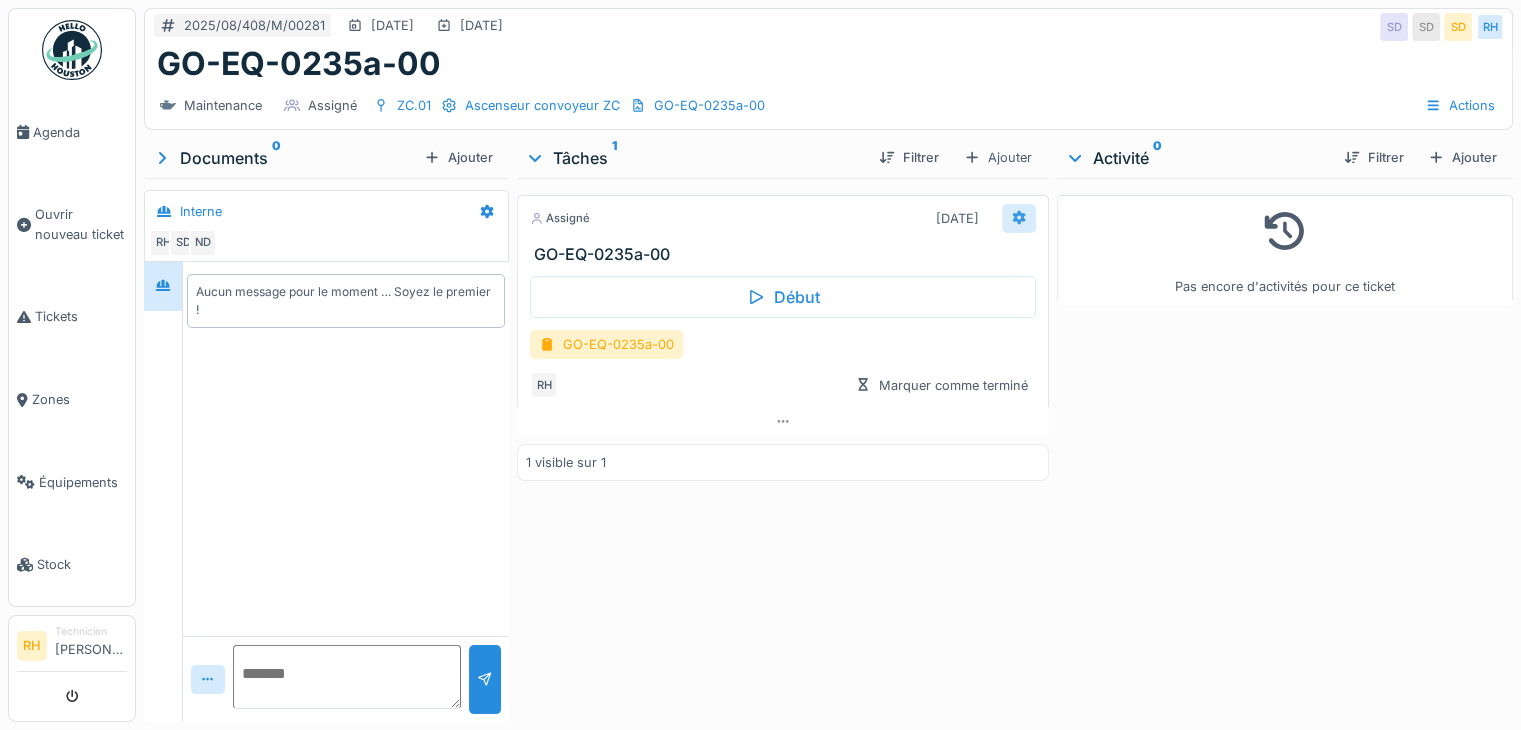
click at [1006, 226] on div at bounding box center [1019, 218] width 34 height 29
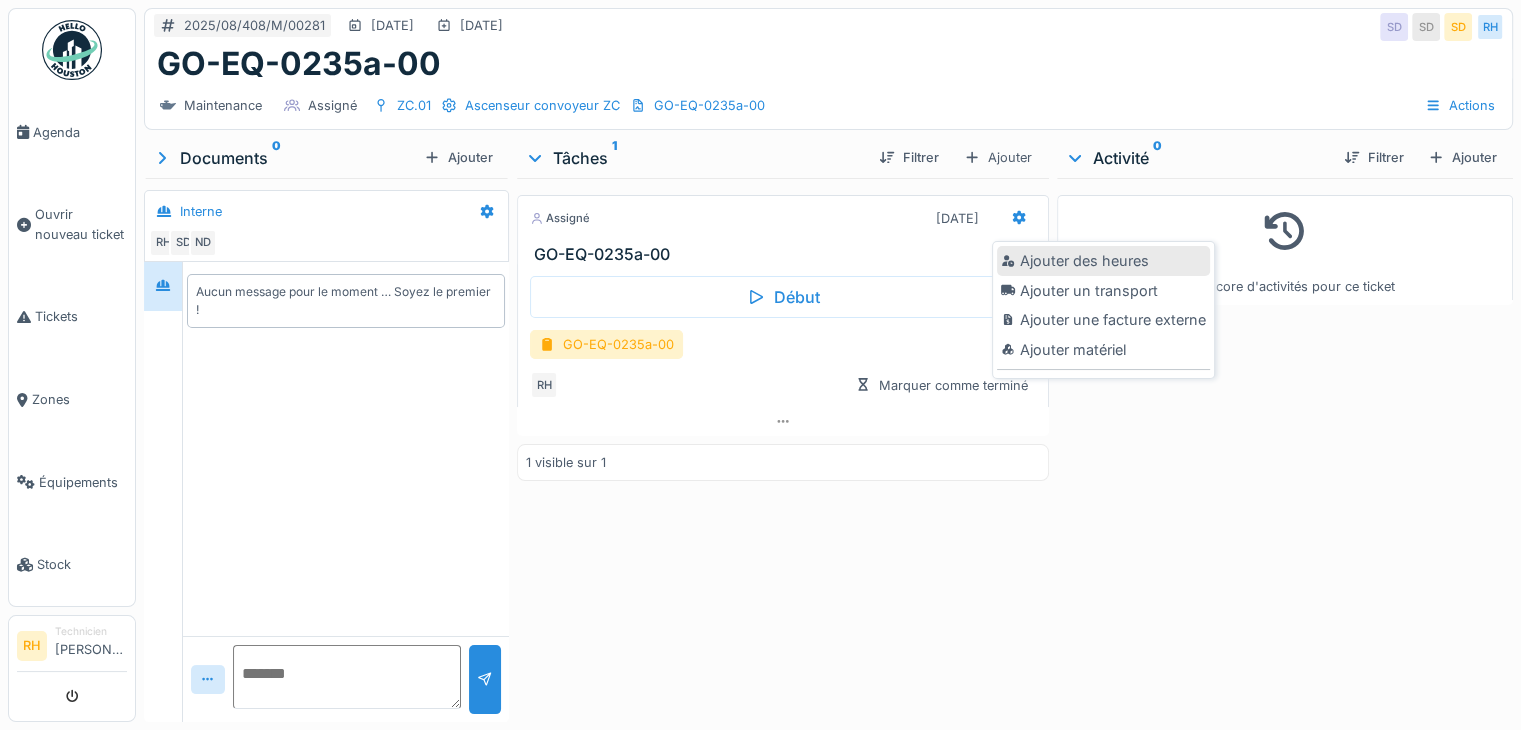
click at [1044, 258] on div "Ajouter des heures" at bounding box center [1103, 261] width 213 height 30
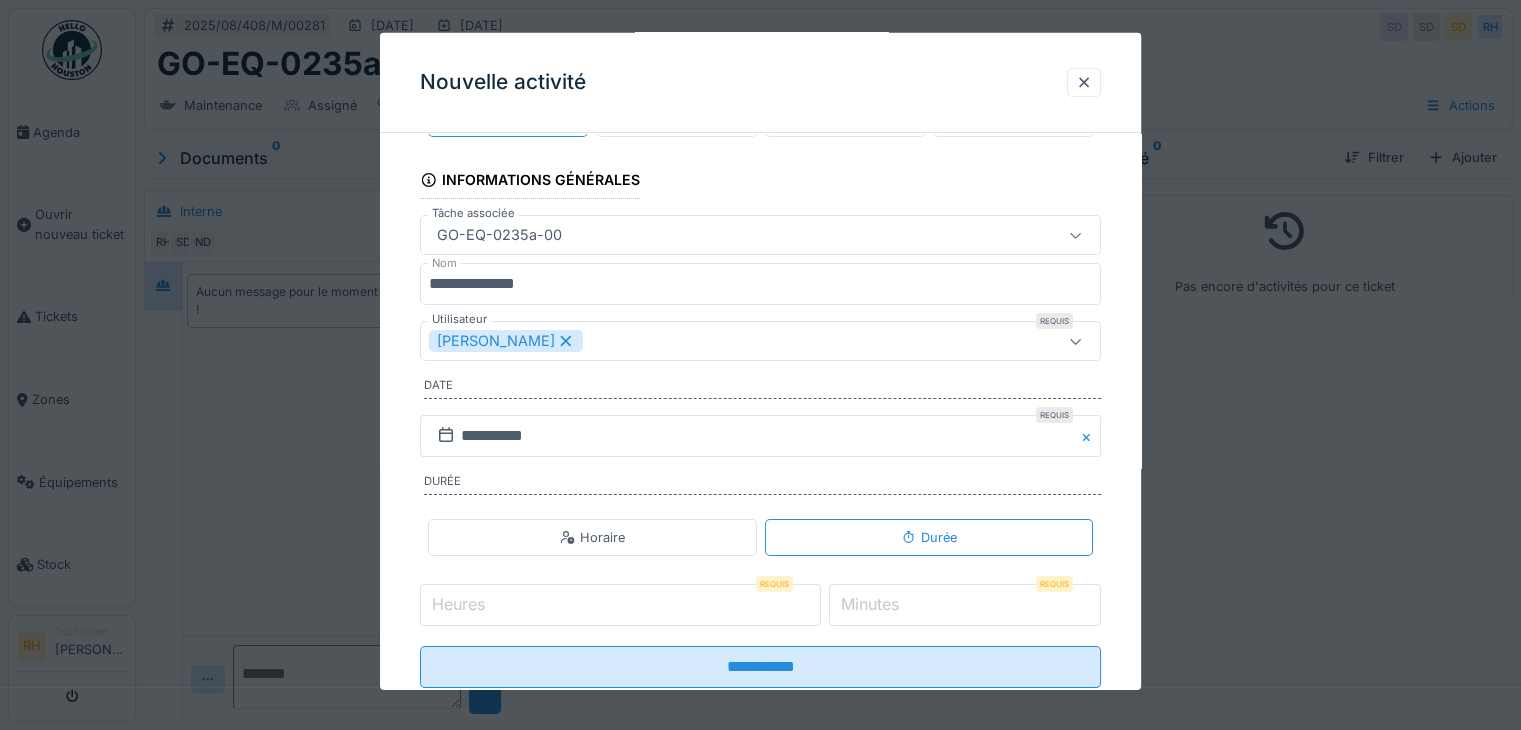
scroll to position [124, 0]
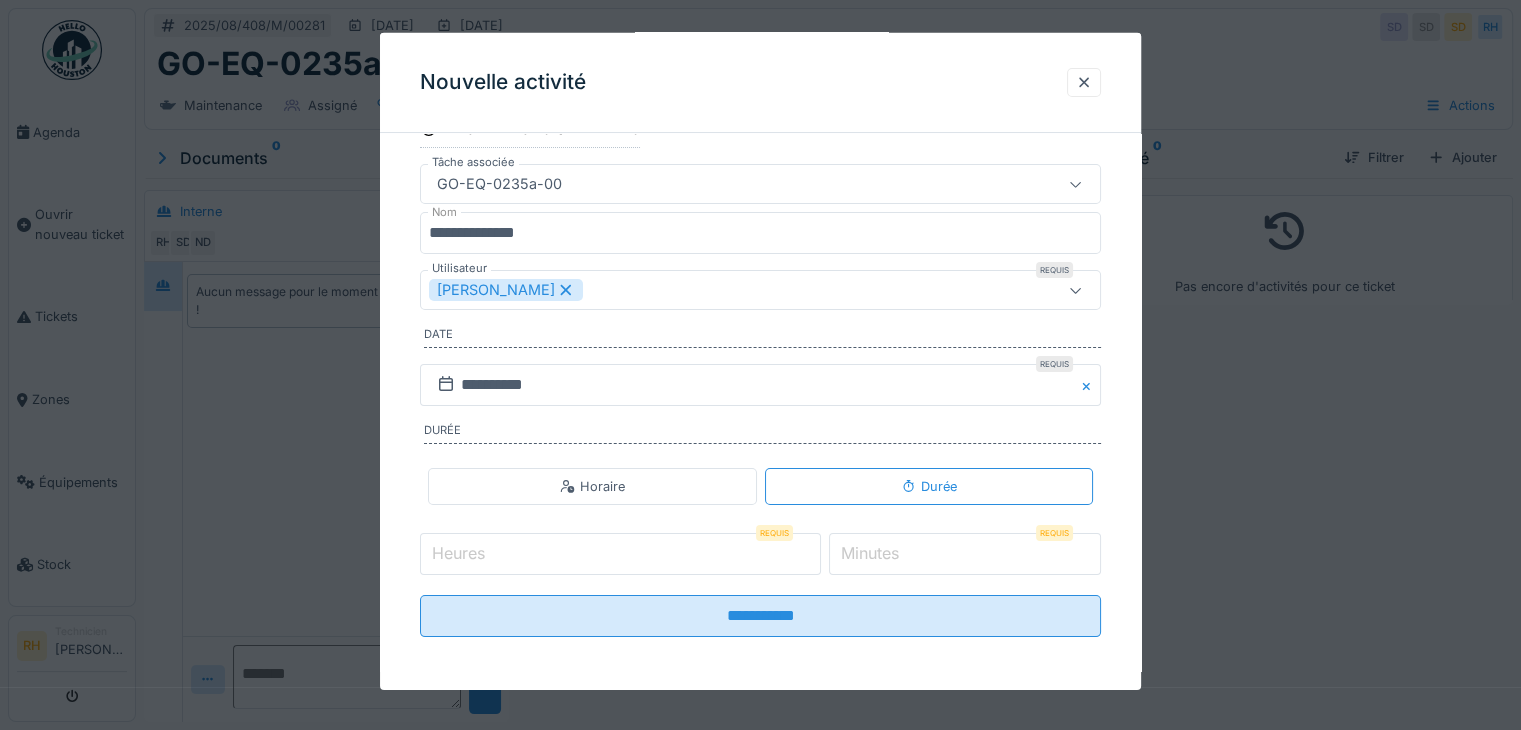
click at [547, 541] on input "Heures" at bounding box center [620, 554] width 401 height 42
type input "*"
click at [896, 552] on label "Minutes" at bounding box center [870, 553] width 66 height 24
click at [896, 552] on input "*" at bounding box center [965, 554] width 272 height 42
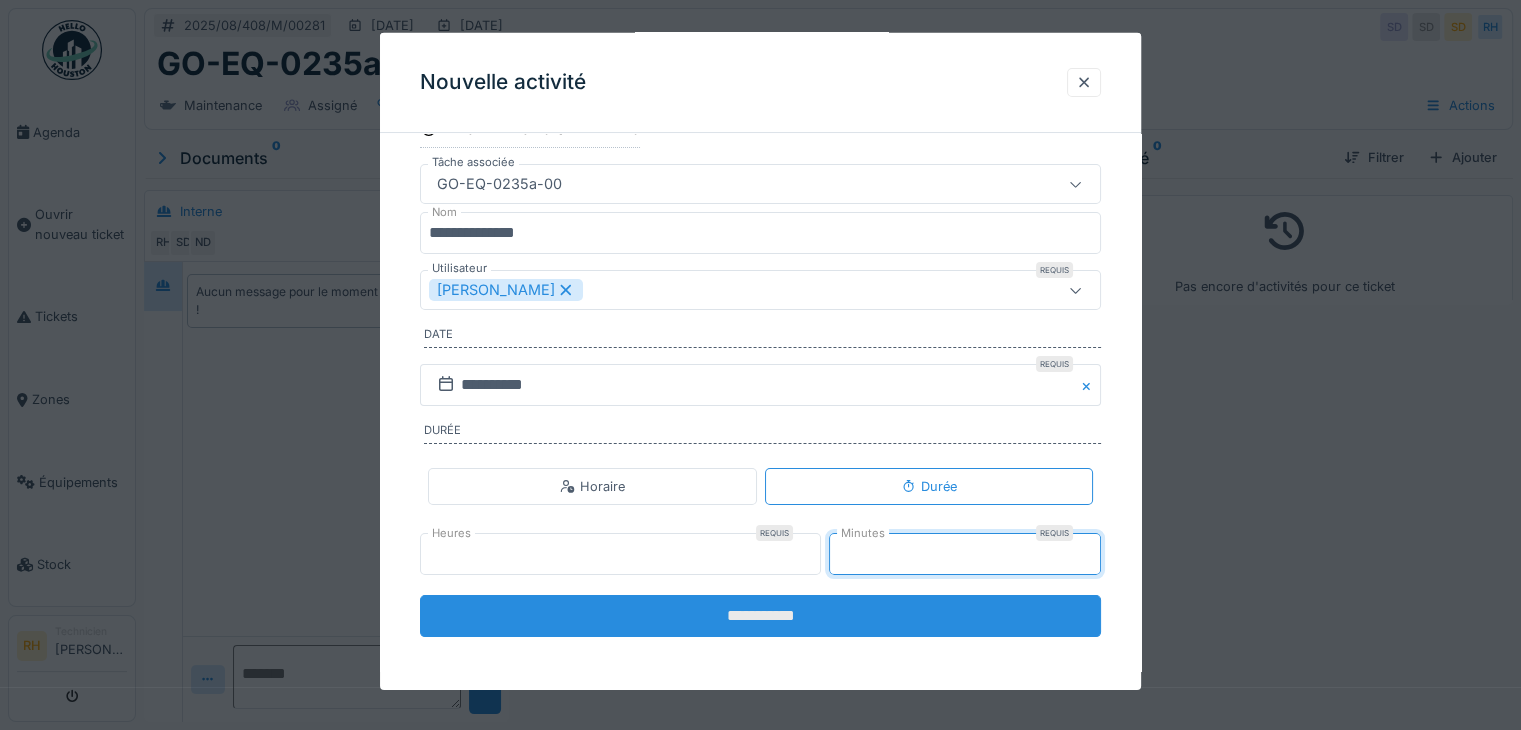
type input "**"
click at [873, 628] on input "**********" at bounding box center [760, 616] width 681 height 42
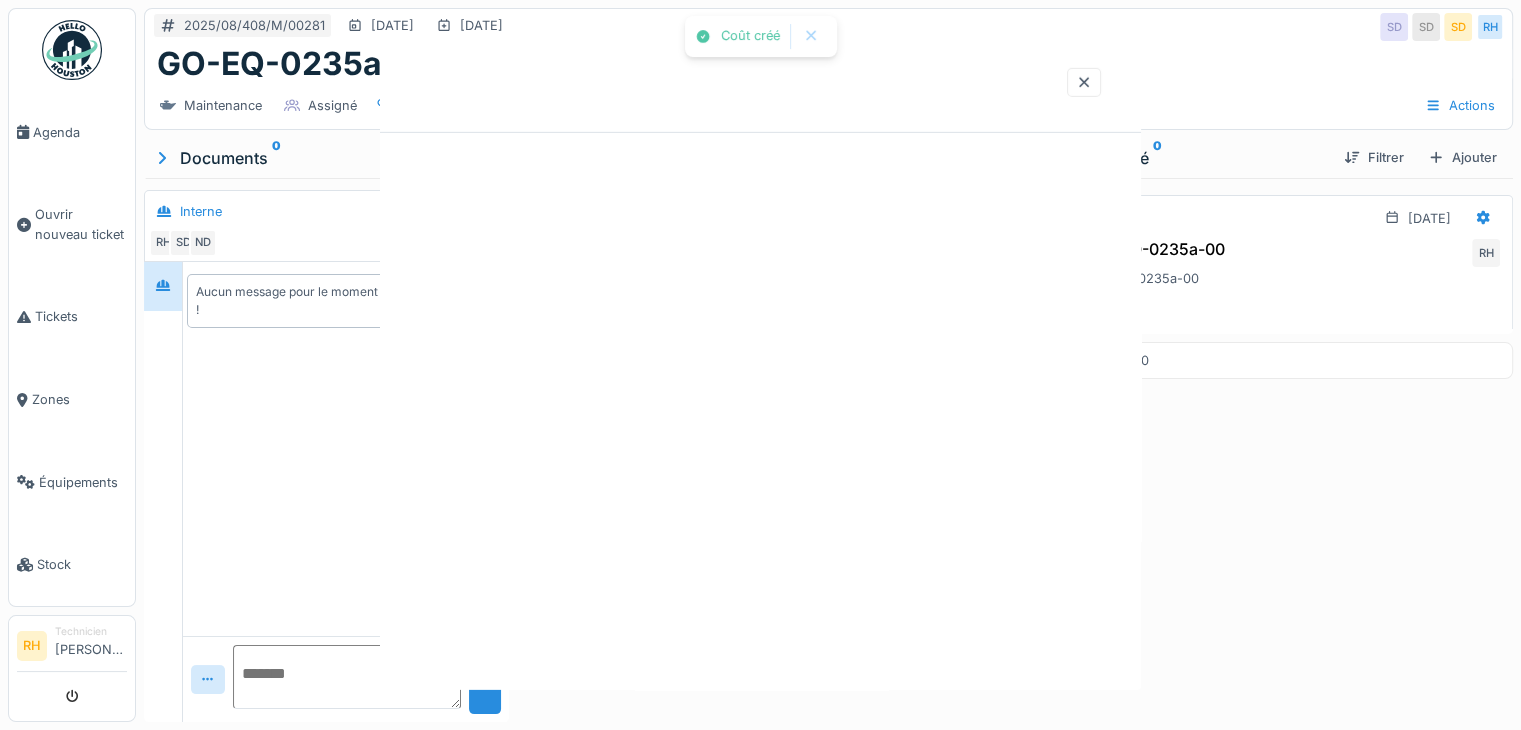
scroll to position [0, 0]
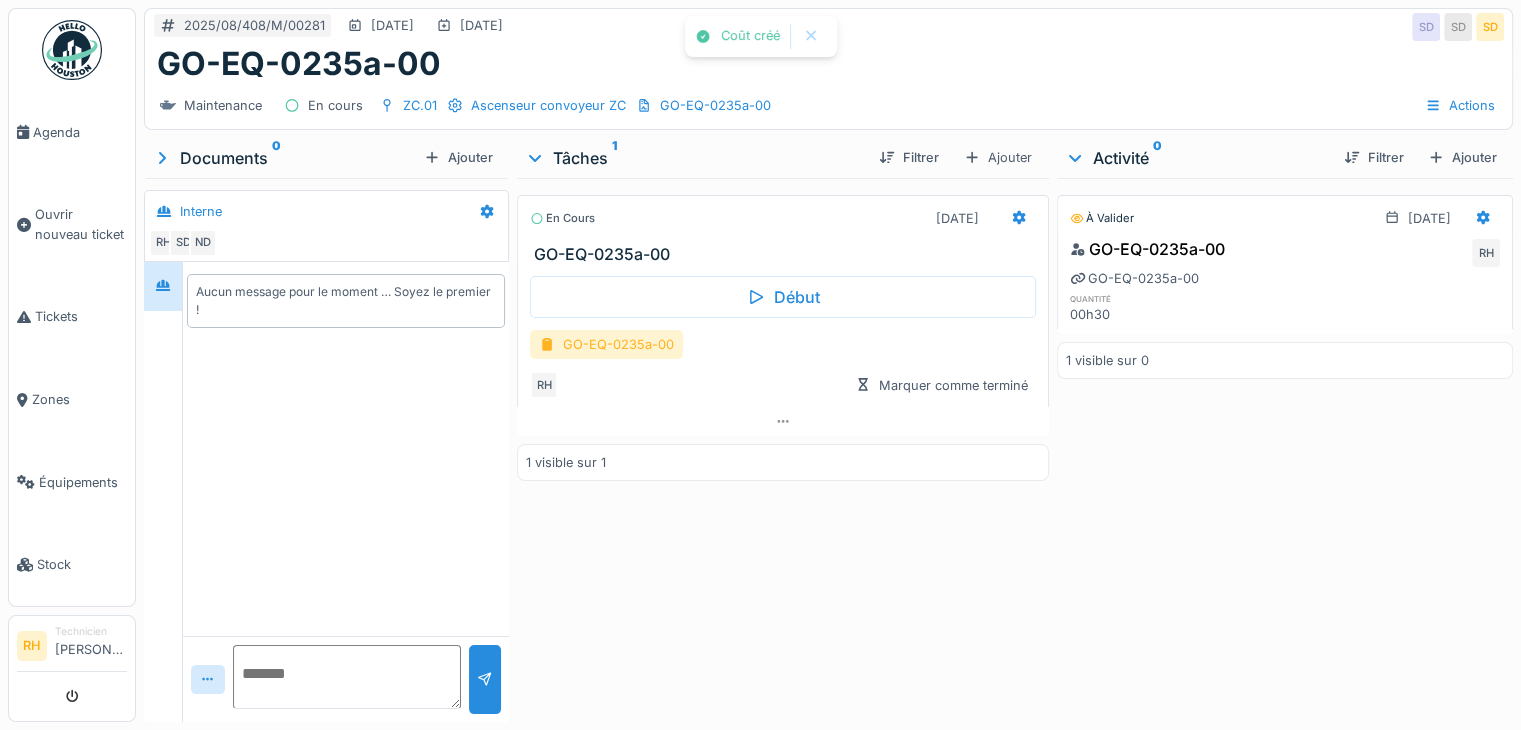
click at [569, 351] on div "GO-EQ-0235a-00" at bounding box center [606, 344] width 153 height 29
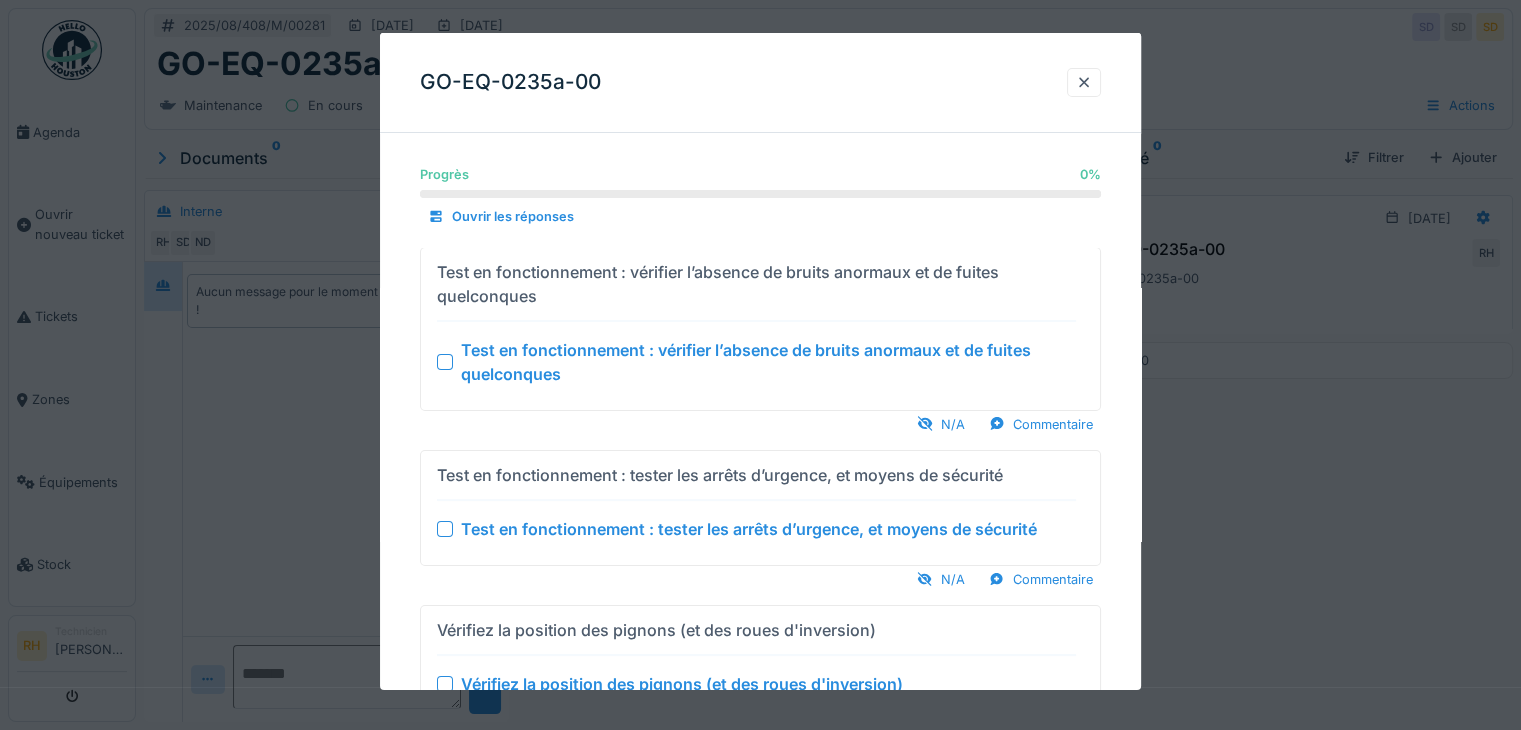
click at [451, 359] on div at bounding box center [445, 361] width 16 height 16
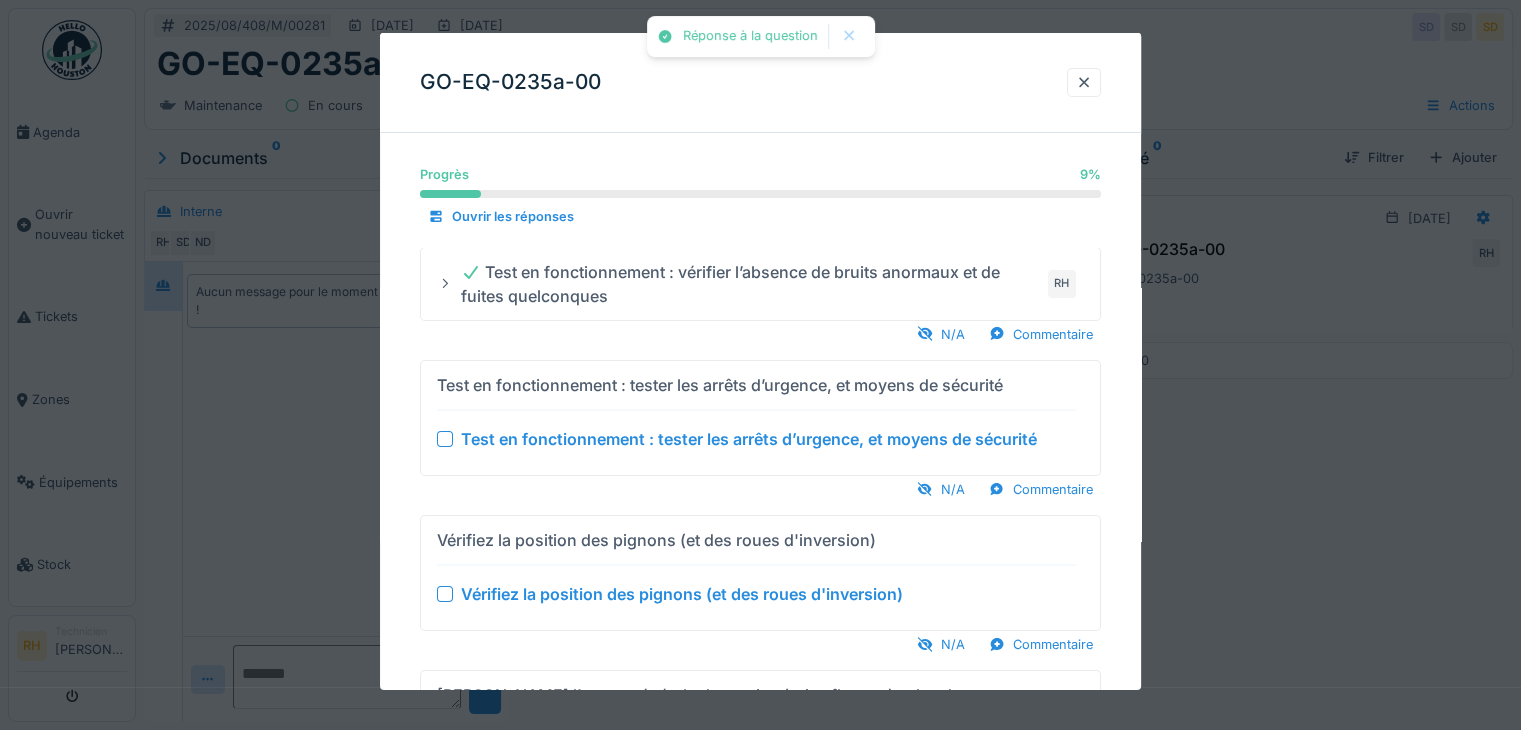
click at [450, 449] on div "Test en fonctionnement : tester les arrêts d’urgence, et moyens de sécurité" at bounding box center [756, 439] width 639 height 24
drag, startPoint x: 448, startPoint y: 434, endPoint x: 423, endPoint y: 482, distance: 54.1
click at [446, 434] on div at bounding box center [445, 439] width 16 height 16
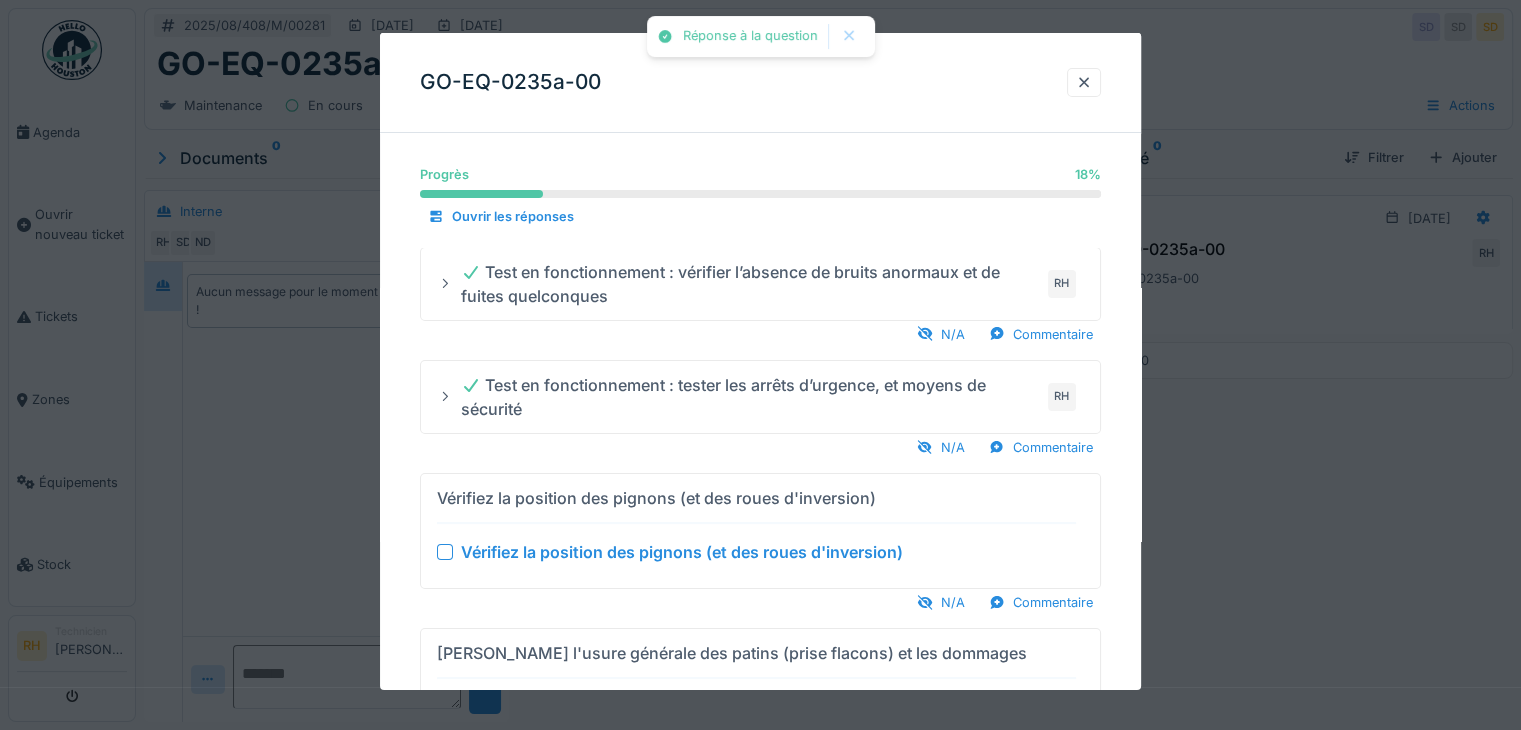
click at [440, 549] on div at bounding box center [445, 552] width 16 height 16
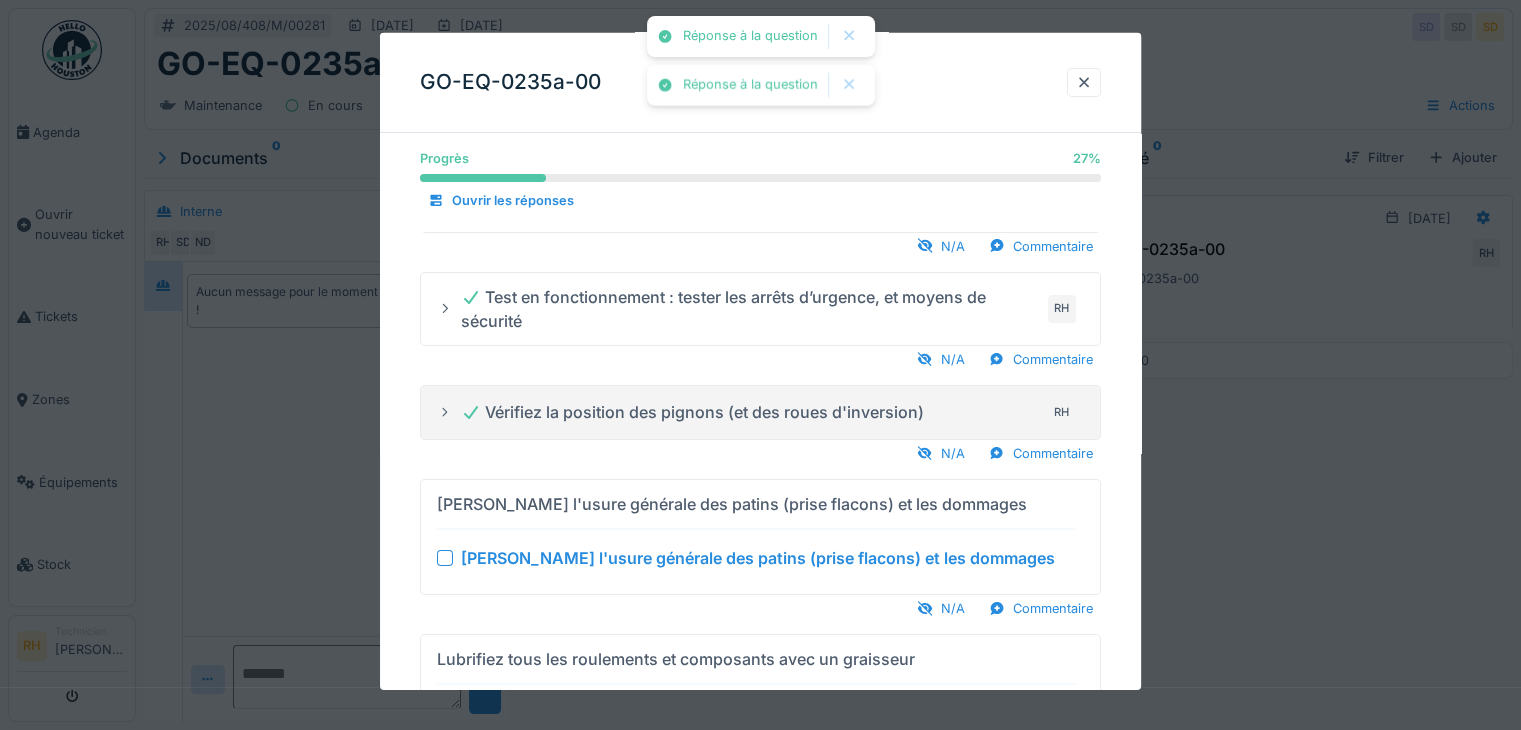
scroll to position [200, 0]
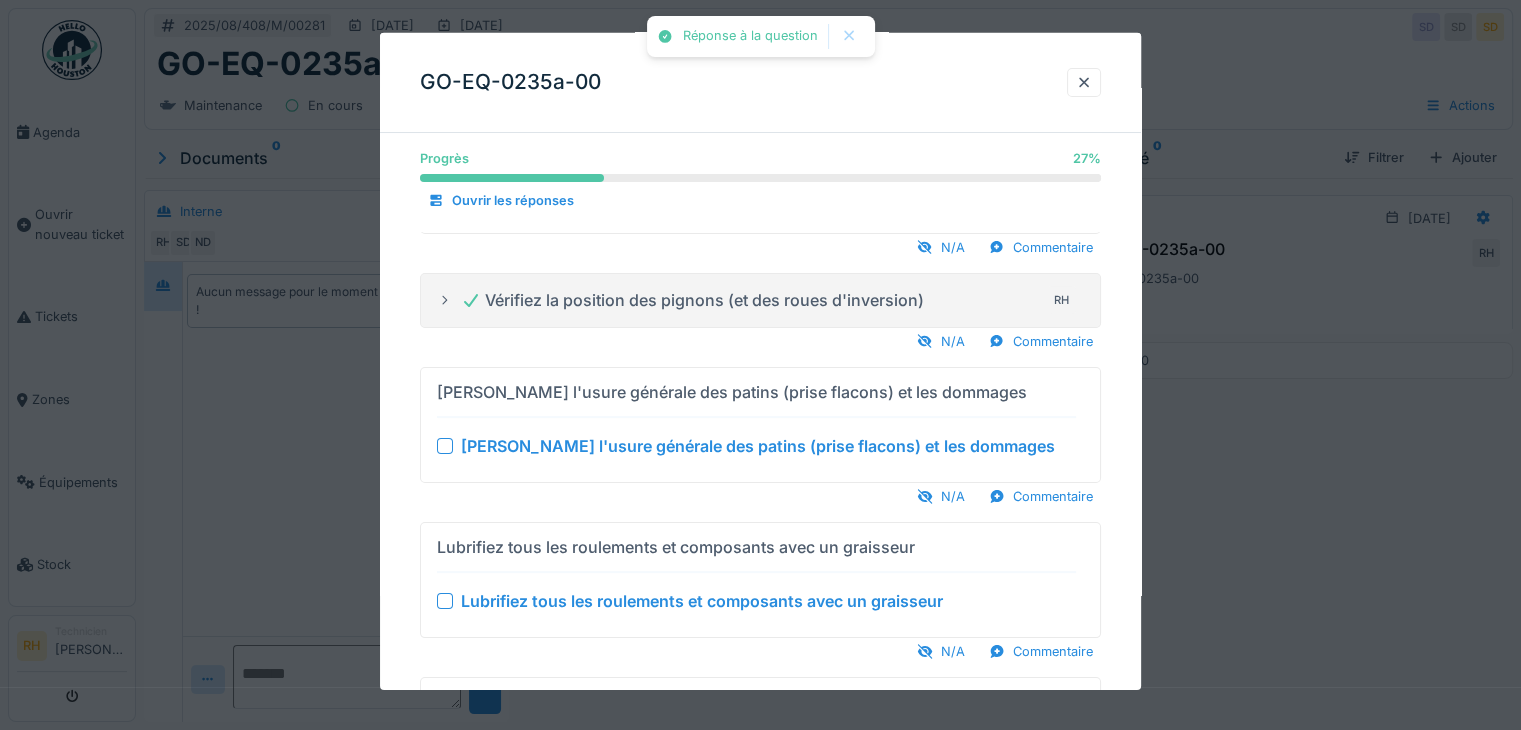
click at [448, 441] on div at bounding box center [445, 446] width 16 height 16
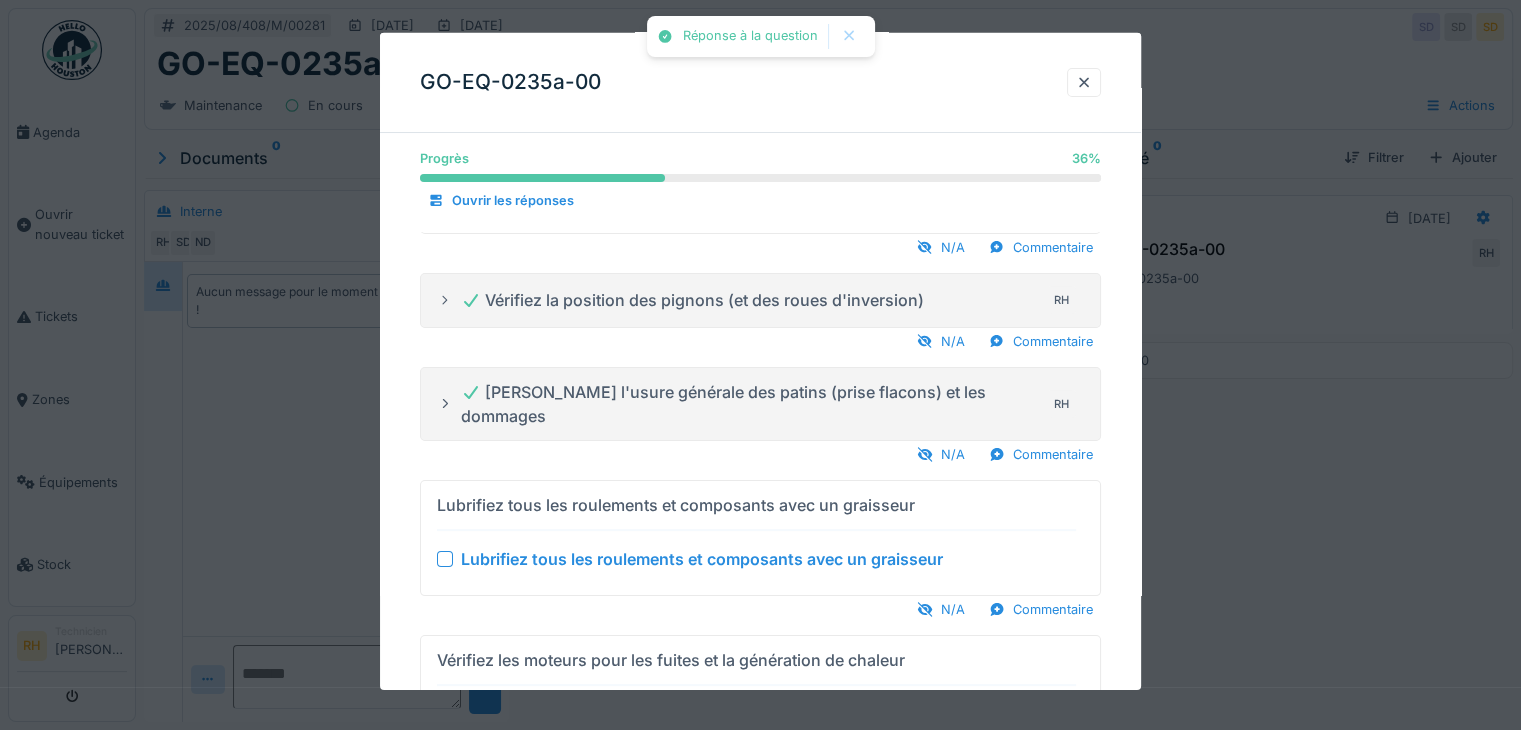
click at [441, 551] on div at bounding box center [445, 559] width 16 height 16
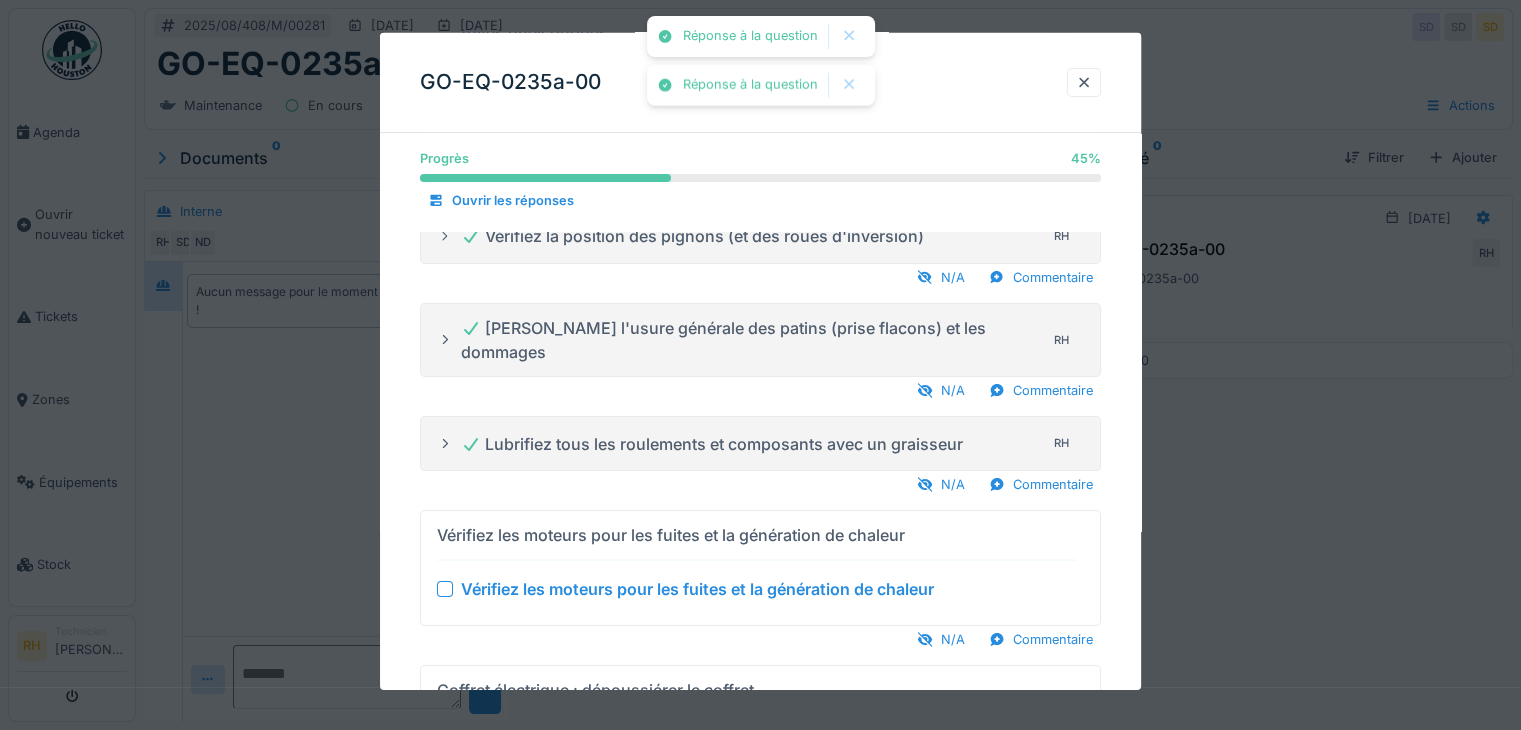
scroll to position [500, 0]
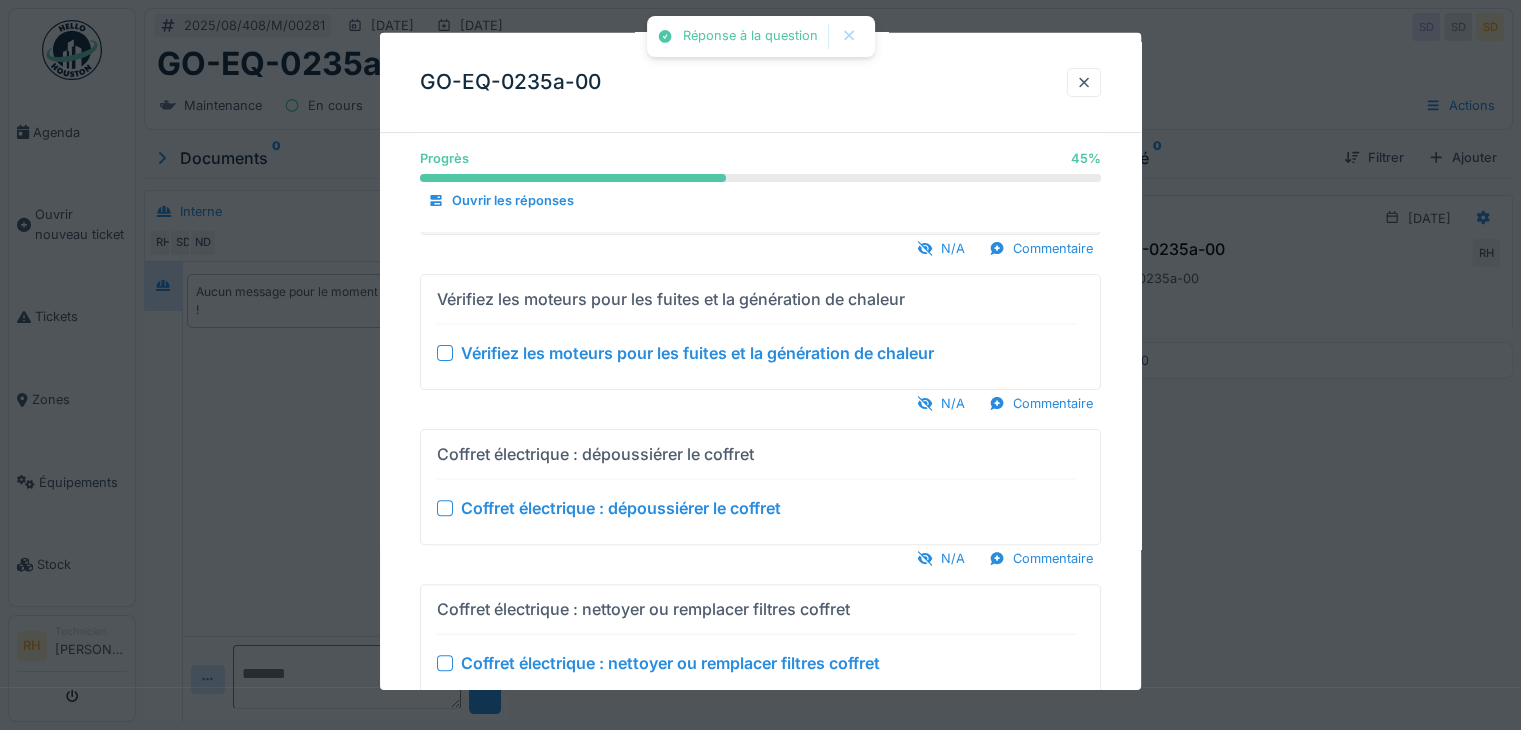
click at [448, 341] on div "Vérifiez les moteurs pour les fuites et la génération de chaleur" at bounding box center [756, 353] width 639 height 24
click at [439, 345] on div at bounding box center [445, 353] width 16 height 16
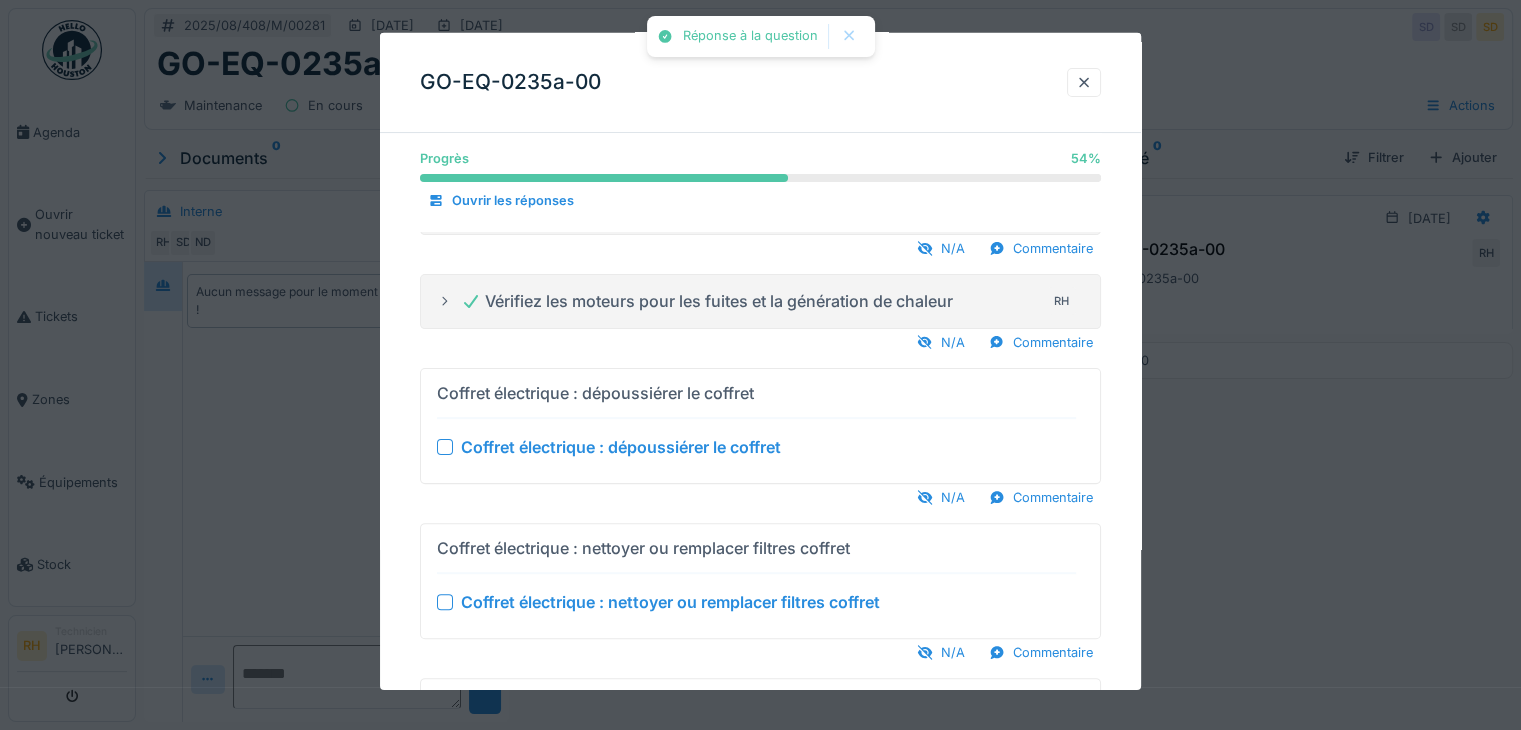
click at [444, 439] on div at bounding box center [445, 447] width 16 height 16
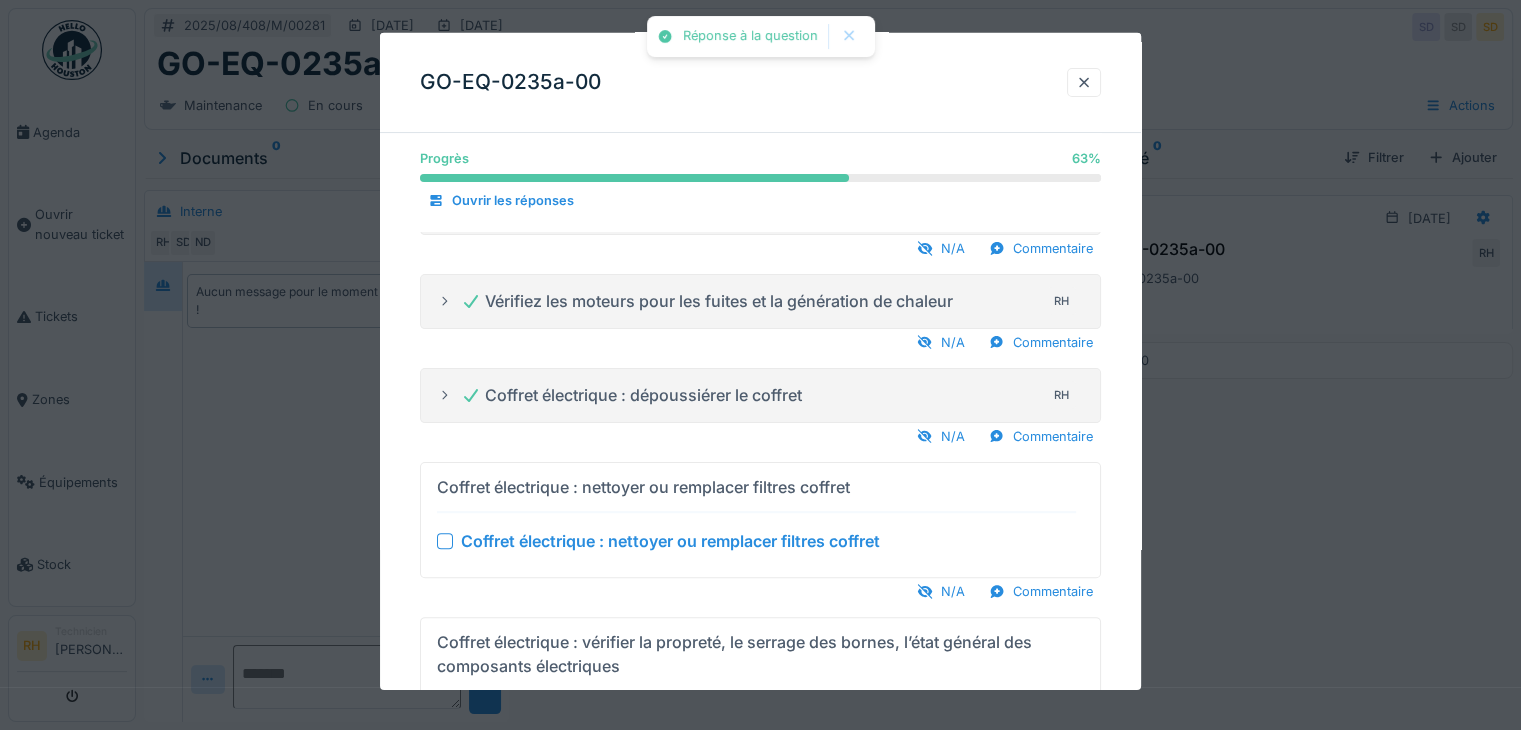
click at [440, 533] on div at bounding box center [445, 541] width 16 height 16
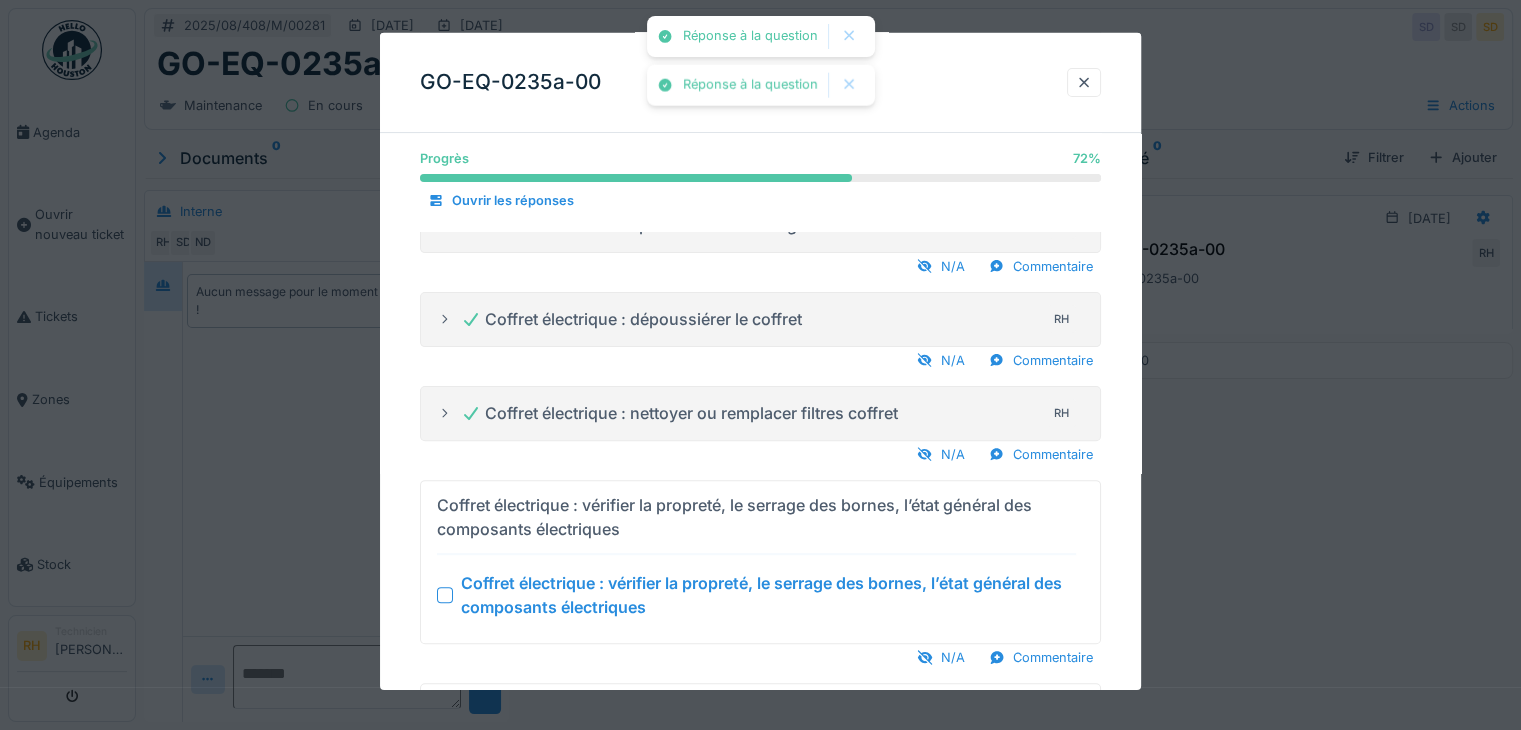
scroll to position [700, 0]
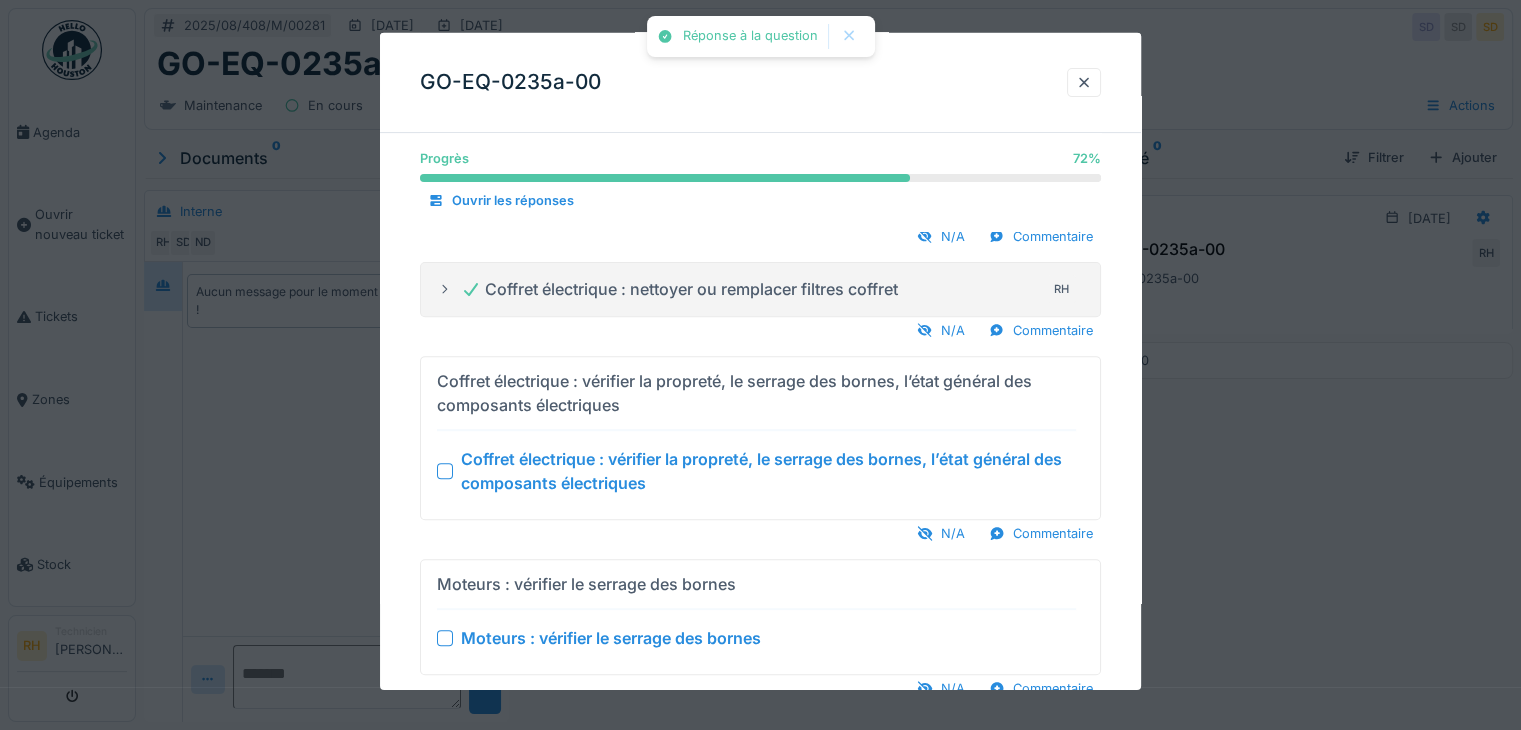
click at [434, 453] on summary "Coffret électrique : vérifier la propreté, le serrage des bornes, l’état généra…" at bounding box center [760, 438] width 663 height 146
click at [444, 630] on div at bounding box center [445, 638] width 16 height 16
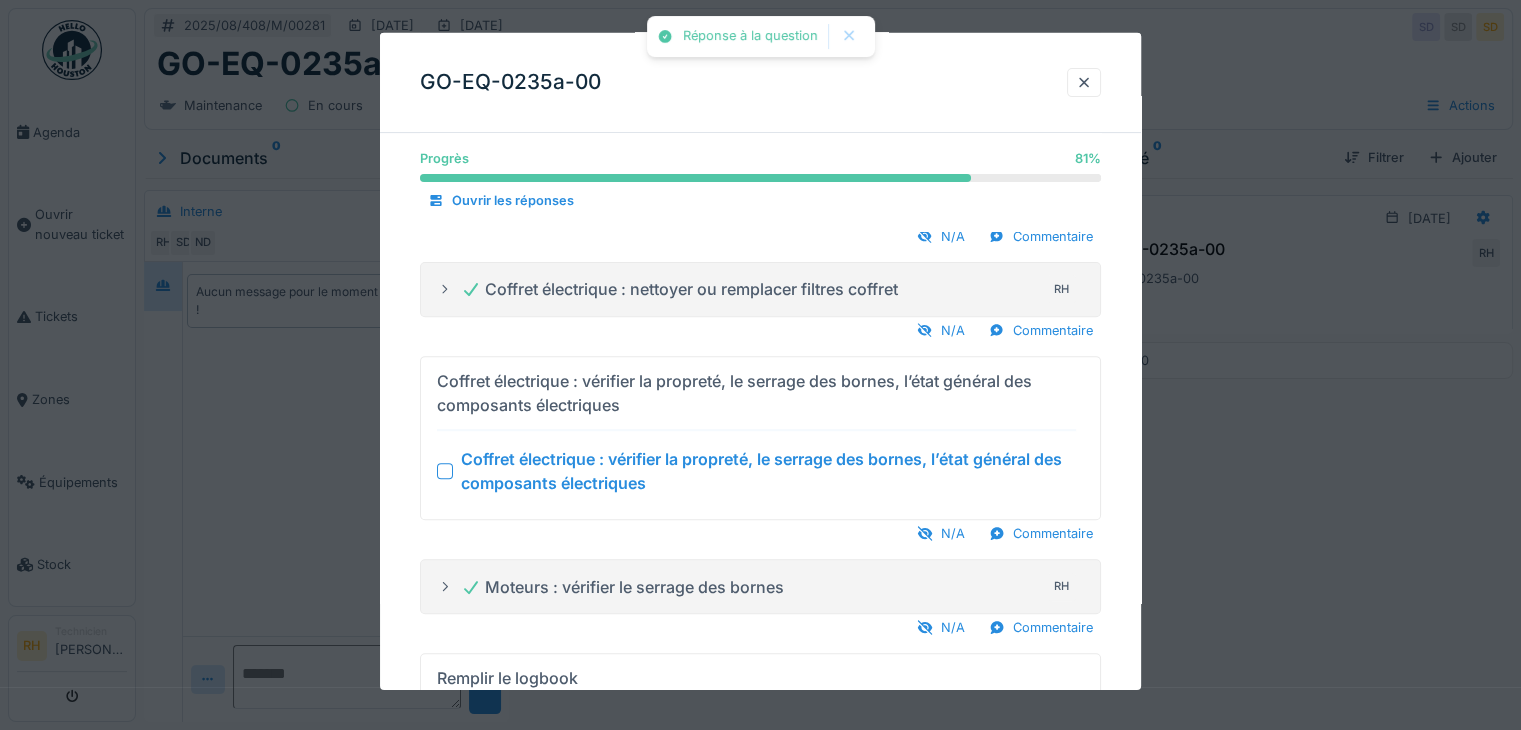
click at [444, 463] on div at bounding box center [445, 471] width 16 height 16
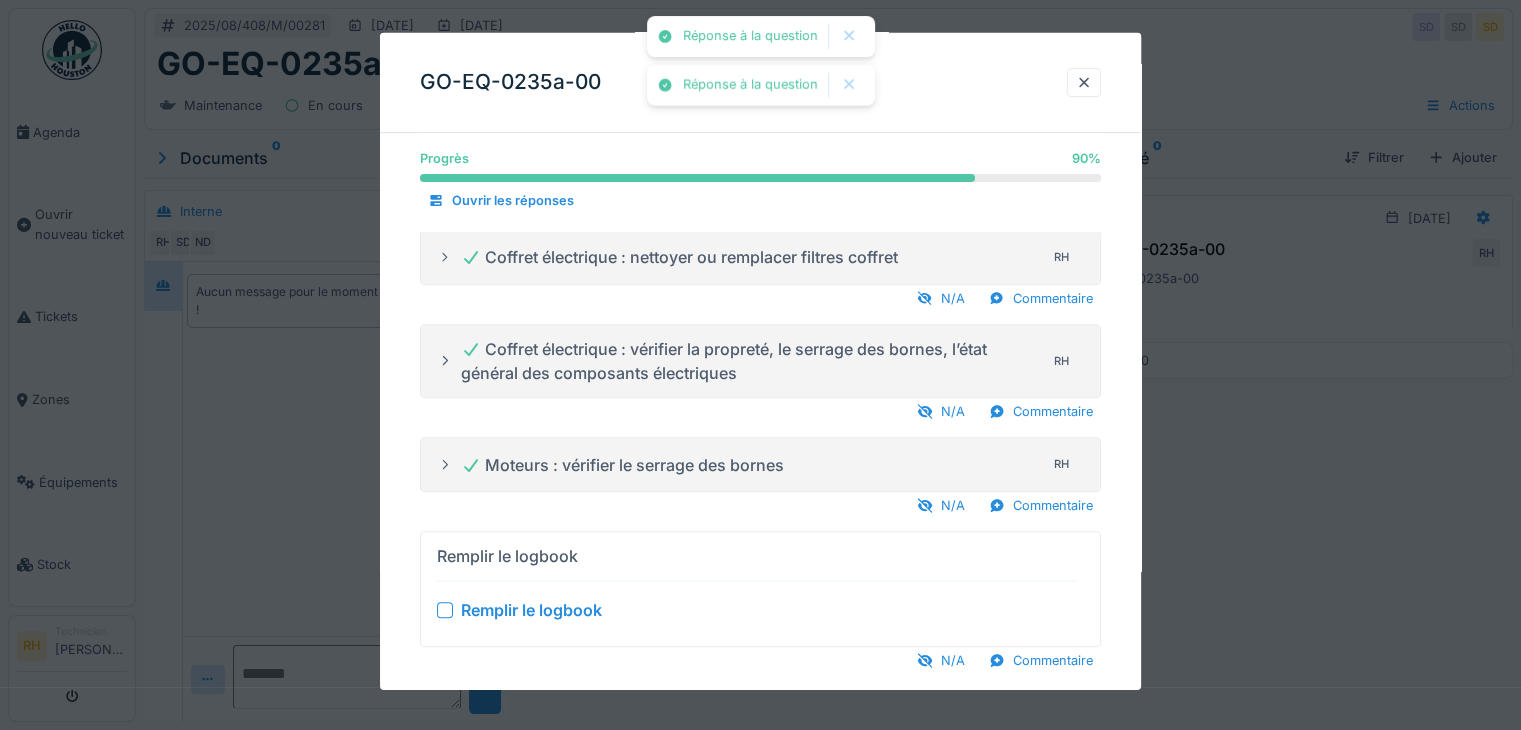
scroll to position [744, 0]
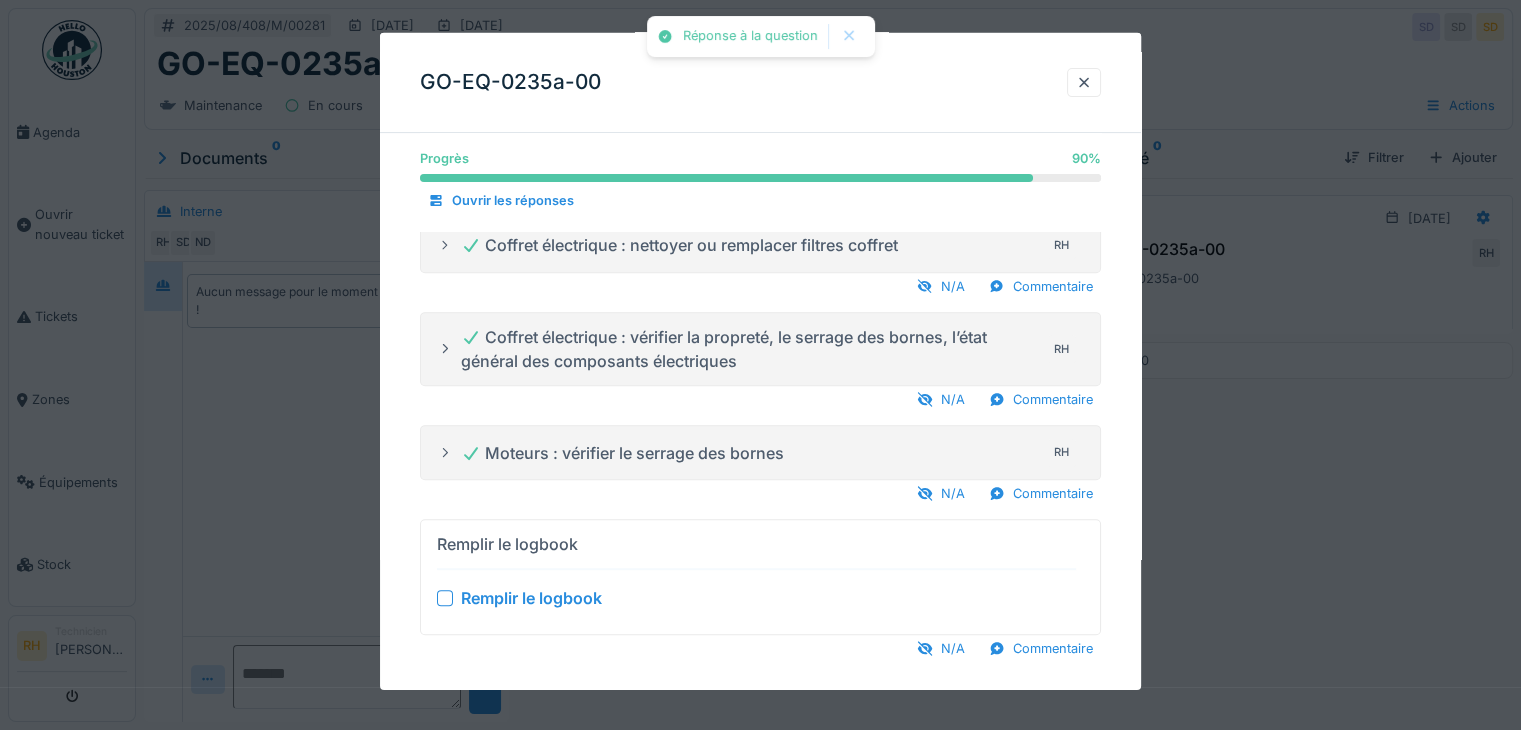
click at [450, 590] on div at bounding box center [445, 598] width 16 height 16
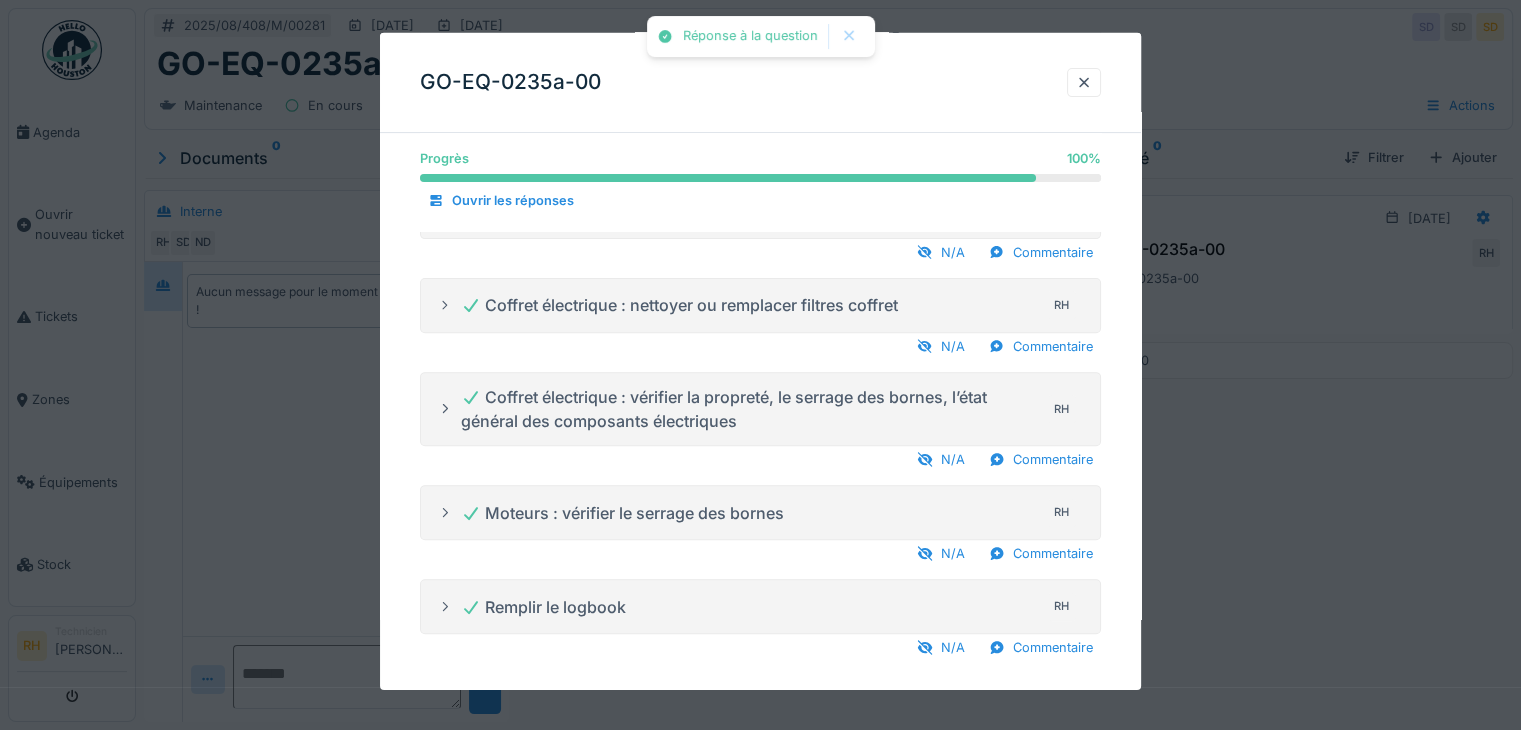
click at [1223, 562] on div at bounding box center [760, 365] width 1521 height 730
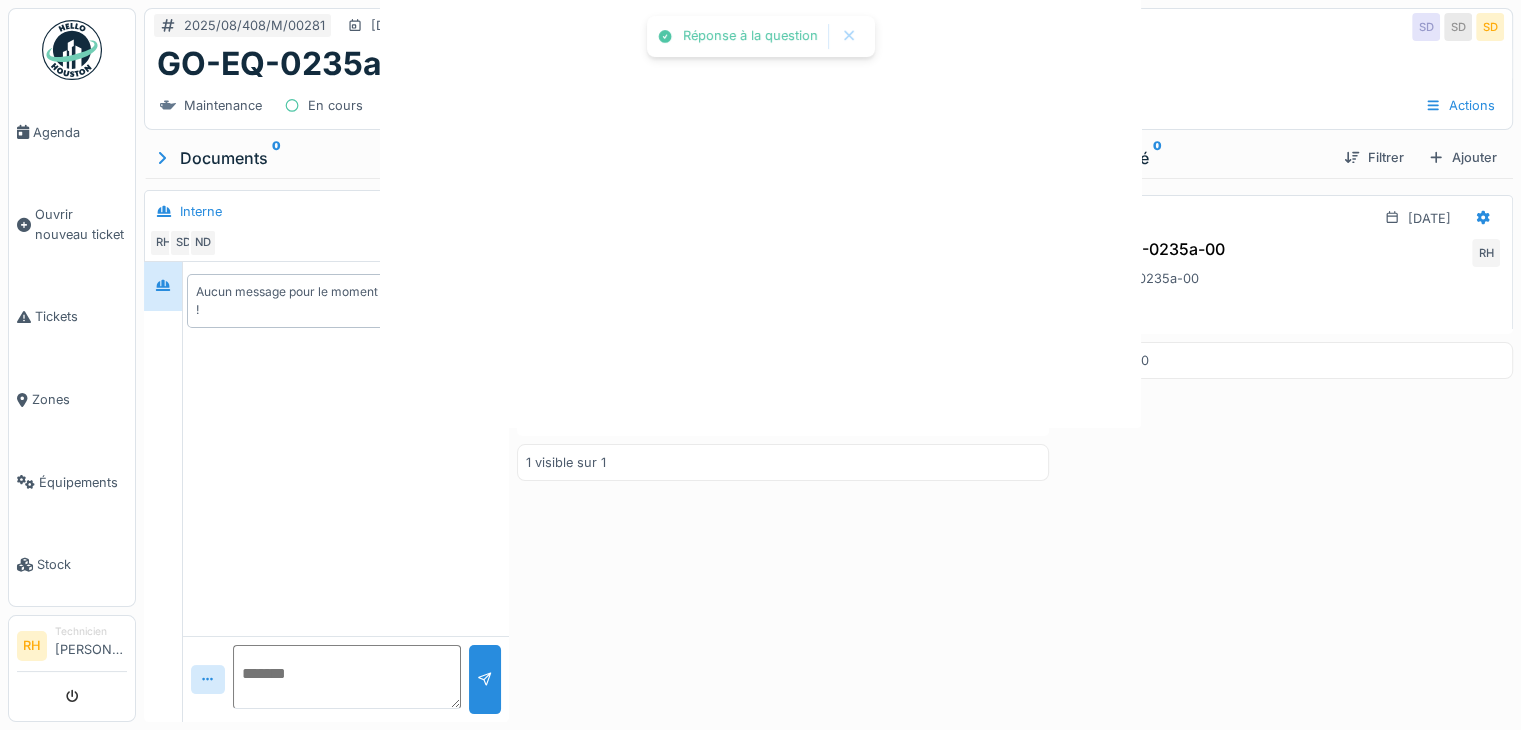
scroll to position [0, 0]
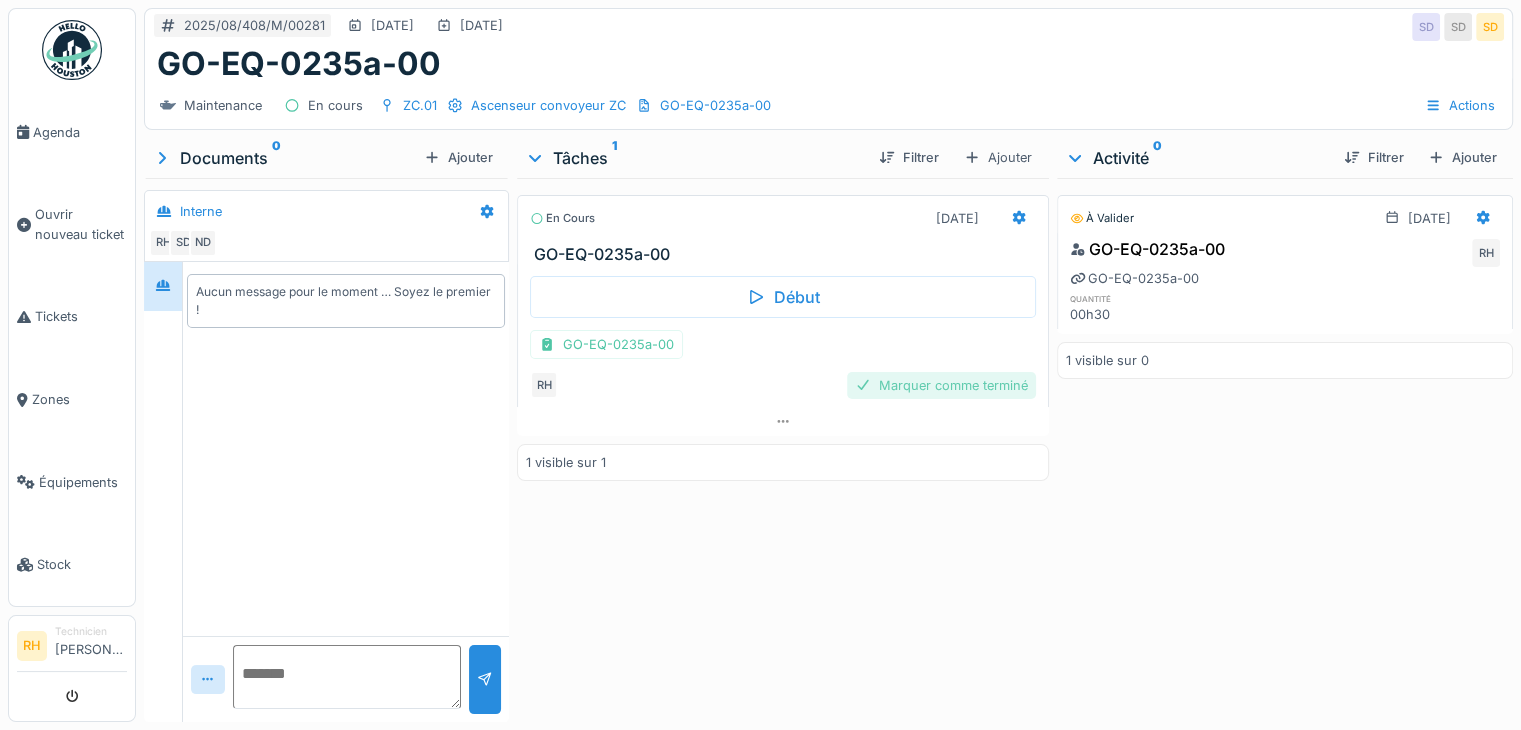
click at [911, 385] on div "Marquer comme terminé" at bounding box center [941, 385] width 189 height 27
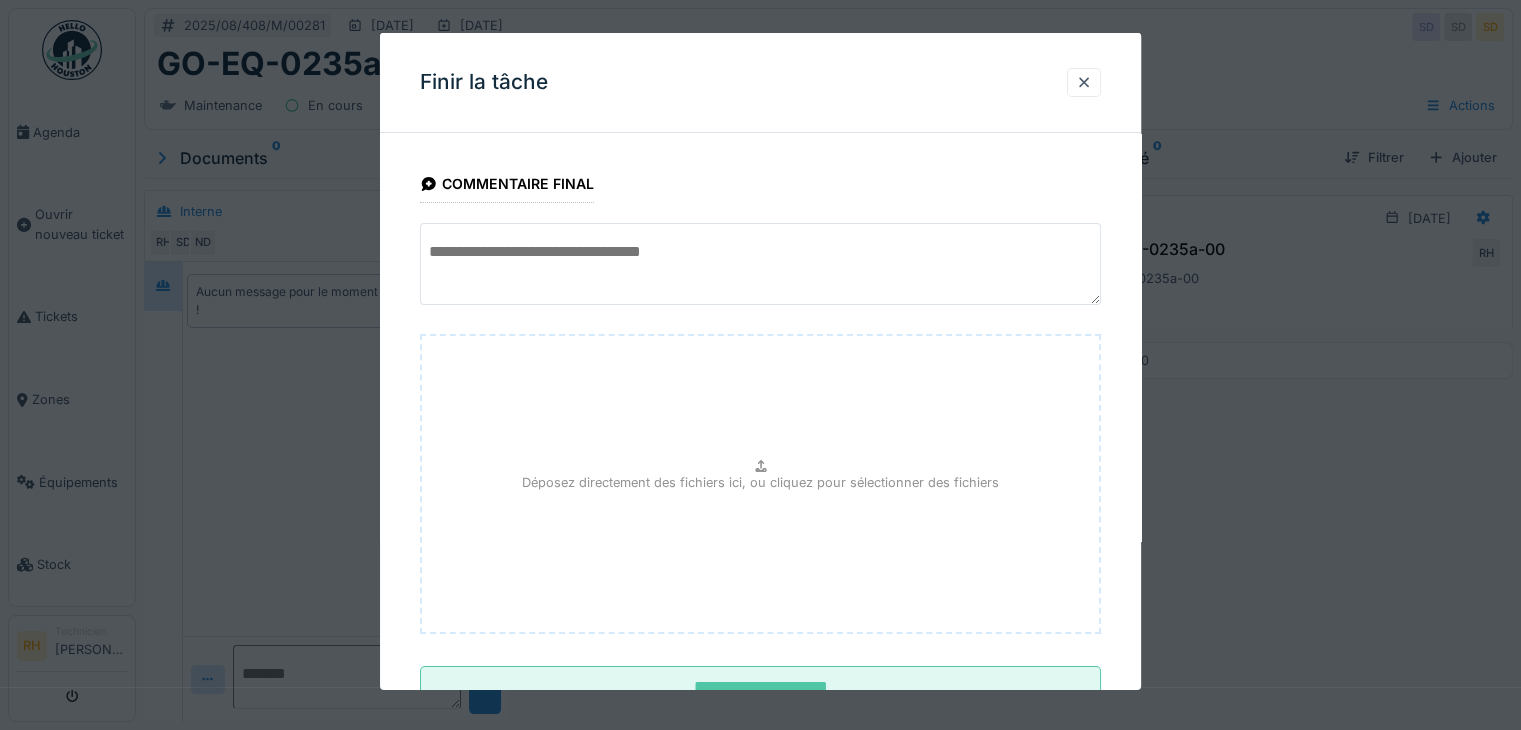
click at [674, 276] on textarea at bounding box center [760, 264] width 681 height 82
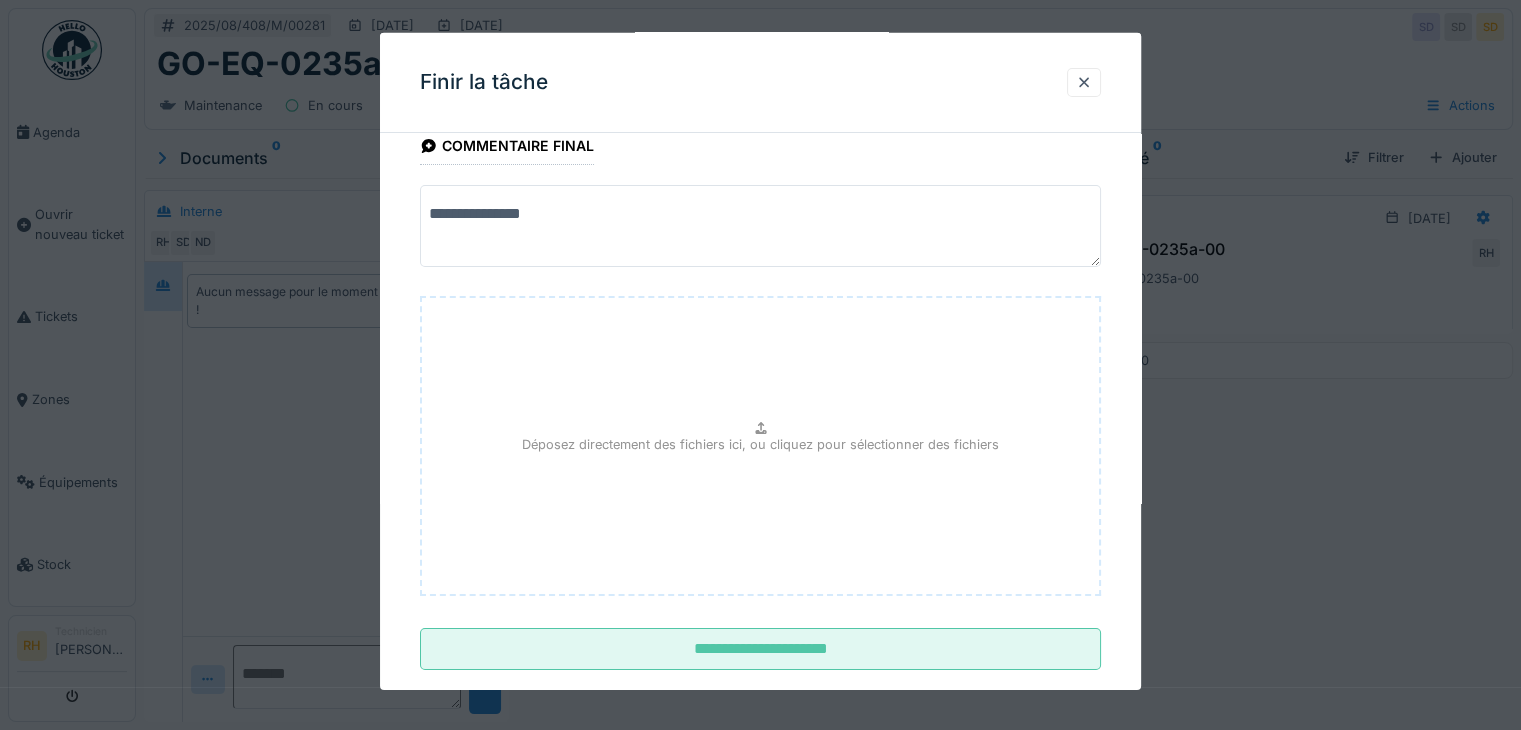
scroll to position [72, 0]
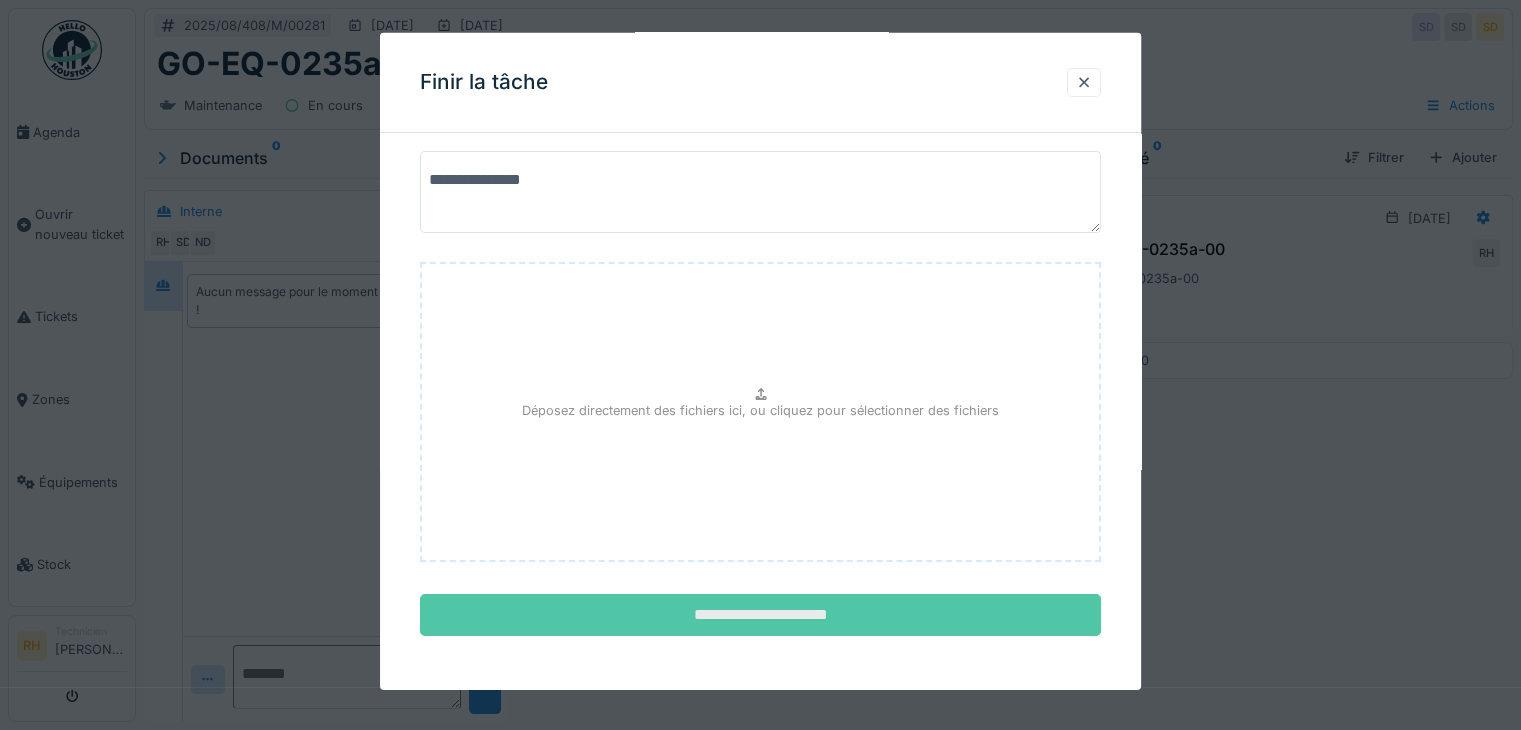
type textarea "**********"
click at [855, 623] on input "**********" at bounding box center [760, 615] width 681 height 42
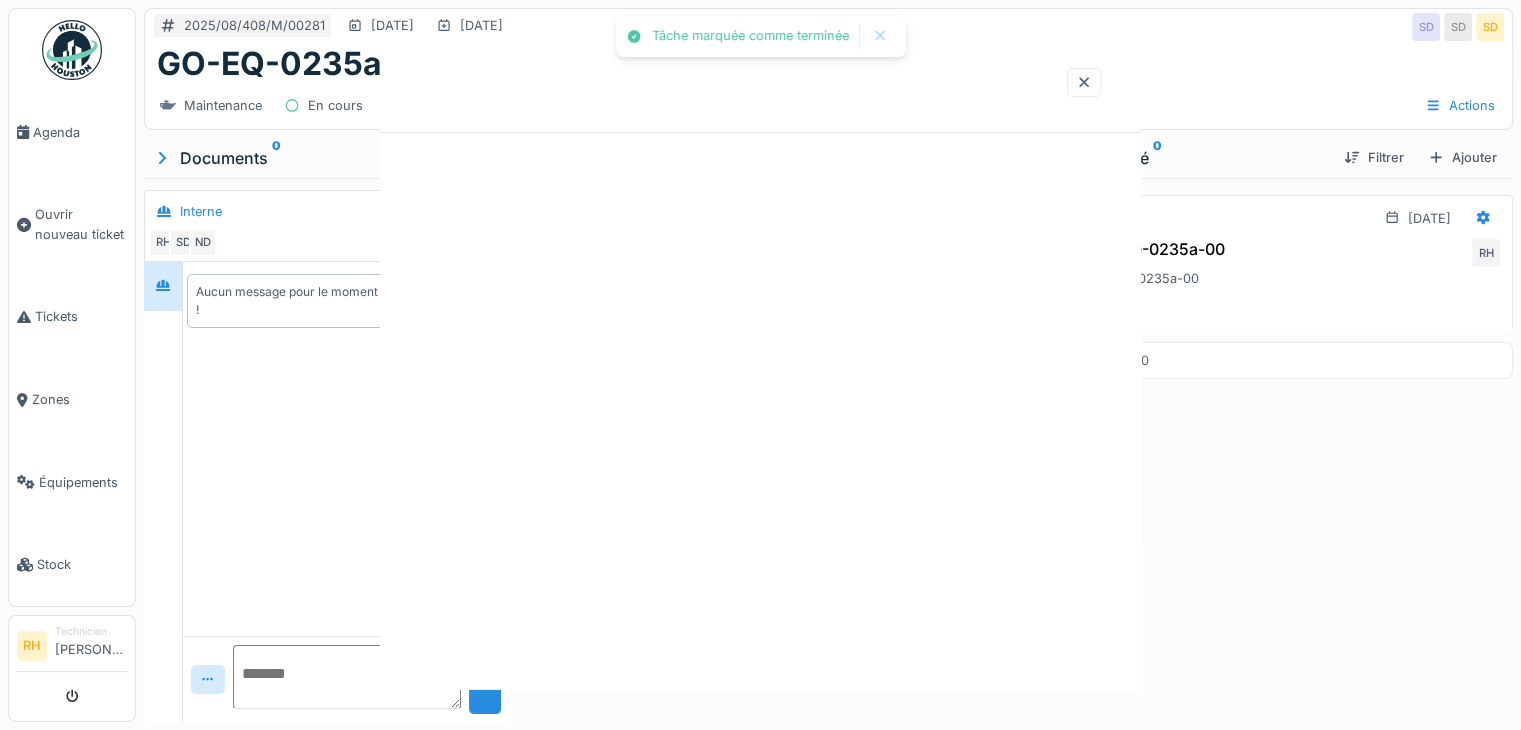
scroll to position [0, 0]
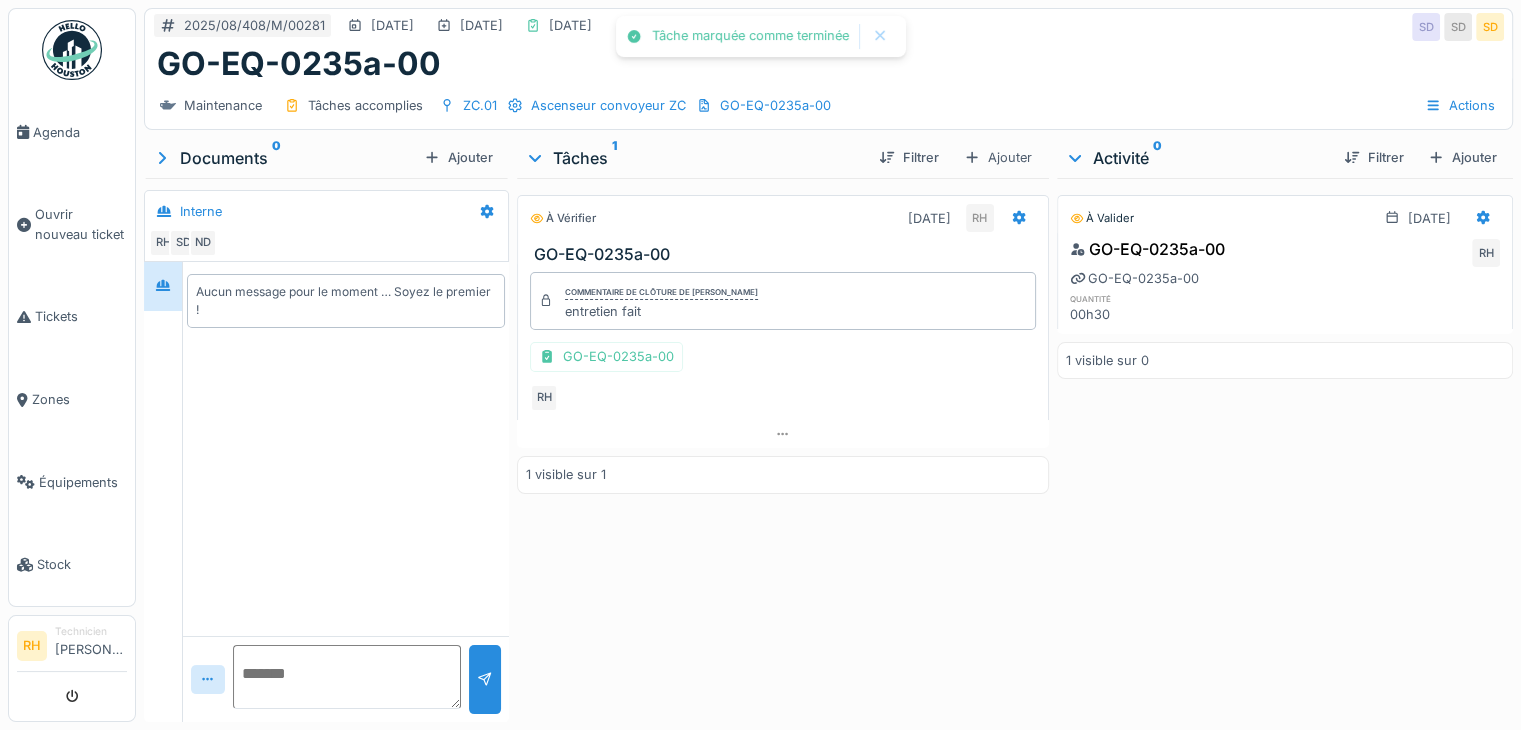
click at [1086, 520] on div "À valider 21/08/2025 GO-EQ-0235a-00 RH GO-EQ-0235a-00 quantité 00h30 1 visible …" at bounding box center [1285, 446] width 456 height 536
click at [52, 45] on img at bounding box center [72, 50] width 60 height 60
